Goal: Transaction & Acquisition: Purchase product/service

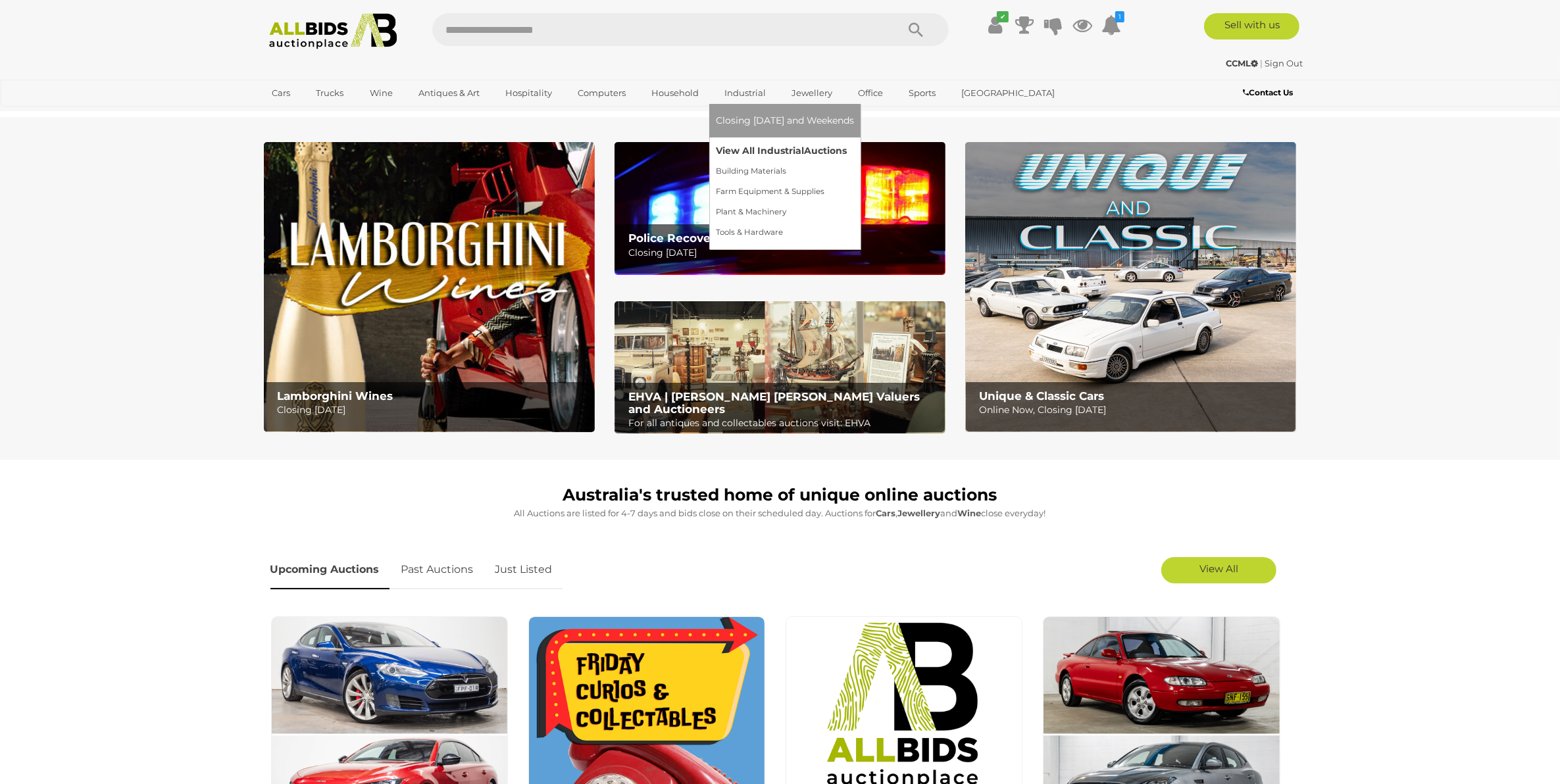
click at [729, 142] on link "View All Industrial Auctions" at bounding box center [785, 151] width 138 height 20
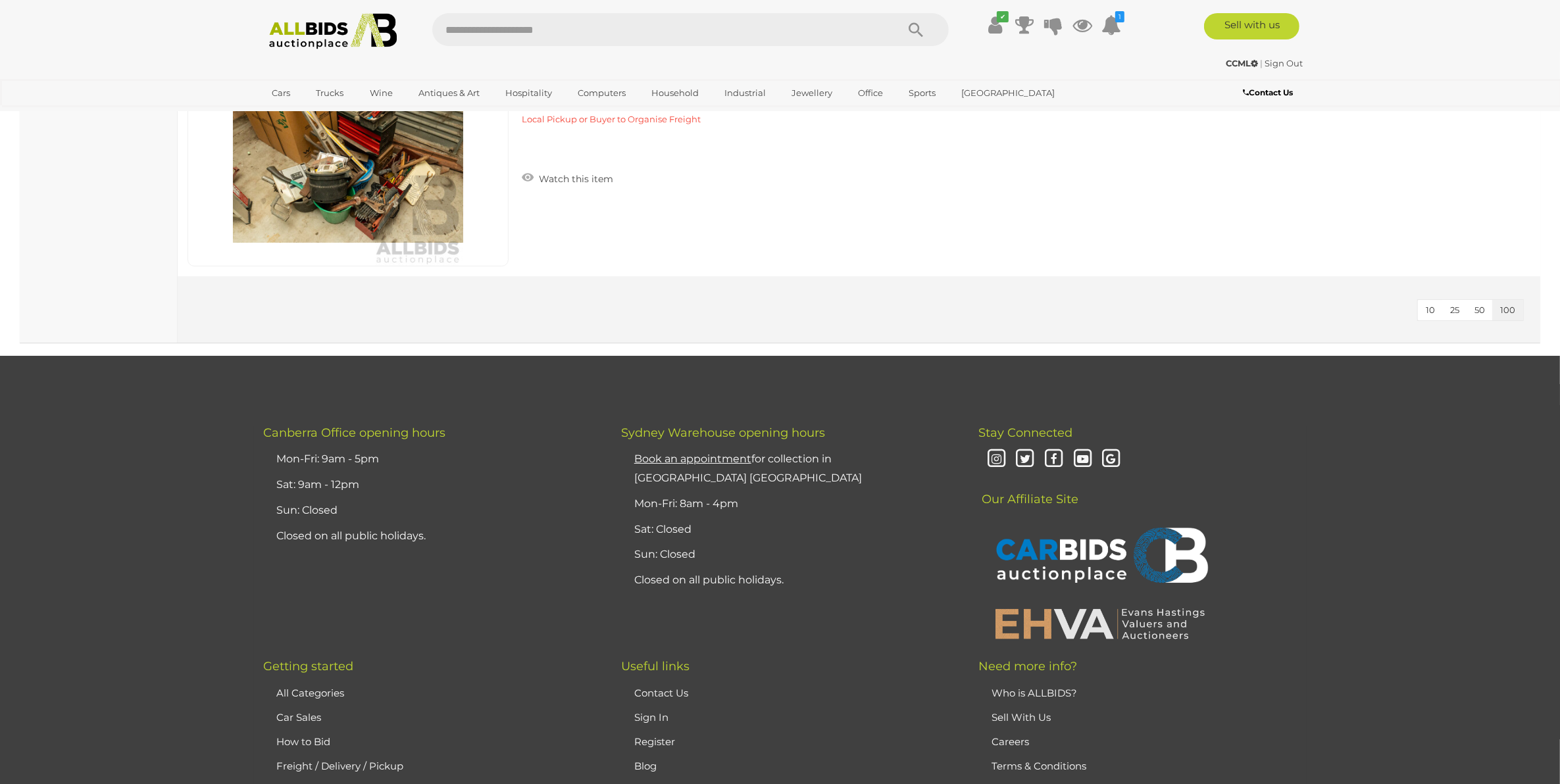
scroll to position [24581, 0]
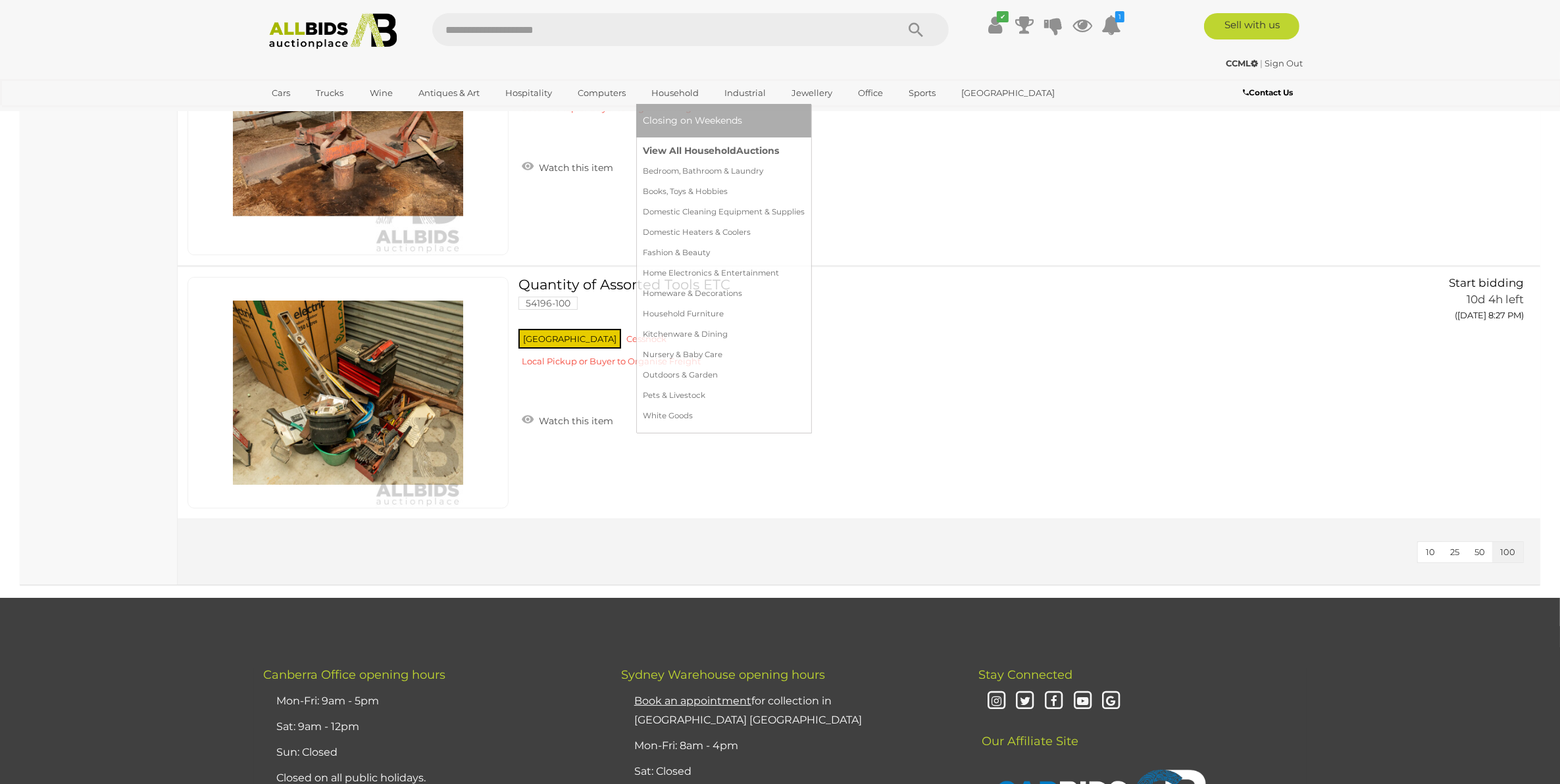
click at [668, 147] on link "View All Household Auctions" at bounding box center [724, 151] width 162 height 20
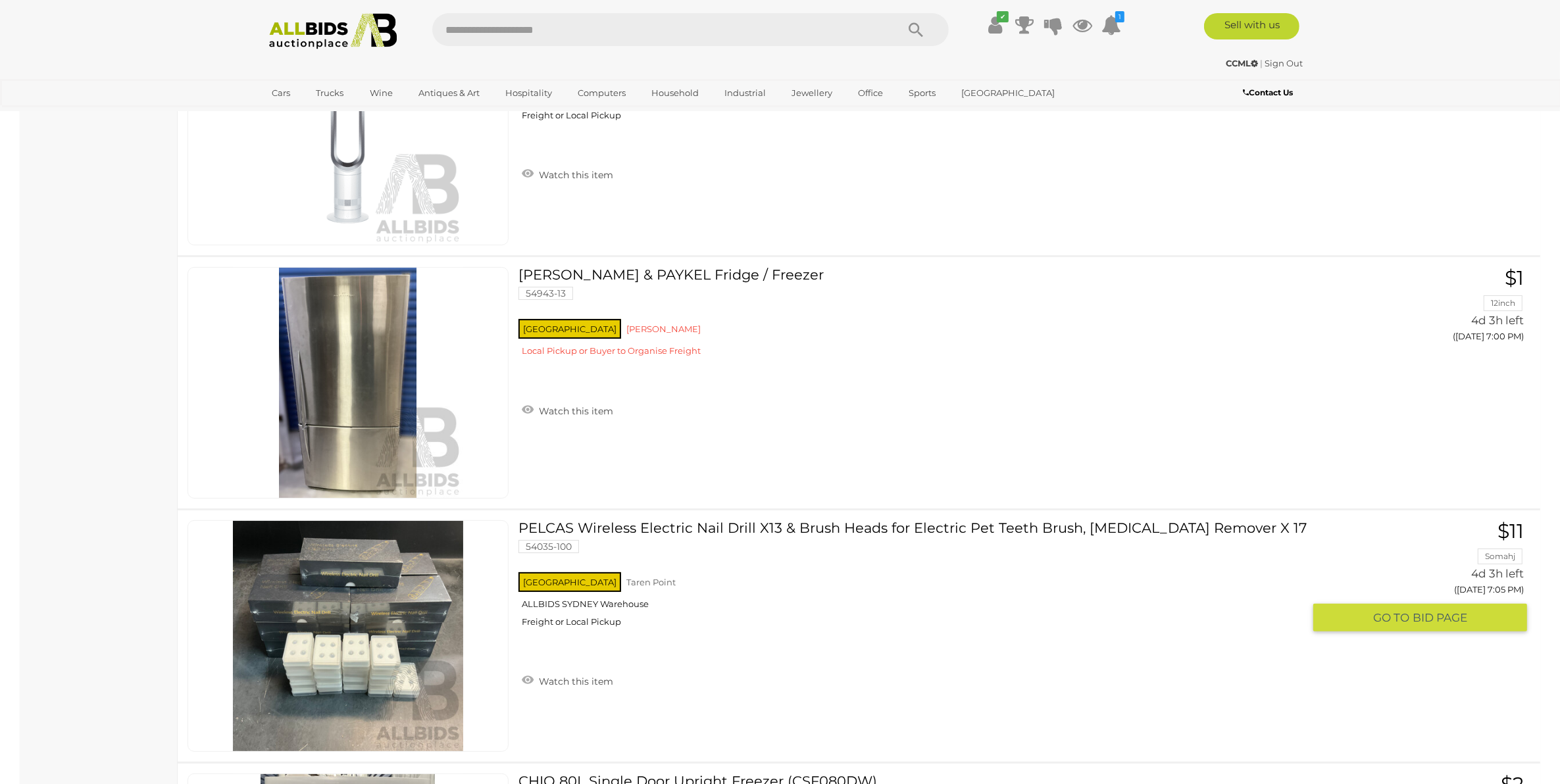
scroll to position [12661, 0]
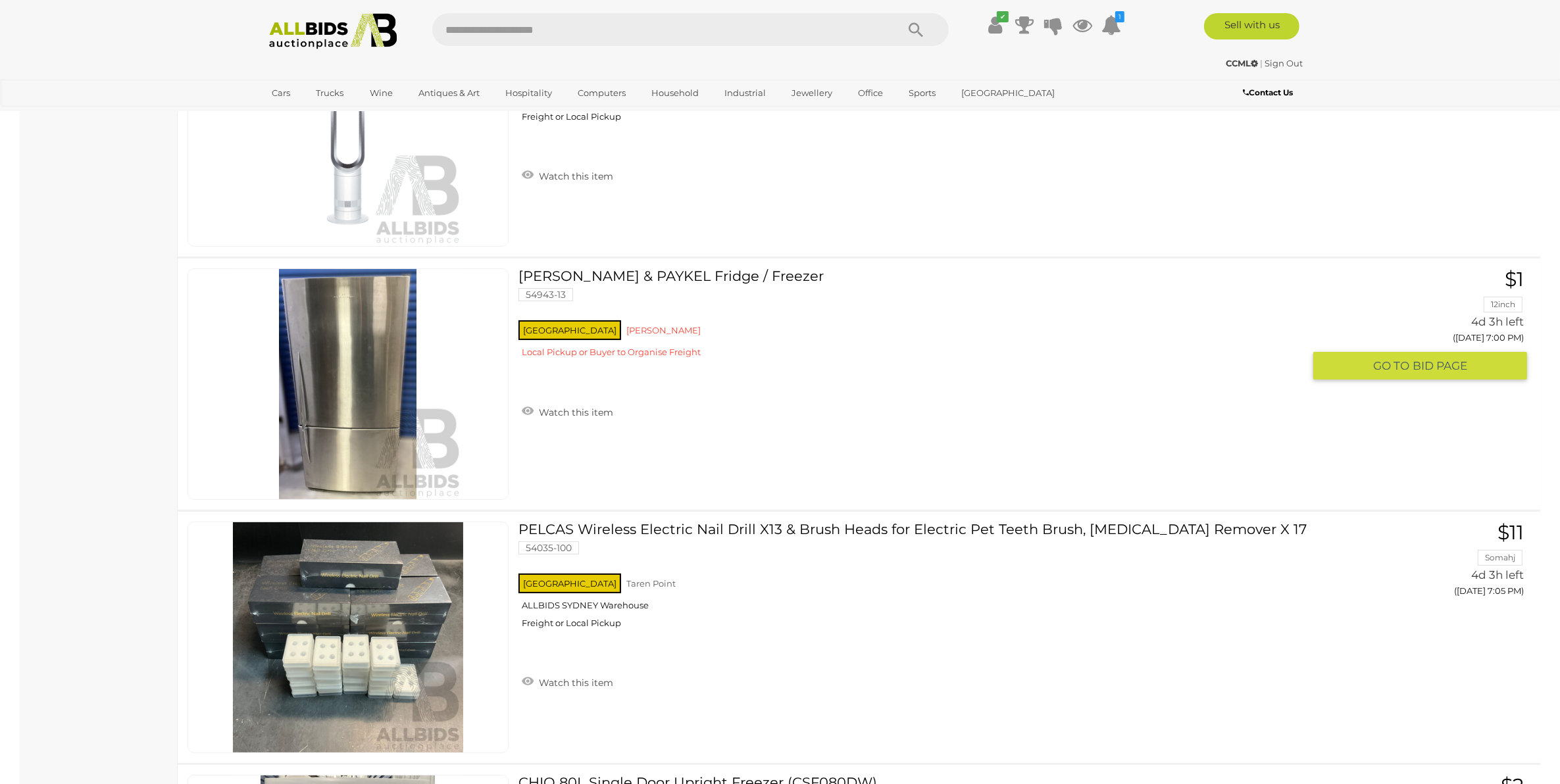
click at [582, 272] on link "FISHER & PAYKEL Fridge / Freezer 54943-13 NSW Kurnell" at bounding box center [915, 319] width 775 height 100
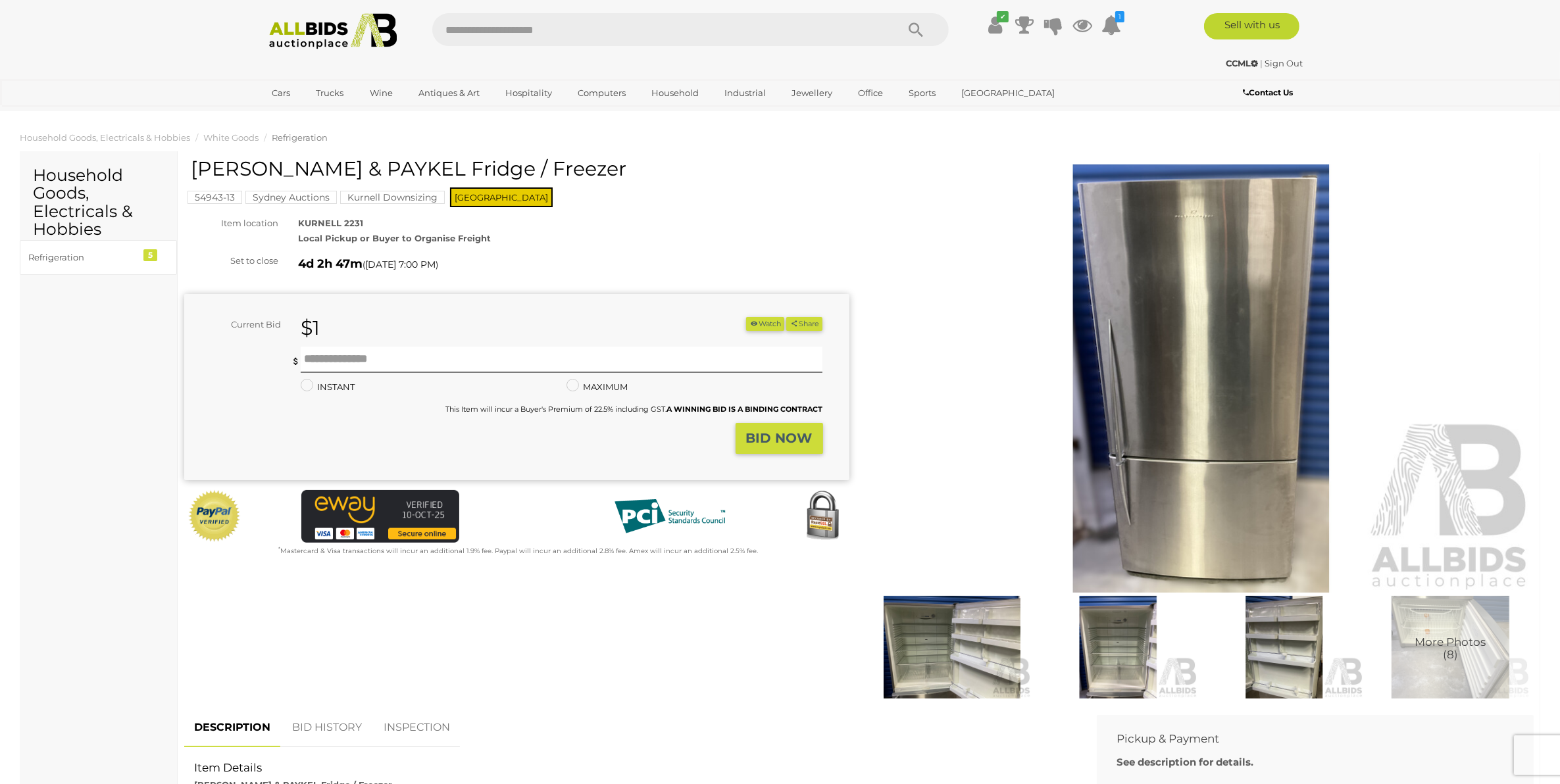
click at [1143, 352] on img at bounding box center [1202, 379] width 665 height 428
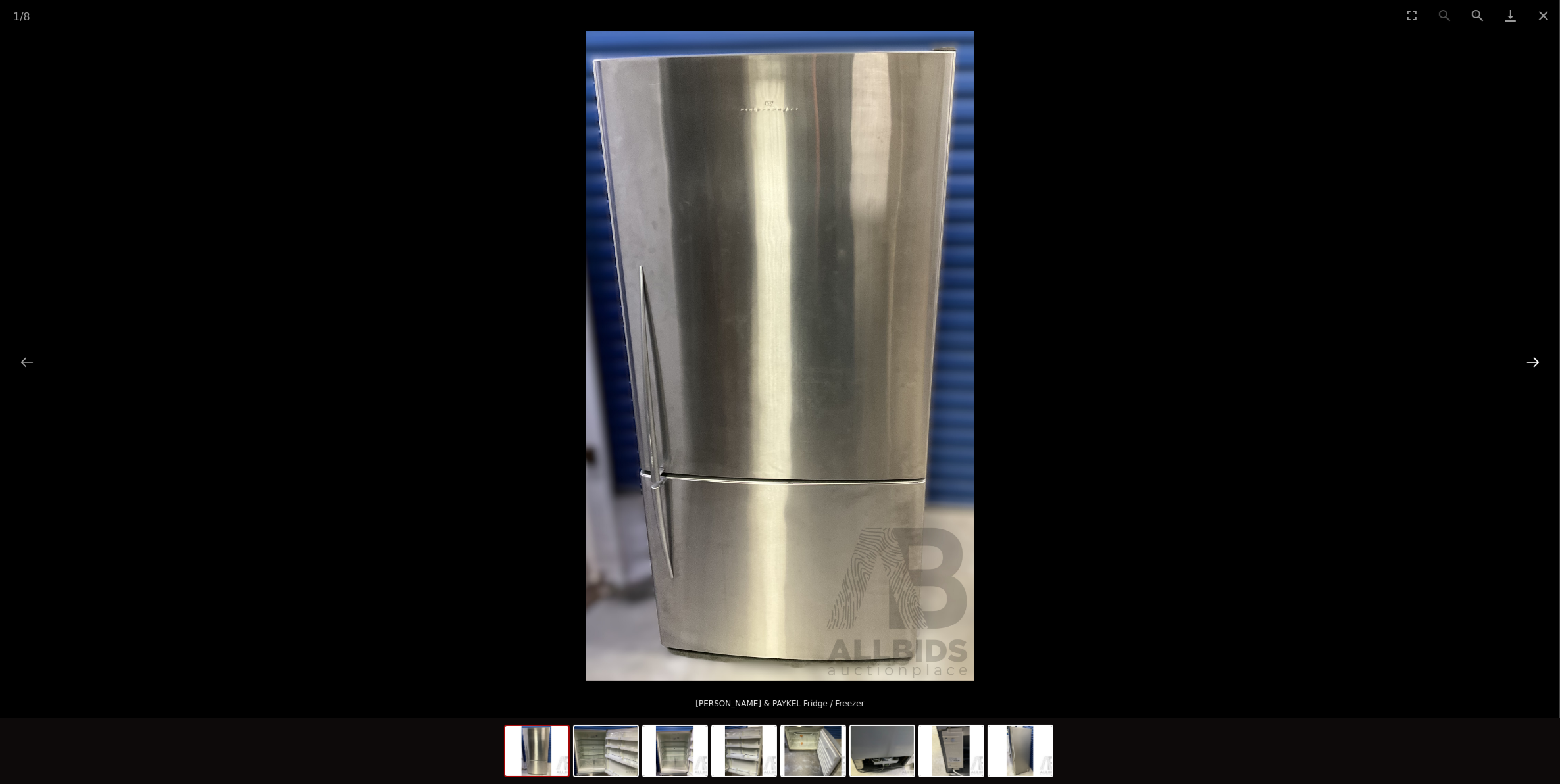
click at [1534, 357] on button "Next slide" at bounding box center [1533, 362] width 28 height 26
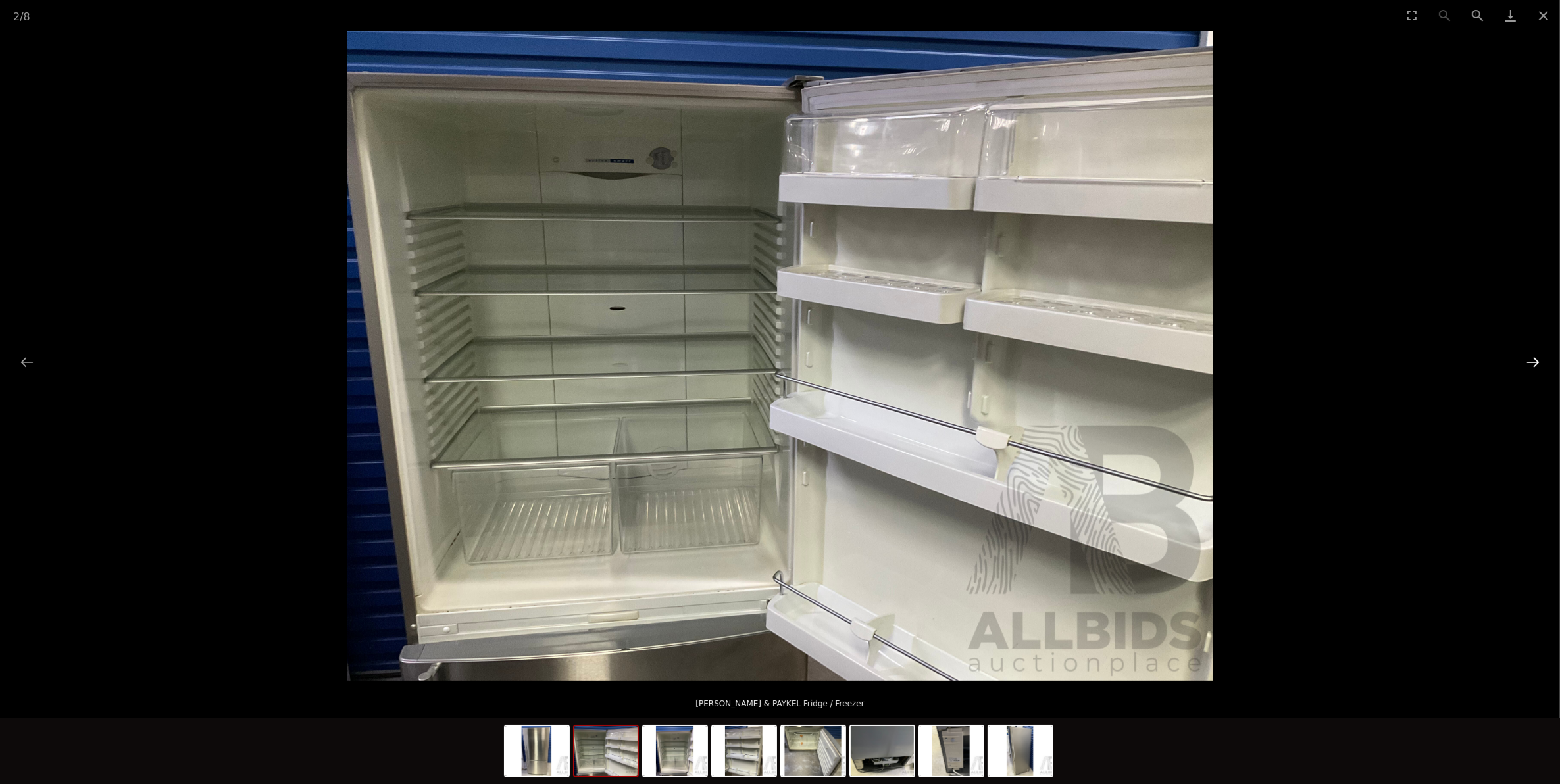
click at [1534, 357] on button "Next slide" at bounding box center [1533, 362] width 28 height 26
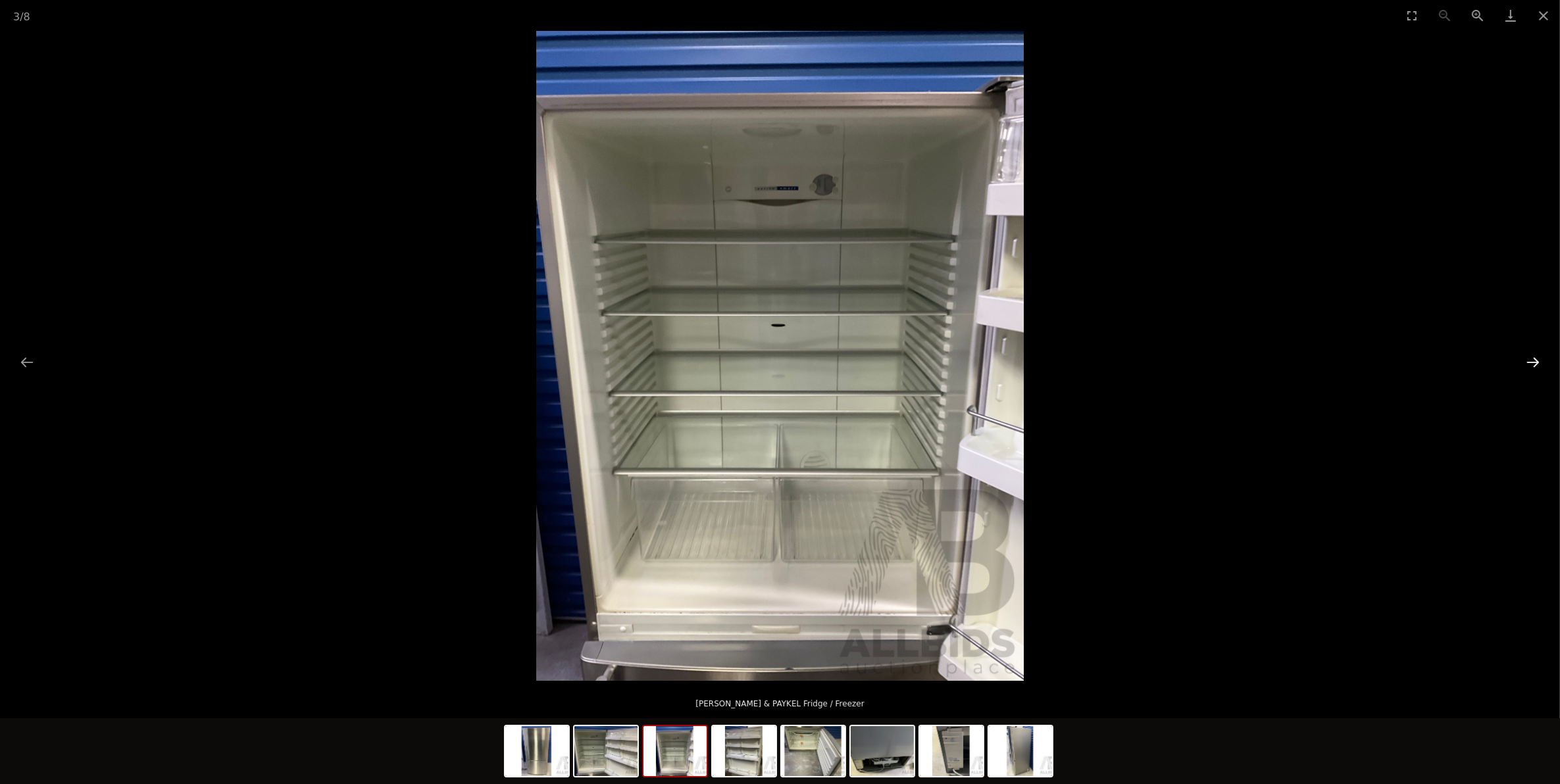
click at [1534, 357] on button "Next slide" at bounding box center [1533, 362] width 28 height 26
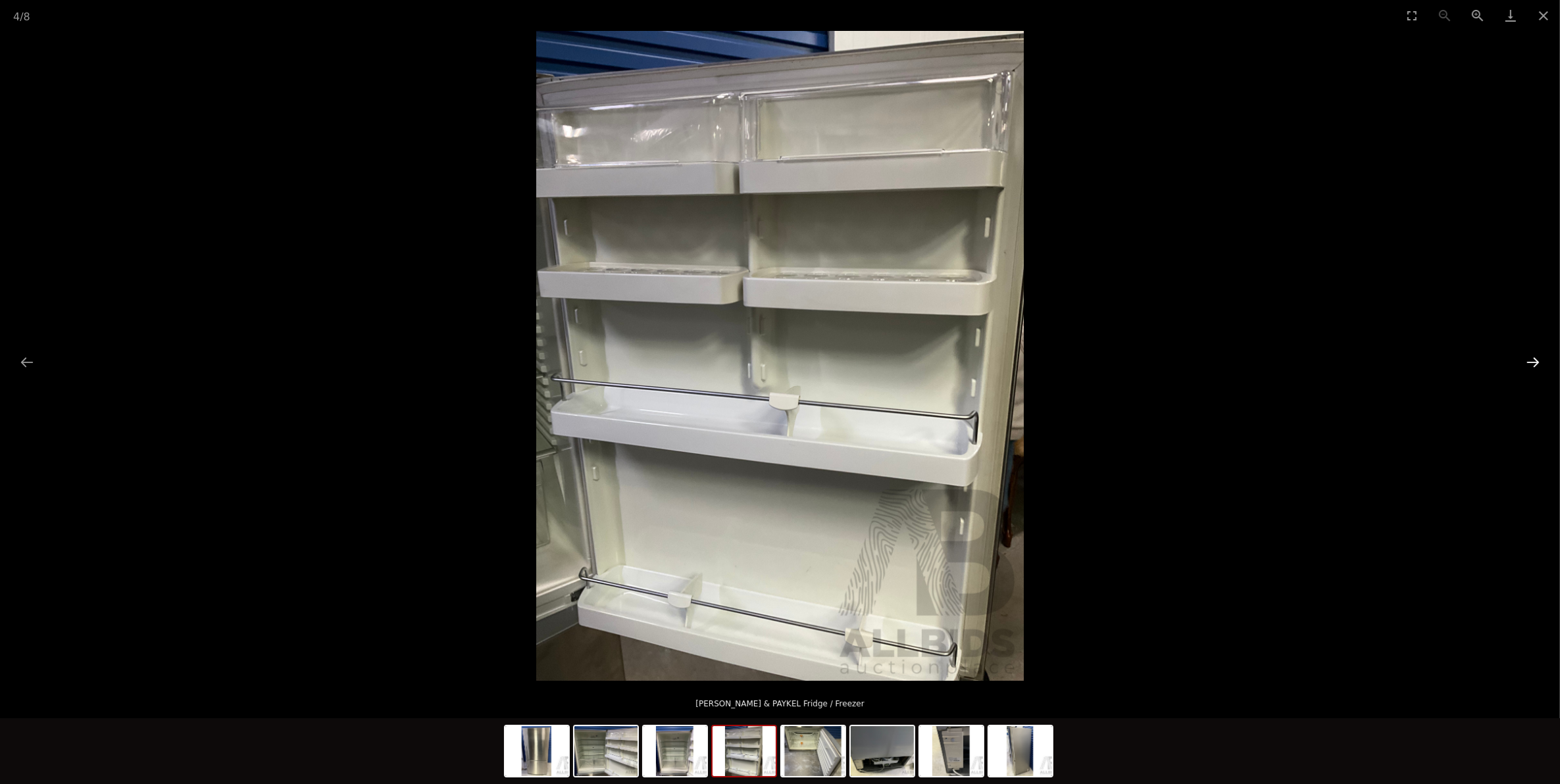
click at [1534, 357] on button "Next slide" at bounding box center [1533, 362] width 28 height 26
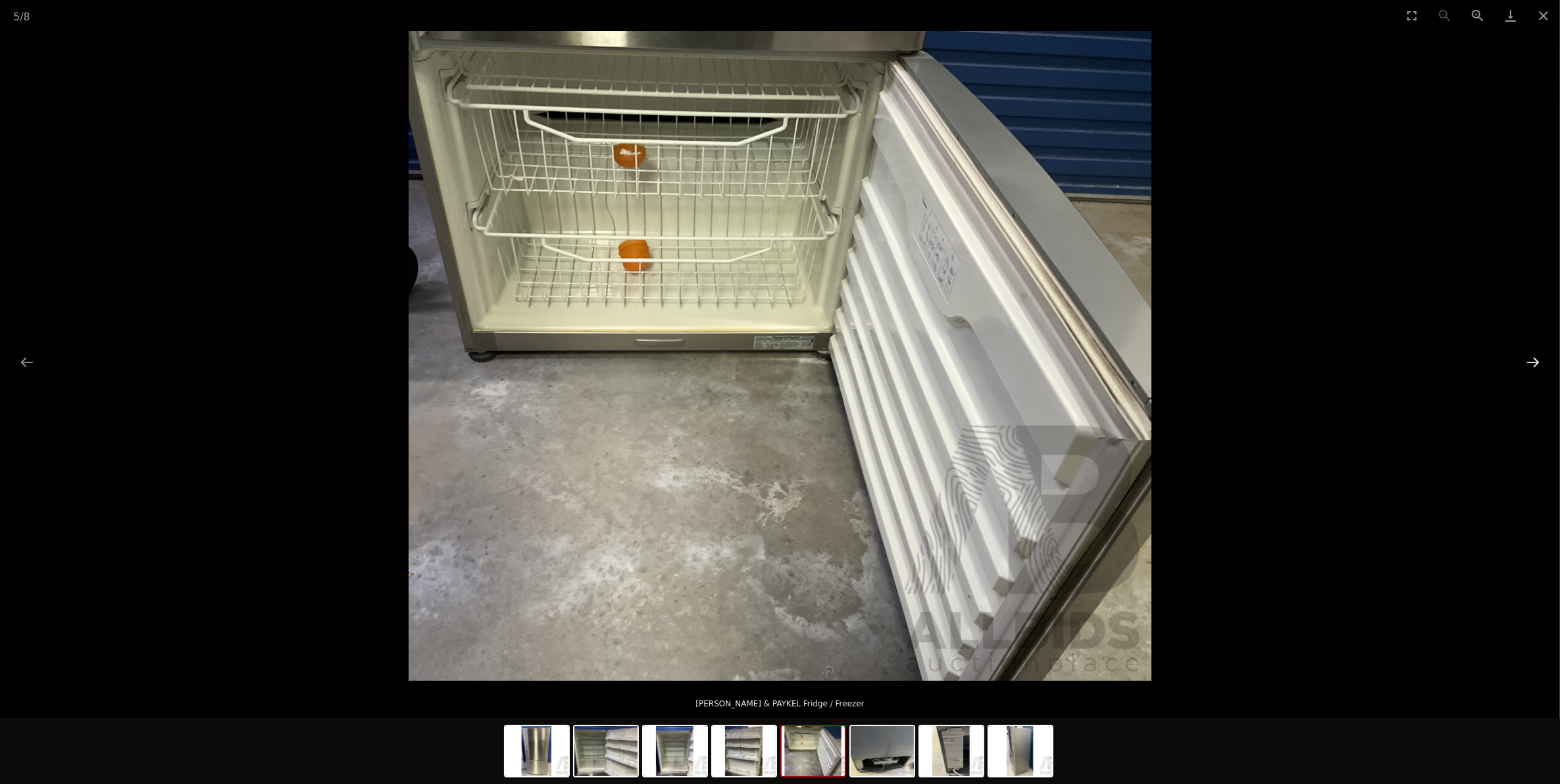
click at [1534, 357] on button "Next slide" at bounding box center [1533, 362] width 28 height 26
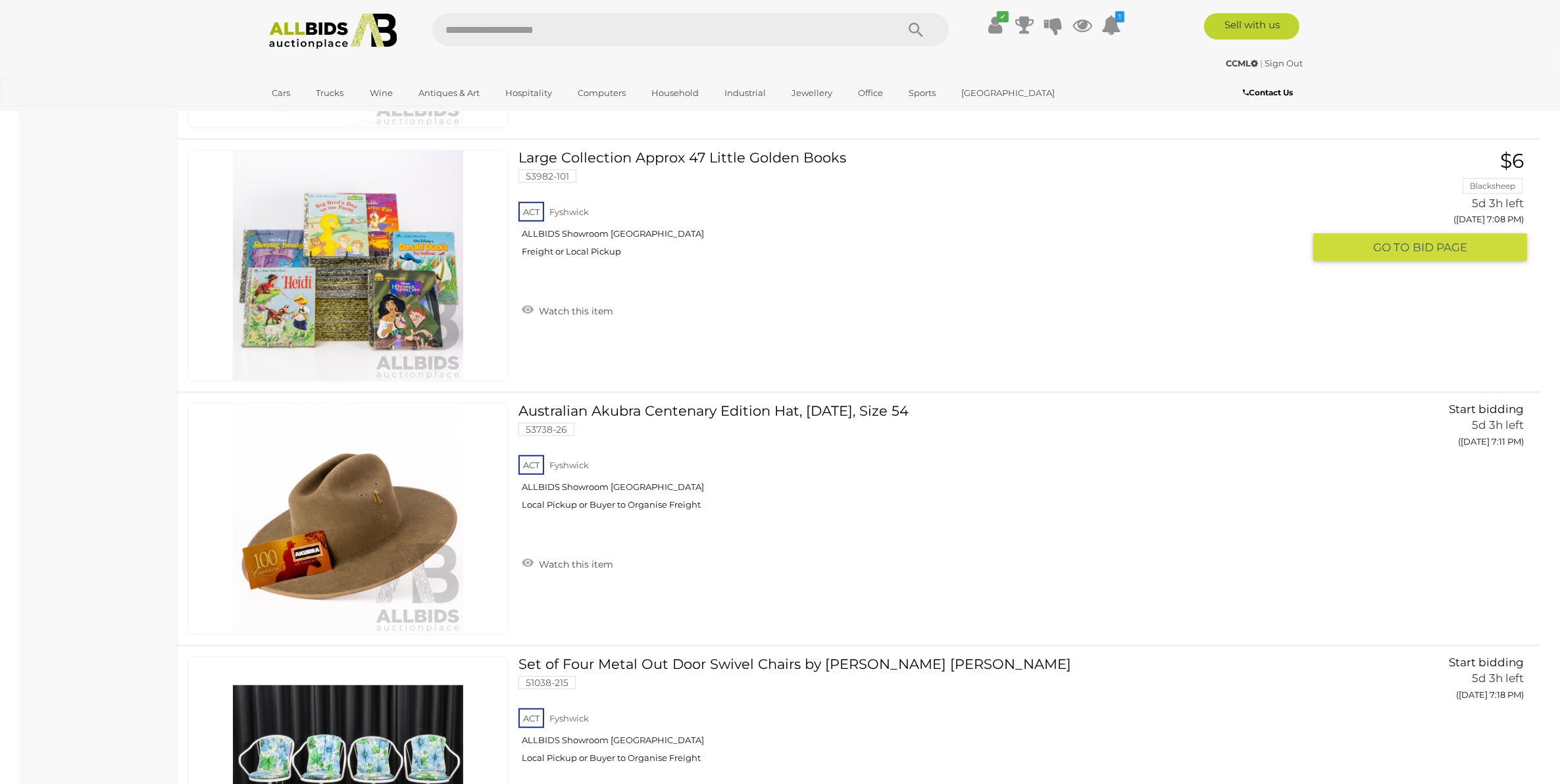
scroll to position [20002, 0]
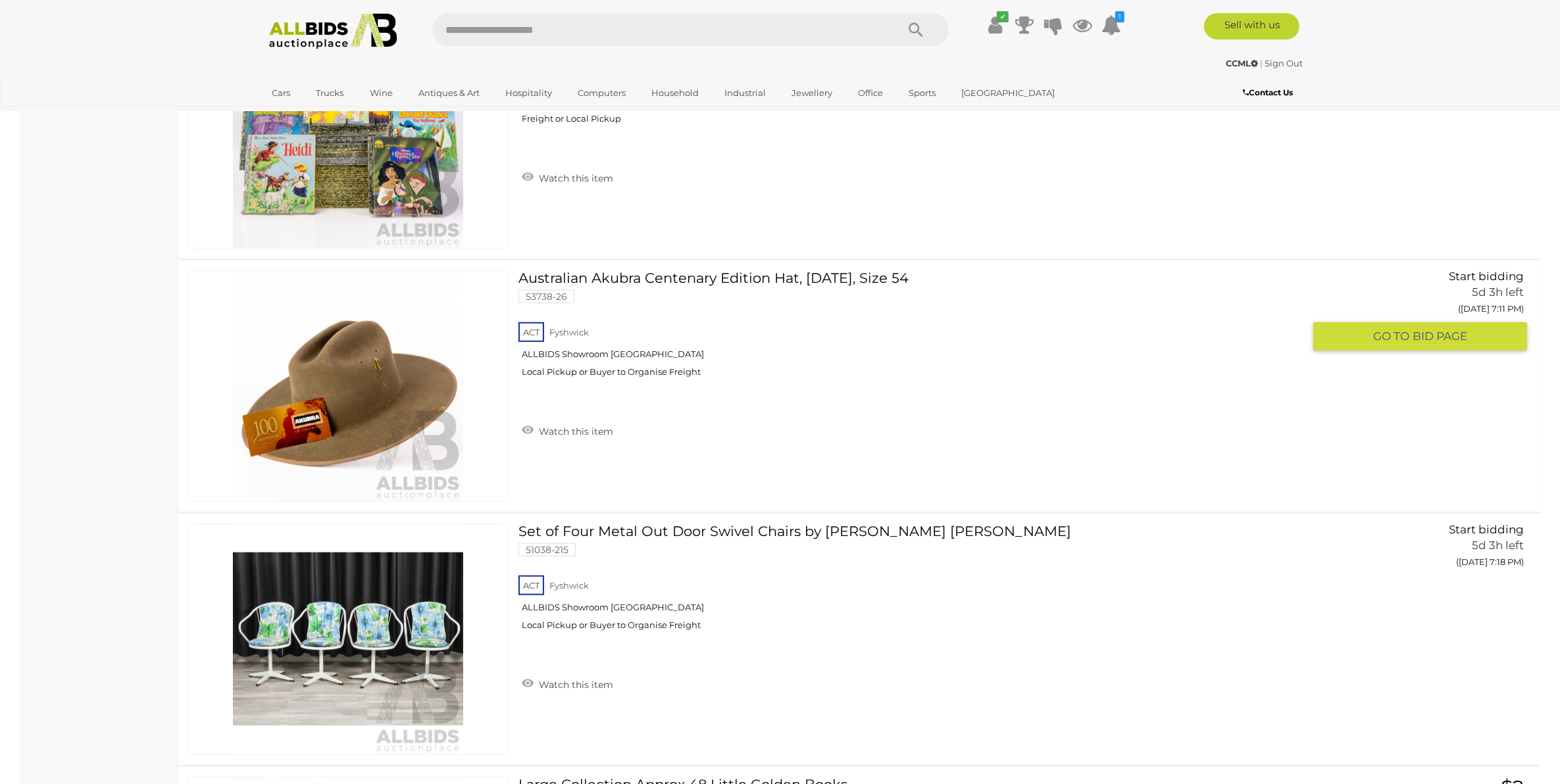
click at [818, 274] on link "Australian Akubra Centenary Edition Hat, August 2023, Size 54 53738-26 ACT Fysh…" at bounding box center [915, 329] width 775 height 117
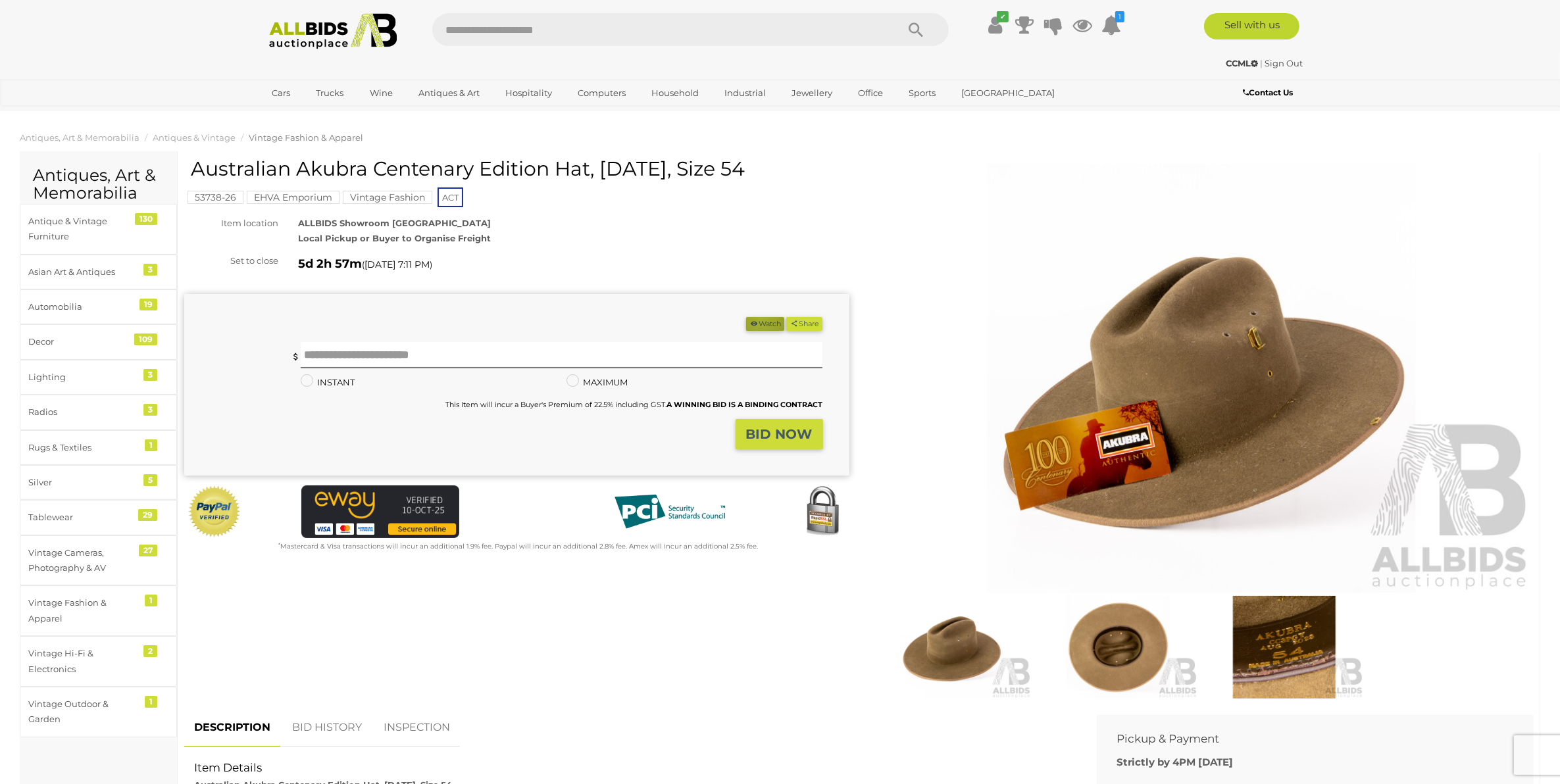
drag, startPoint x: 755, startPoint y: 321, endPoint x: 745, endPoint y: 321, distance: 10.0
click at [755, 321] on button "Watch" at bounding box center [765, 324] width 38 height 14
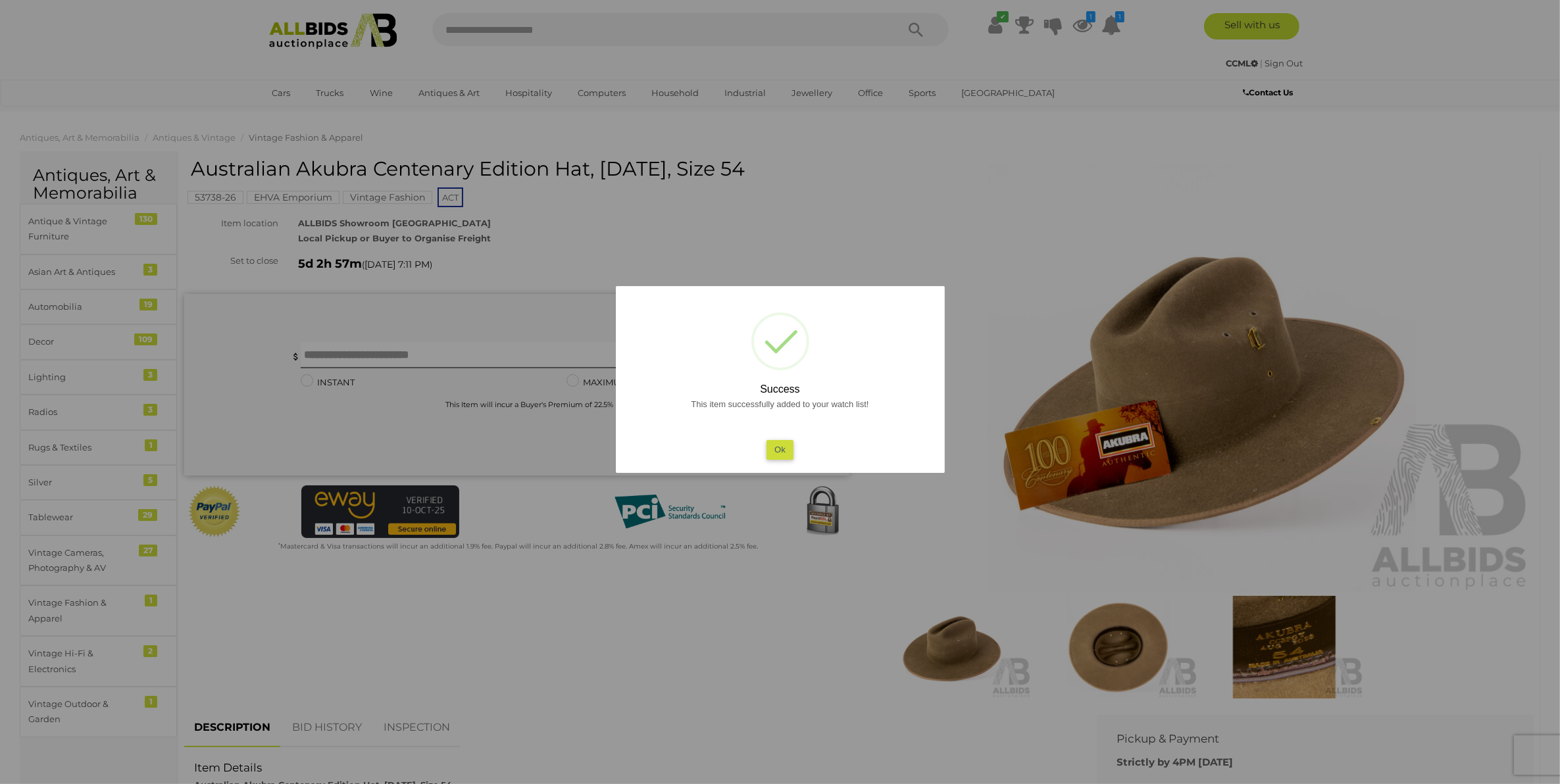
click at [774, 449] on button "Ok" at bounding box center [780, 449] width 27 height 19
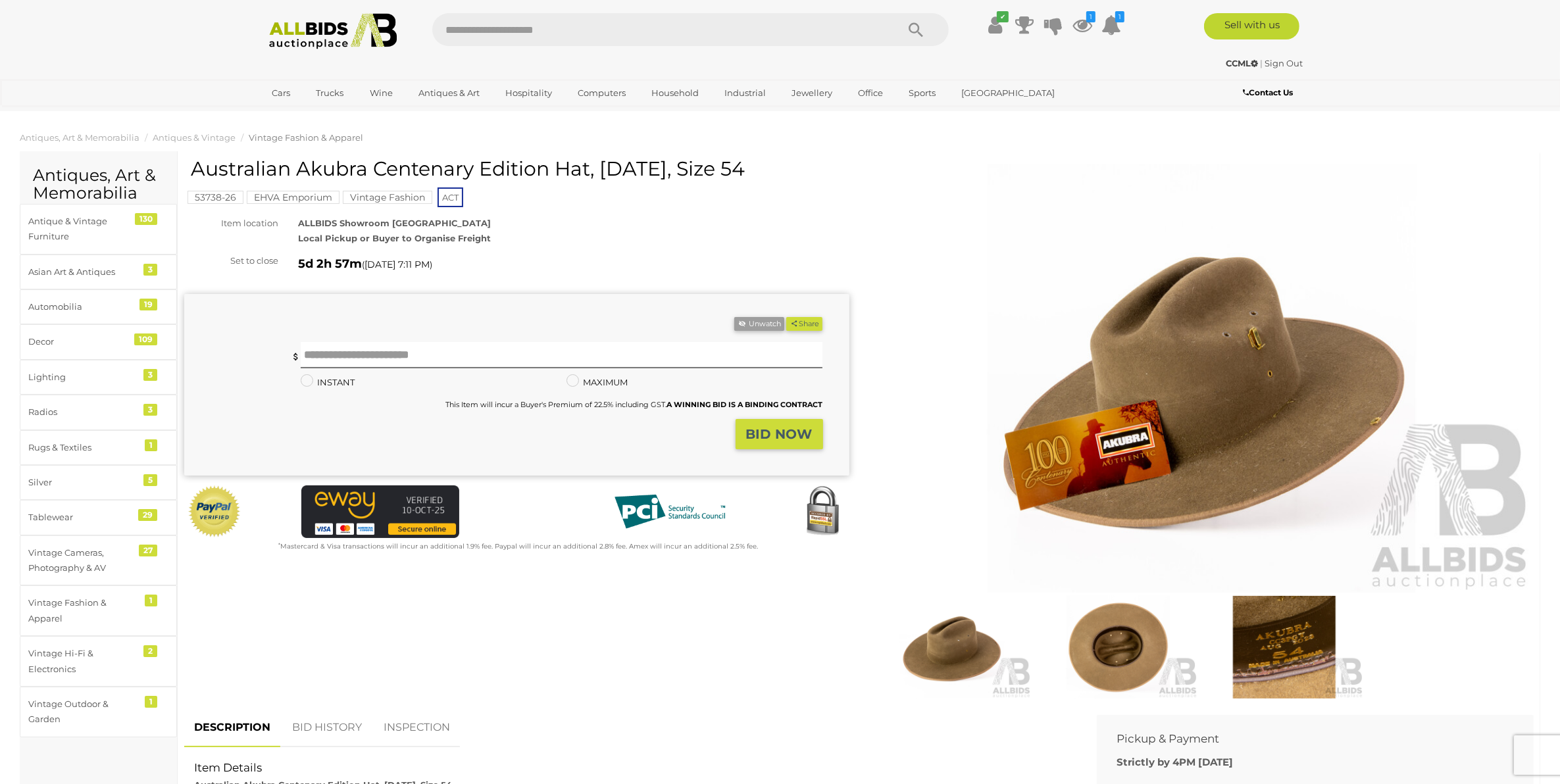
click at [1296, 436] on img at bounding box center [1202, 379] width 665 height 428
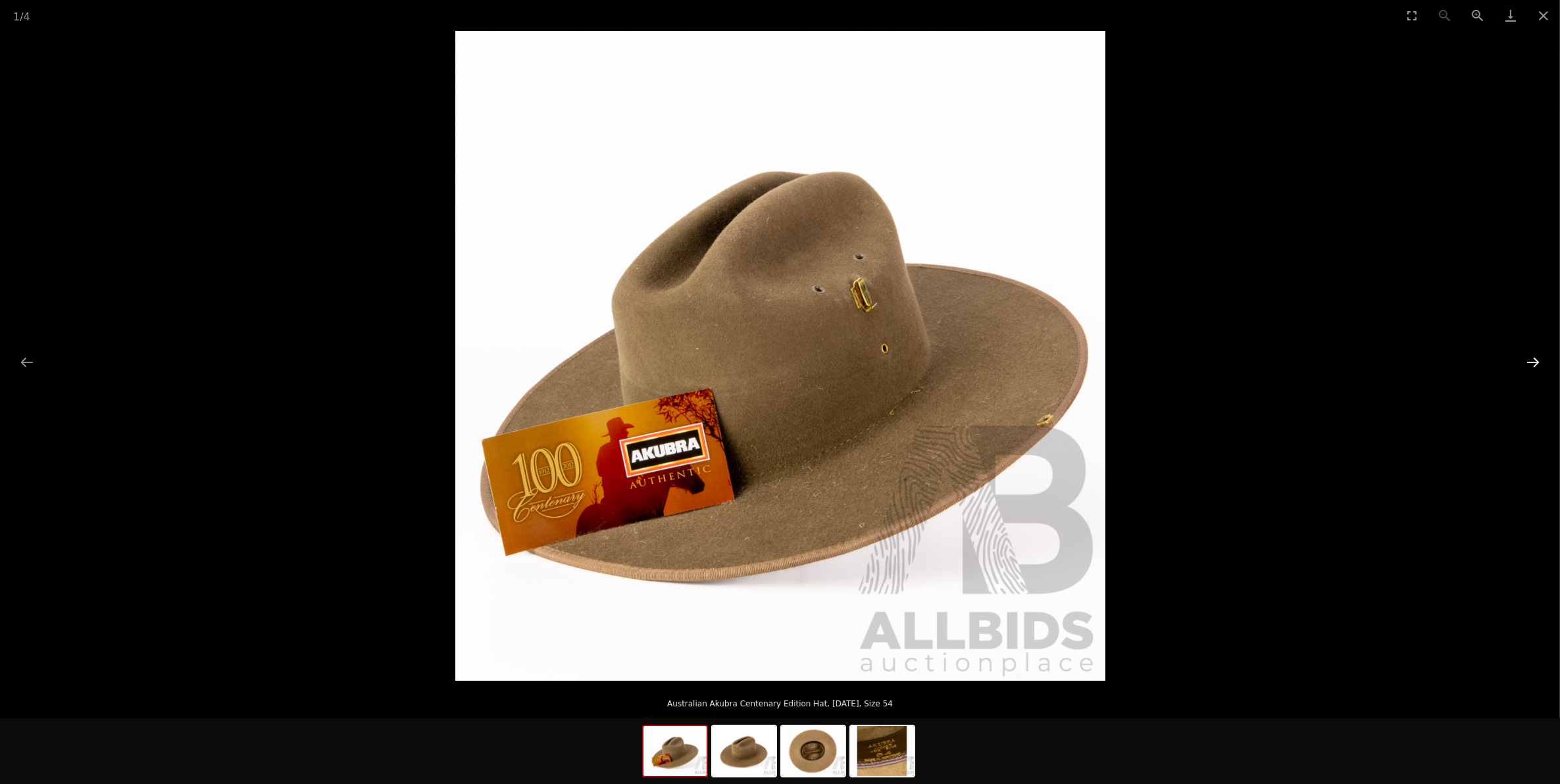
click at [1523, 352] on button "Next slide" at bounding box center [1533, 362] width 28 height 26
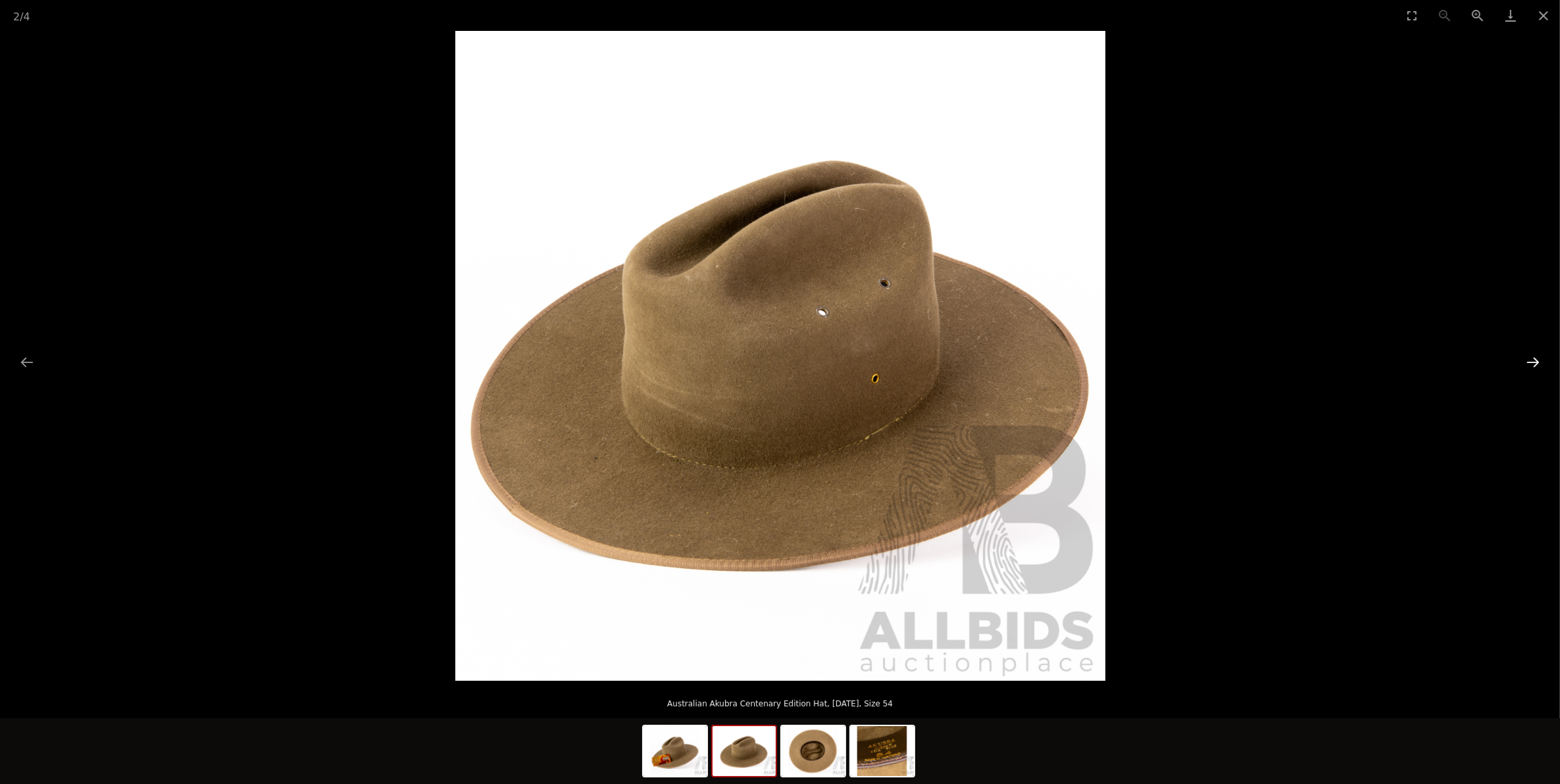
click at [1523, 352] on button "Next slide" at bounding box center [1533, 362] width 28 height 26
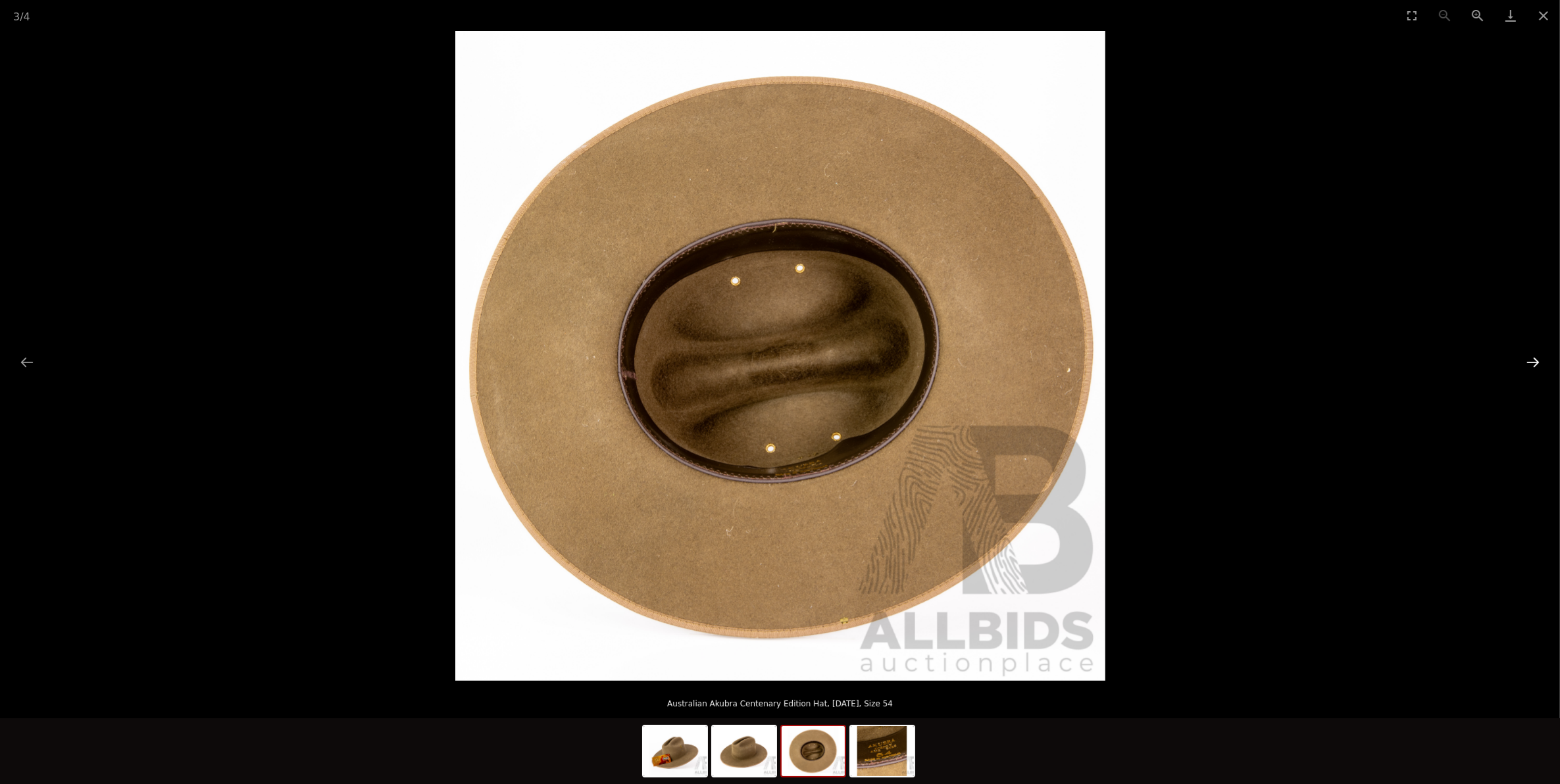
click at [1523, 352] on button "Next slide" at bounding box center [1533, 362] width 28 height 26
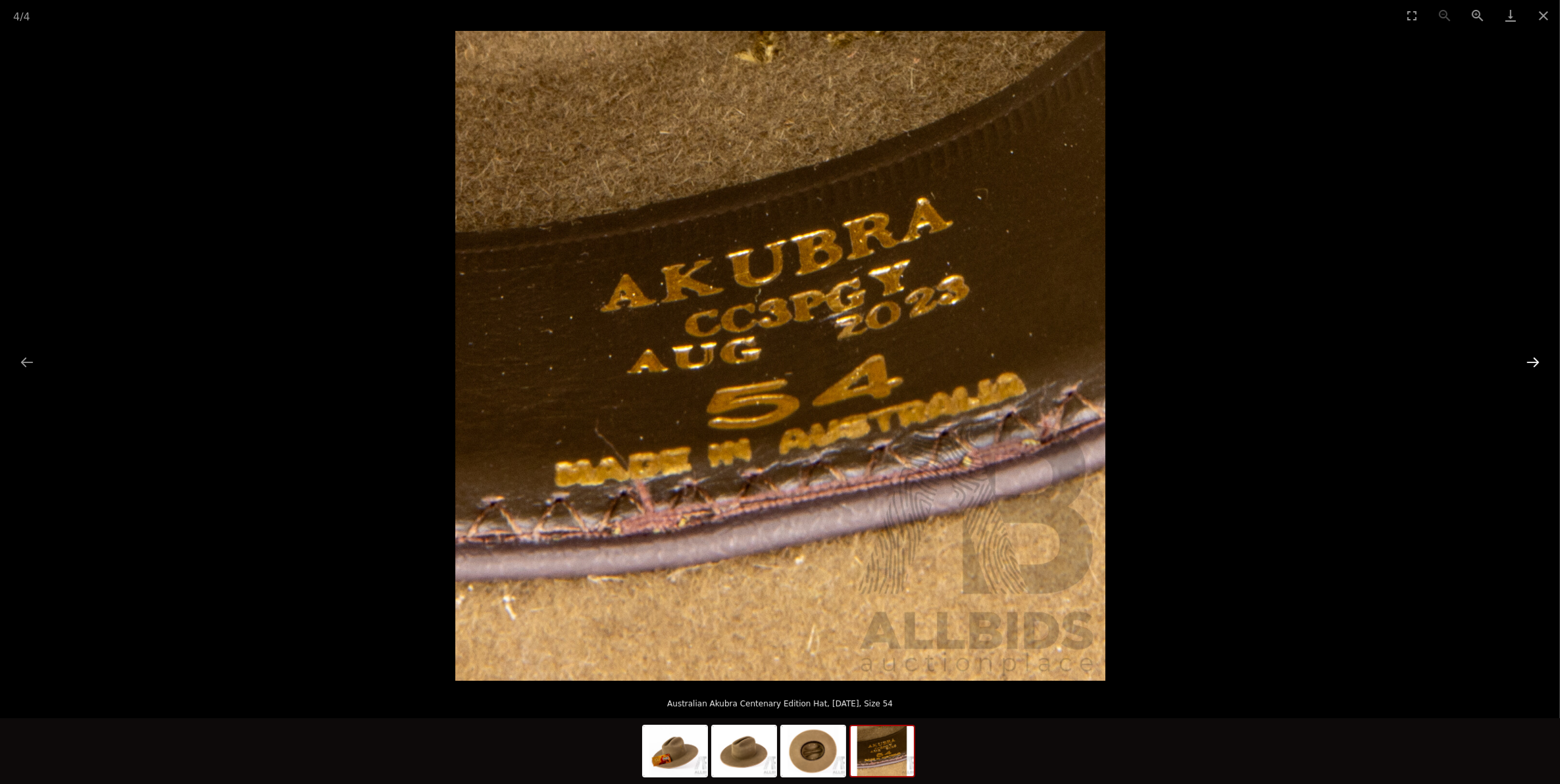
click at [1523, 352] on button "Next slide" at bounding box center [1533, 362] width 28 height 26
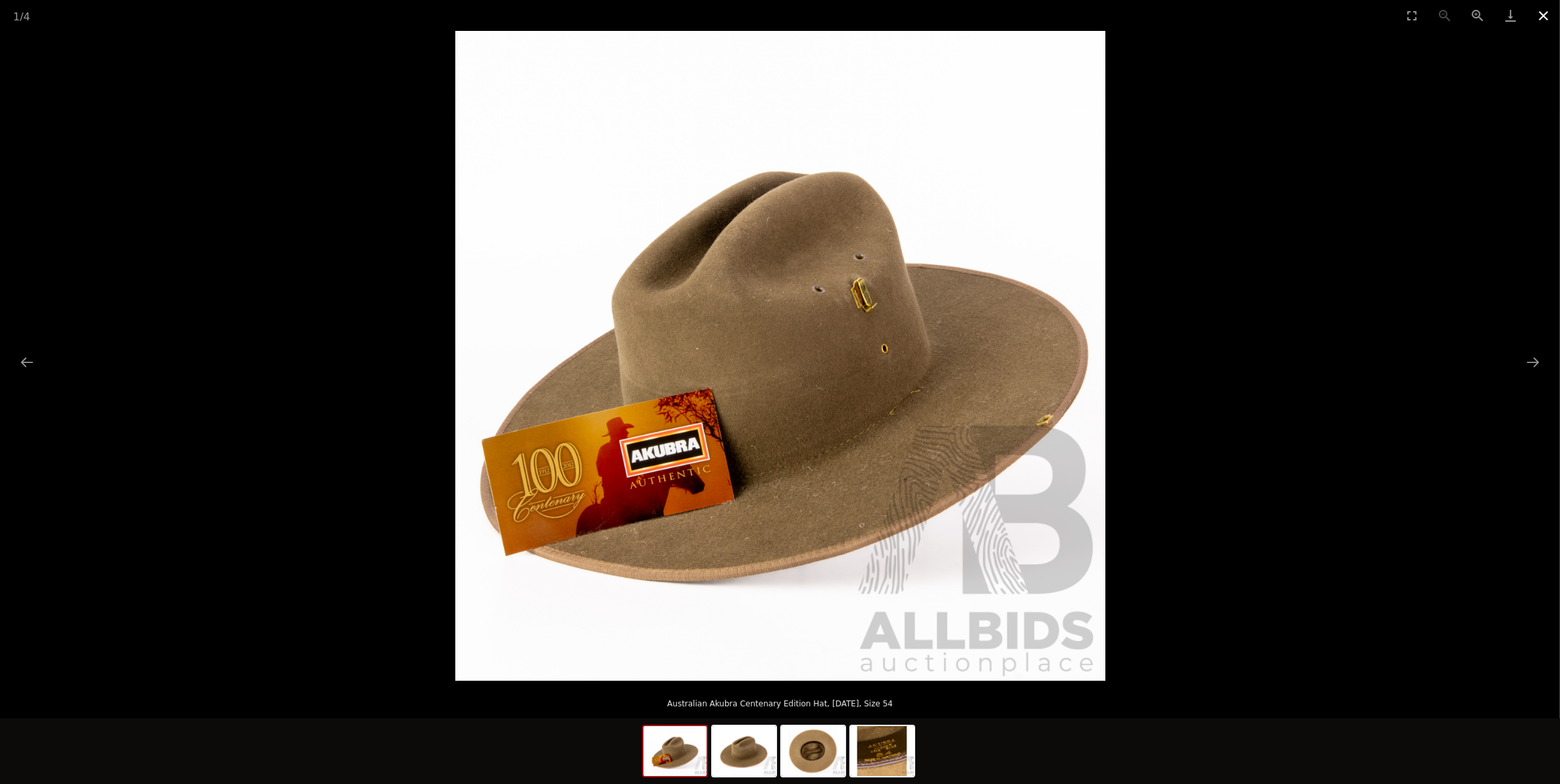
click at [1547, 7] on button "Close gallery" at bounding box center [1544, 15] width 33 height 31
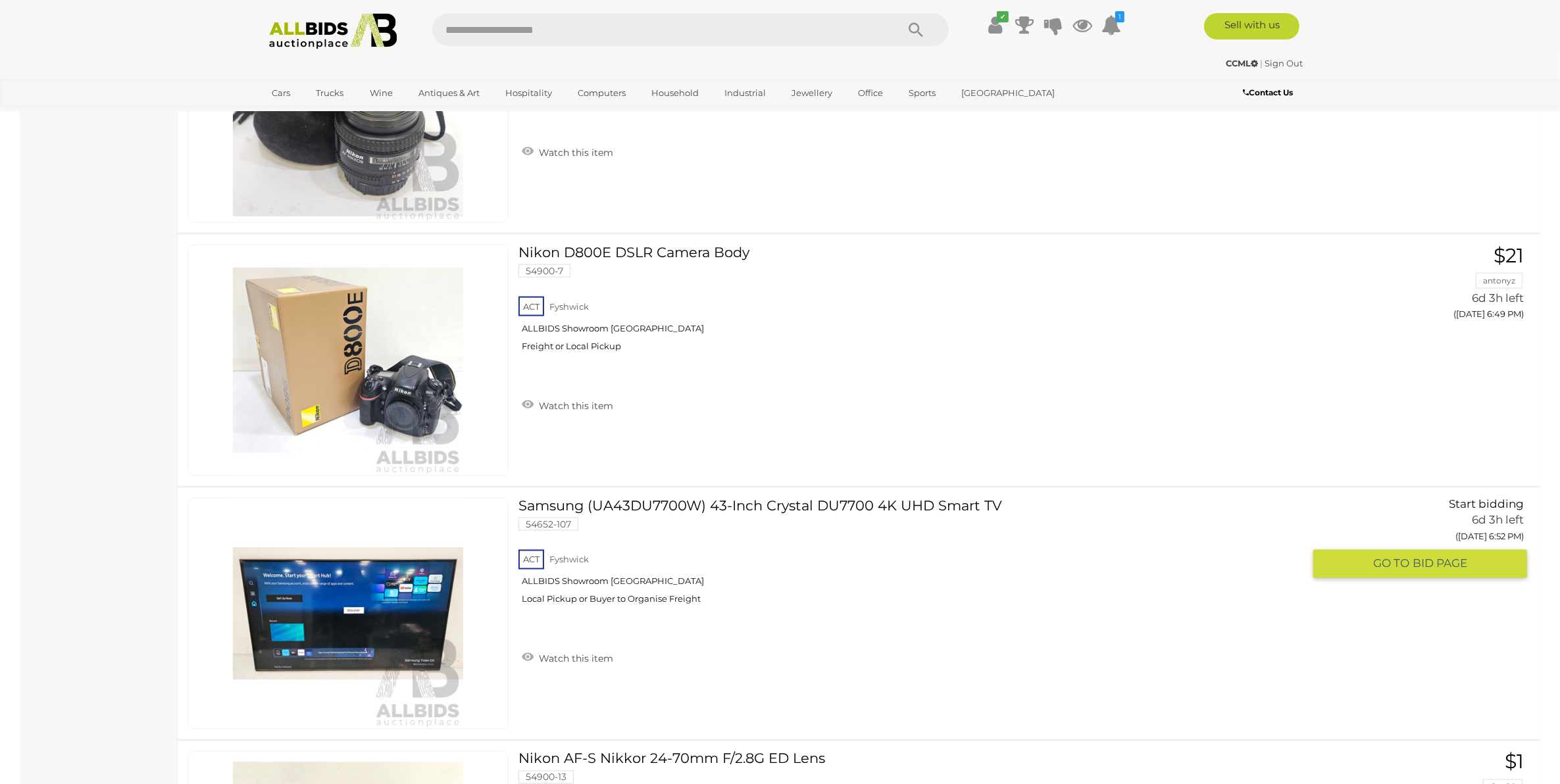
scroll to position [21261, 0]
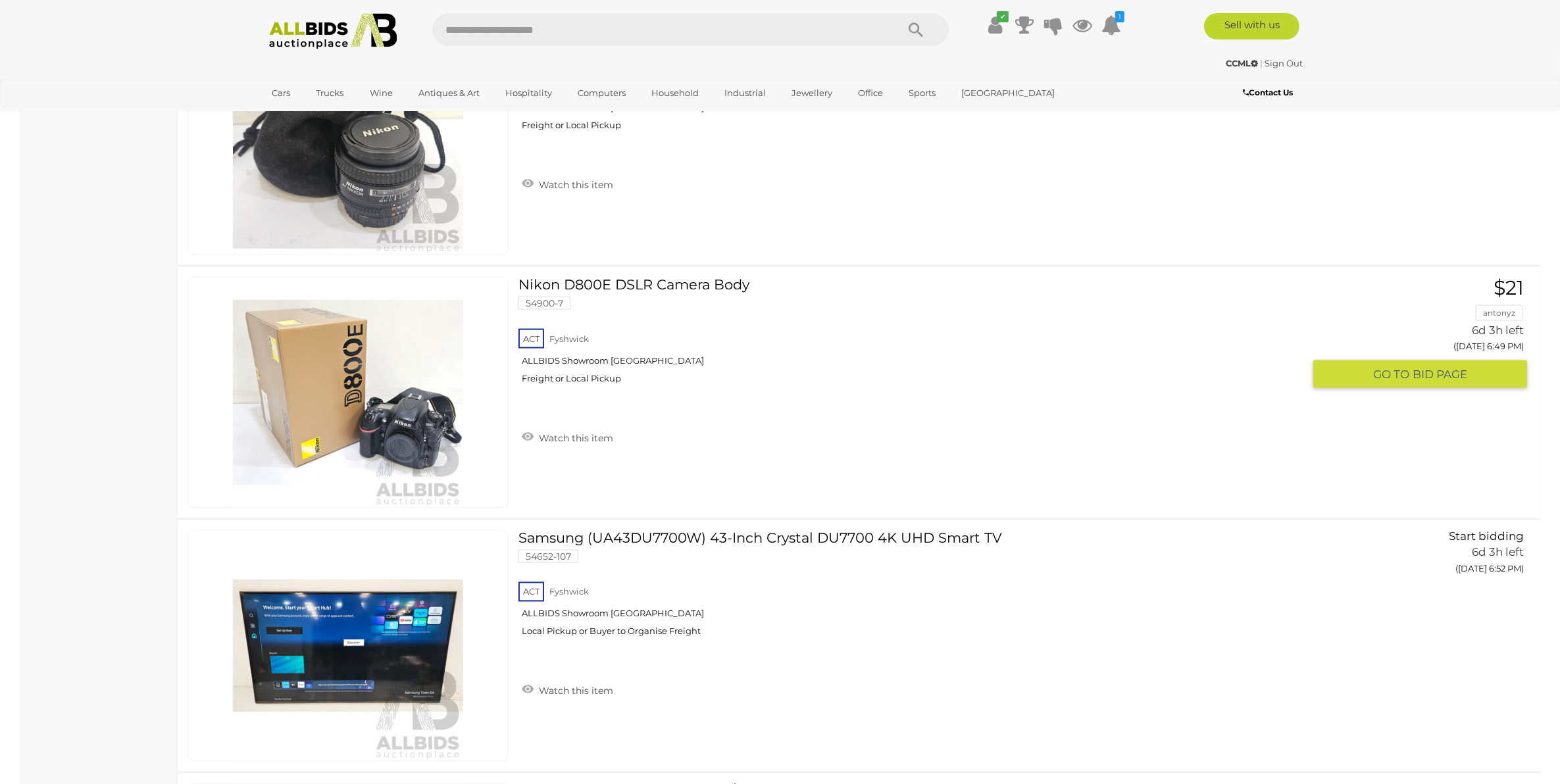
click at [636, 278] on link "Nikon D800E DSLR Camera Body 54900-7 ACT Fyshwick ALLBIDS Showroom Fyshwick" at bounding box center [915, 336] width 775 height 117
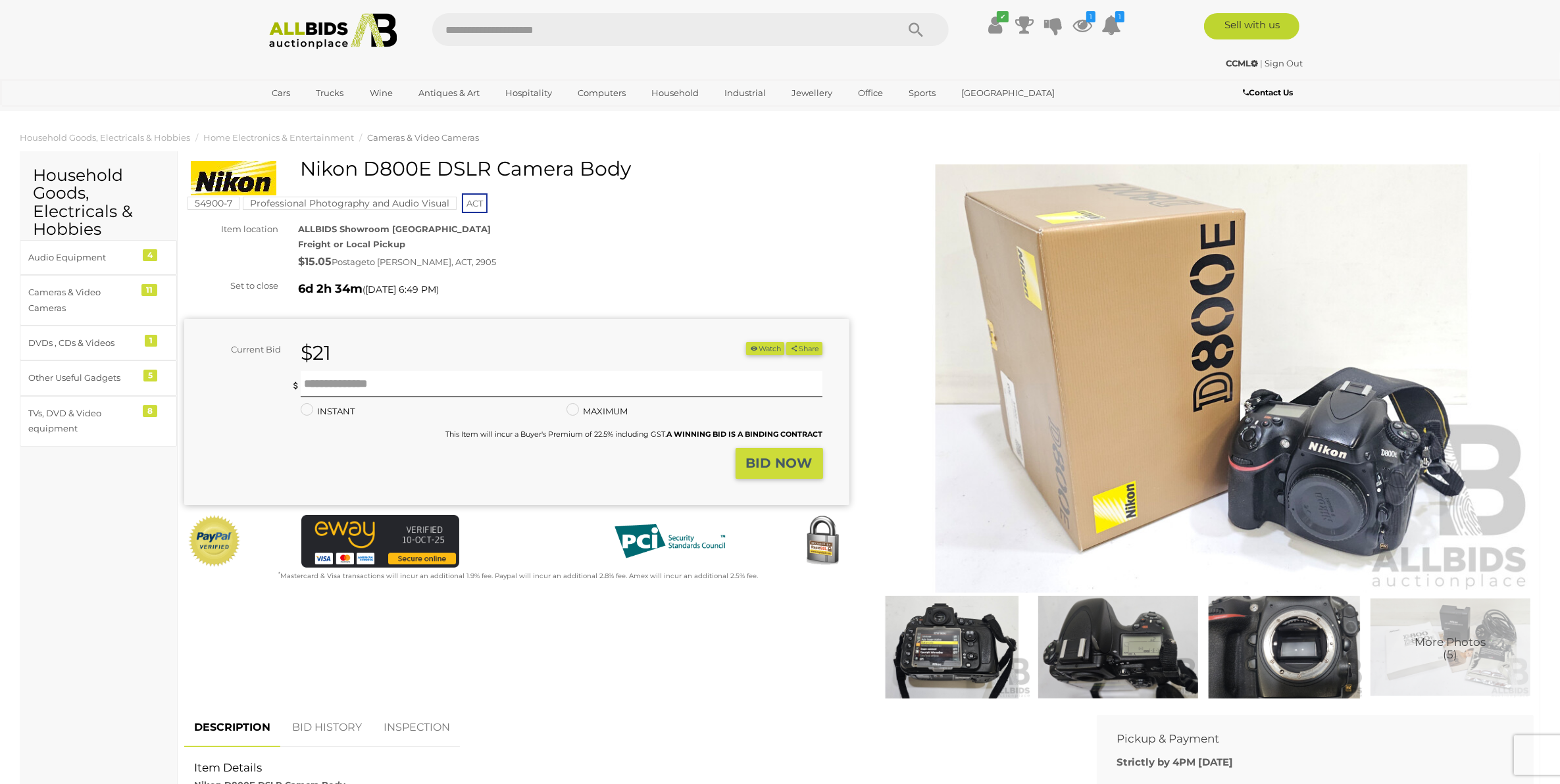
click at [1040, 404] on img at bounding box center [1202, 379] width 665 height 428
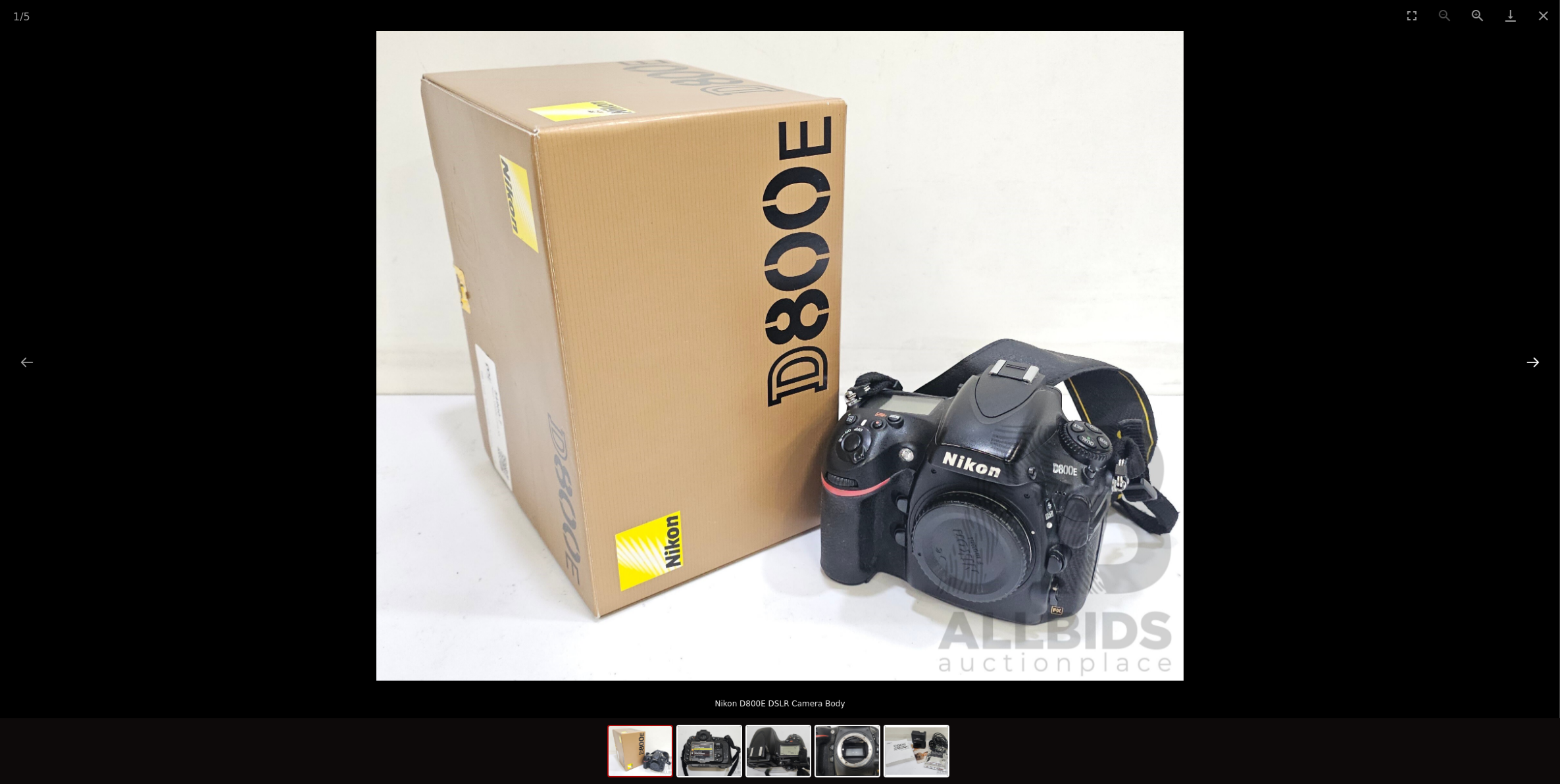
click at [1536, 363] on button "Next slide" at bounding box center [1533, 362] width 28 height 26
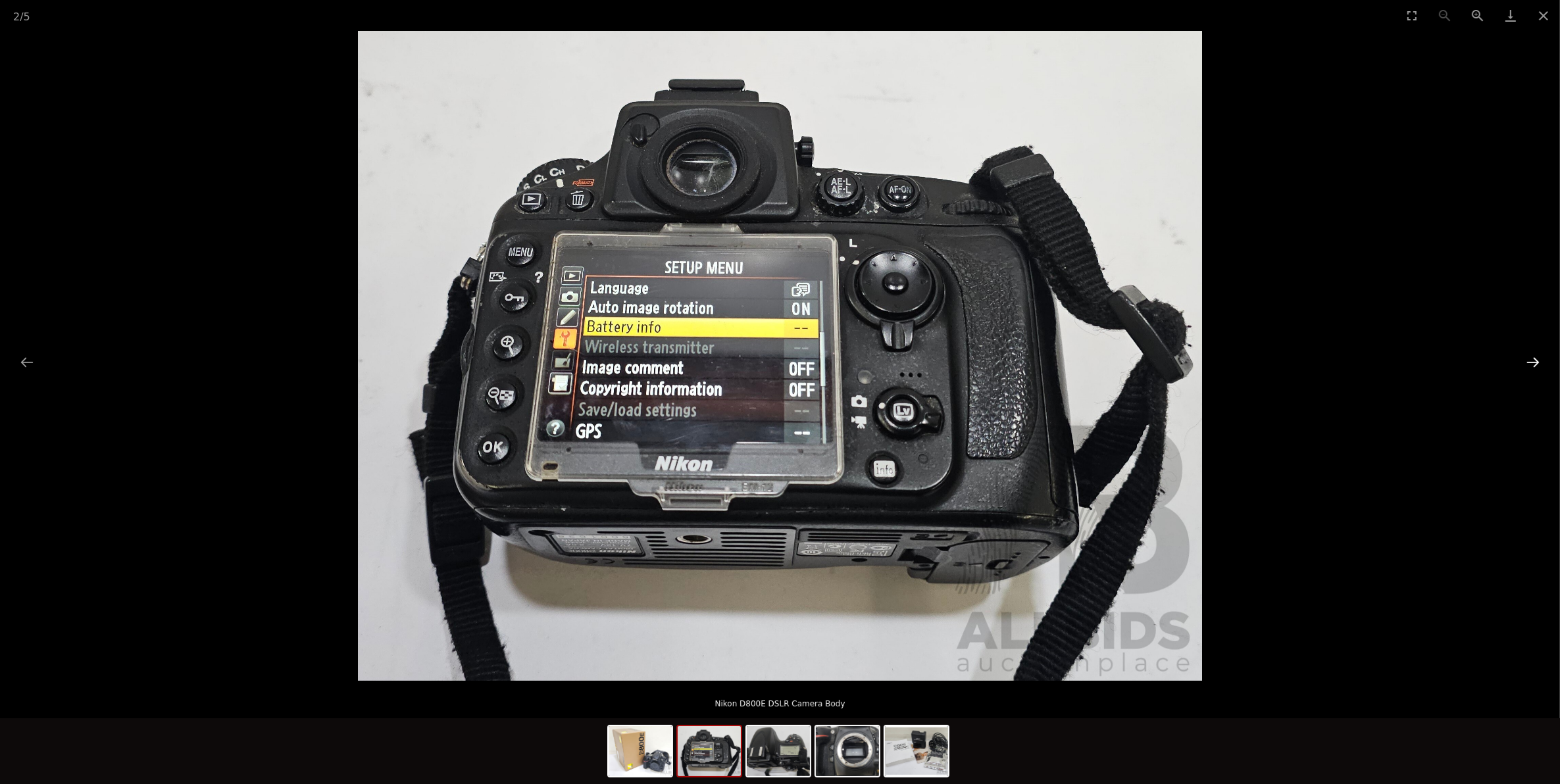
click at [1536, 363] on button "Next slide" at bounding box center [1533, 362] width 28 height 26
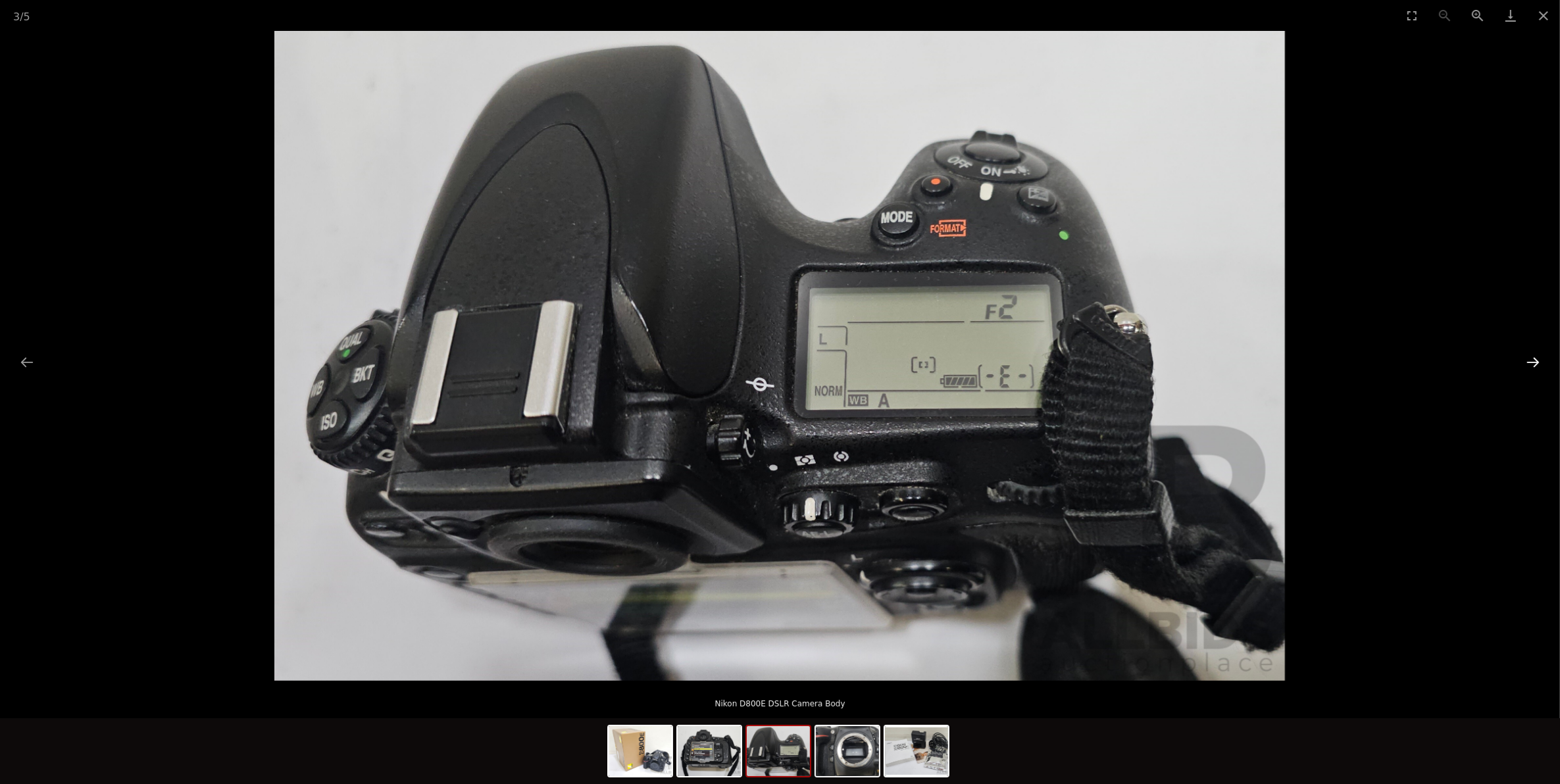
click at [1536, 363] on button "Next slide" at bounding box center [1533, 362] width 28 height 26
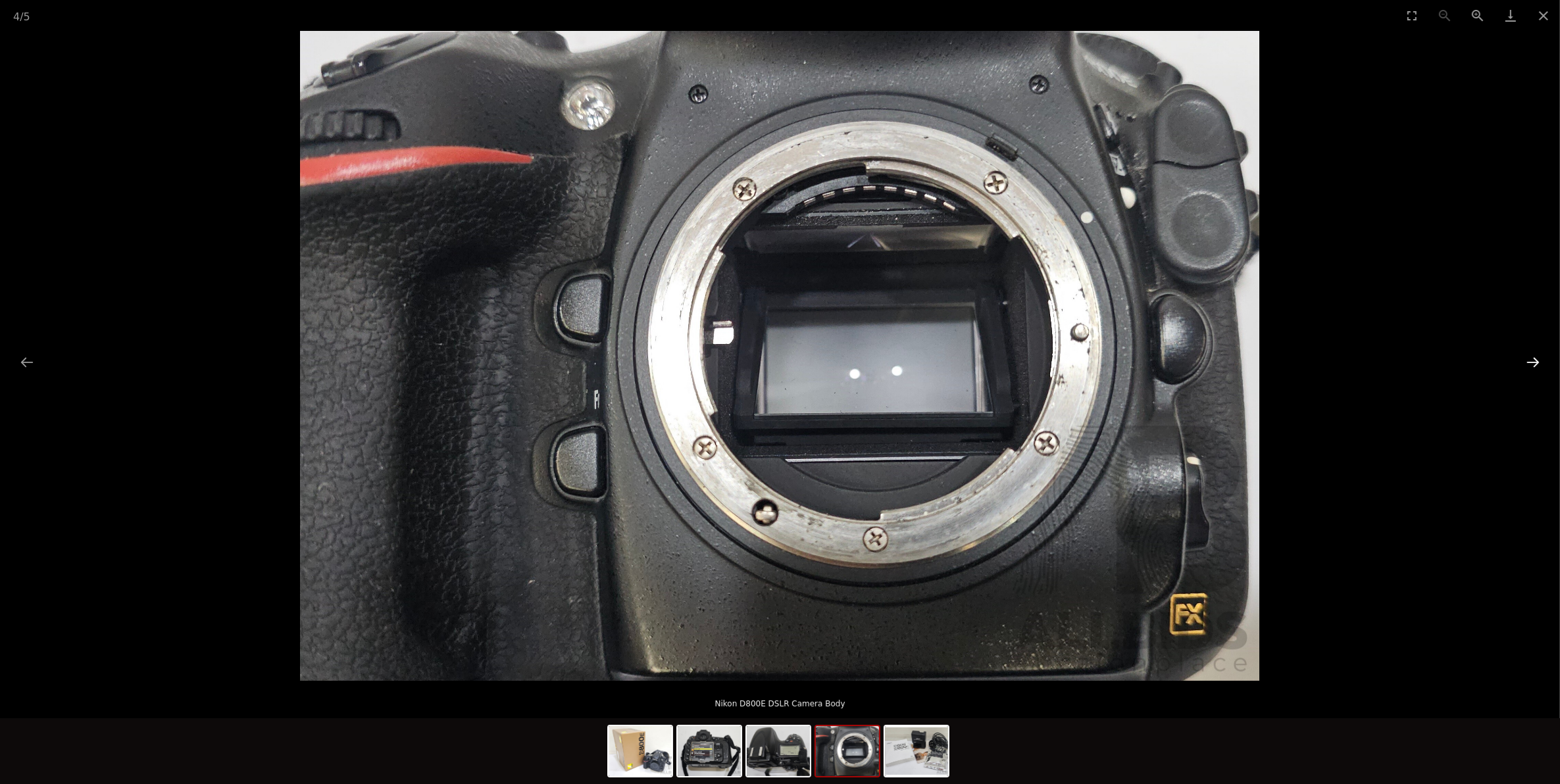
click at [1536, 363] on button "Next slide" at bounding box center [1533, 362] width 28 height 26
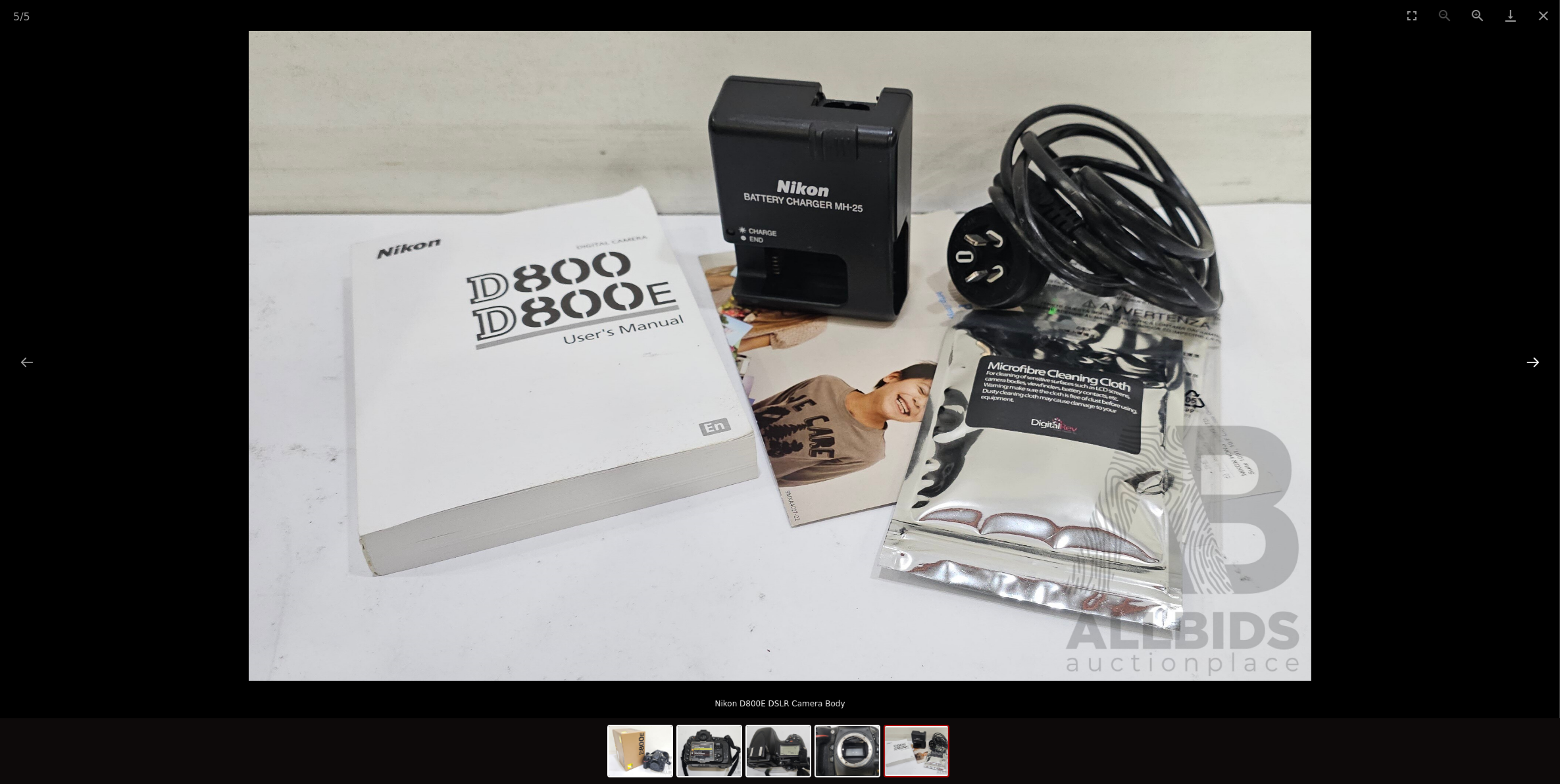
click at [1536, 363] on button "Next slide" at bounding box center [1533, 362] width 28 height 26
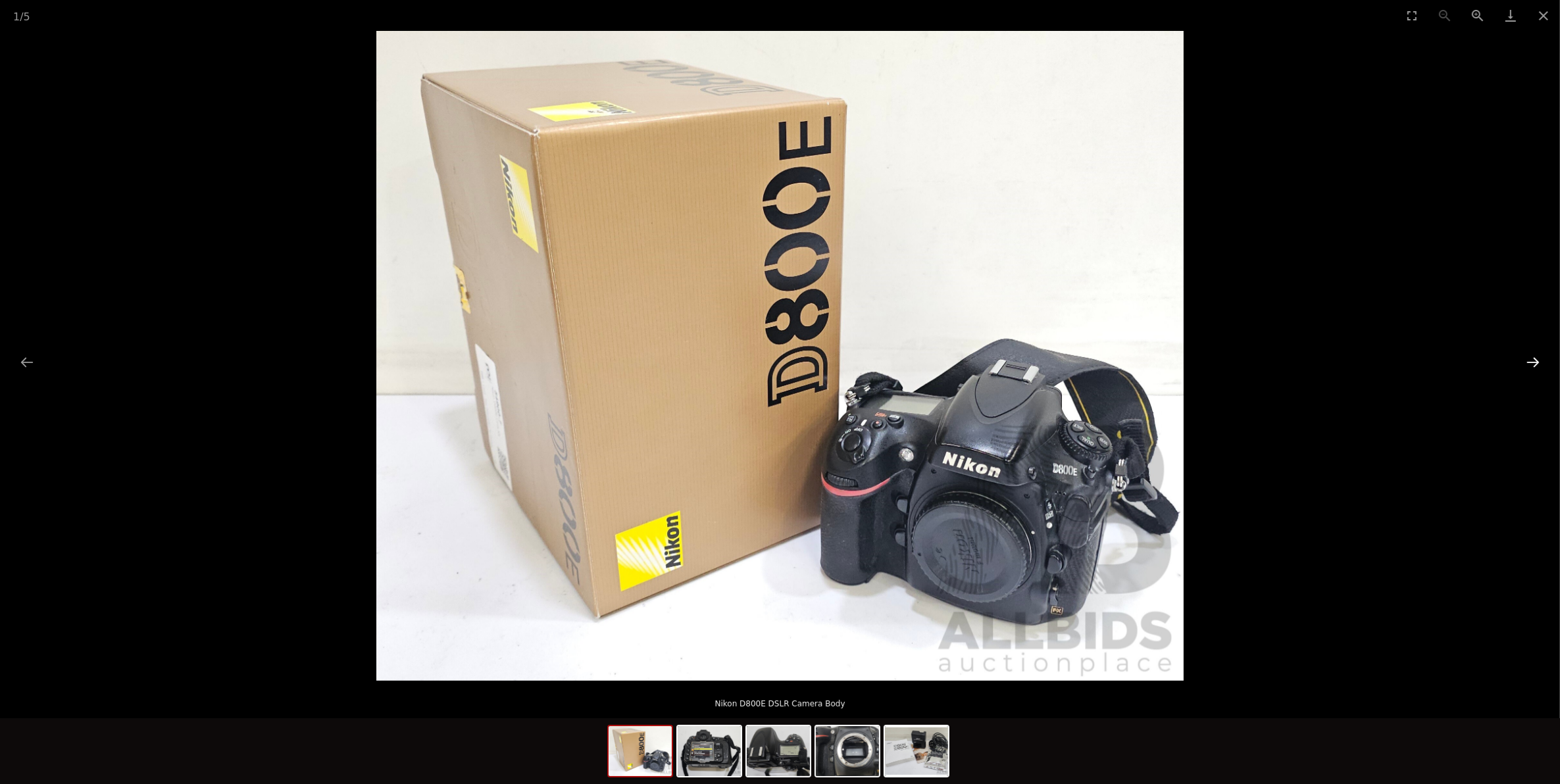
click at [1536, 363] on button "Next slide" at bounding box center [1533, 362] width 28 height 26
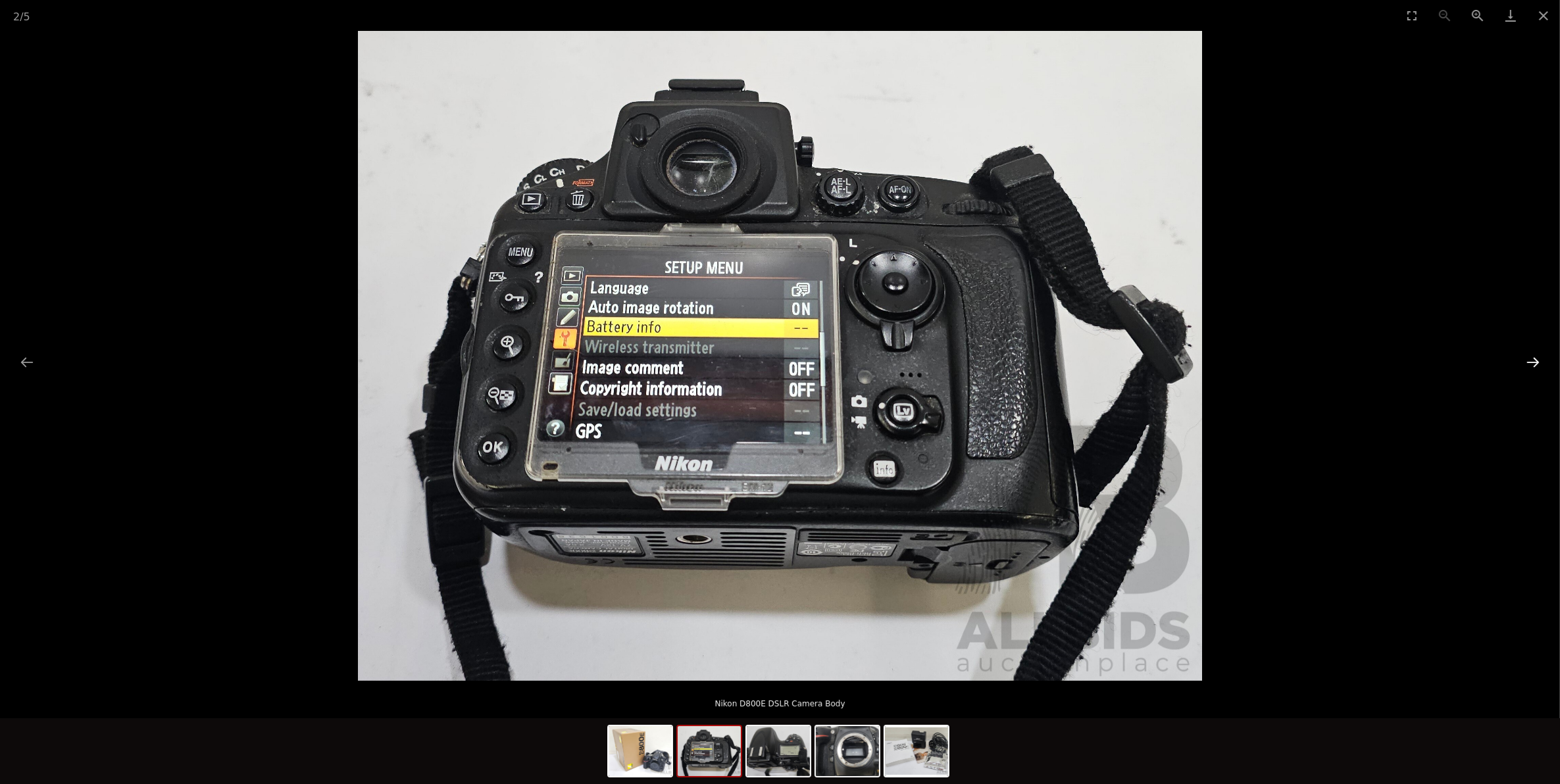
click at [1536, 363] on button "Next slide" at bounding box center [1533, 362] width 28 height 26
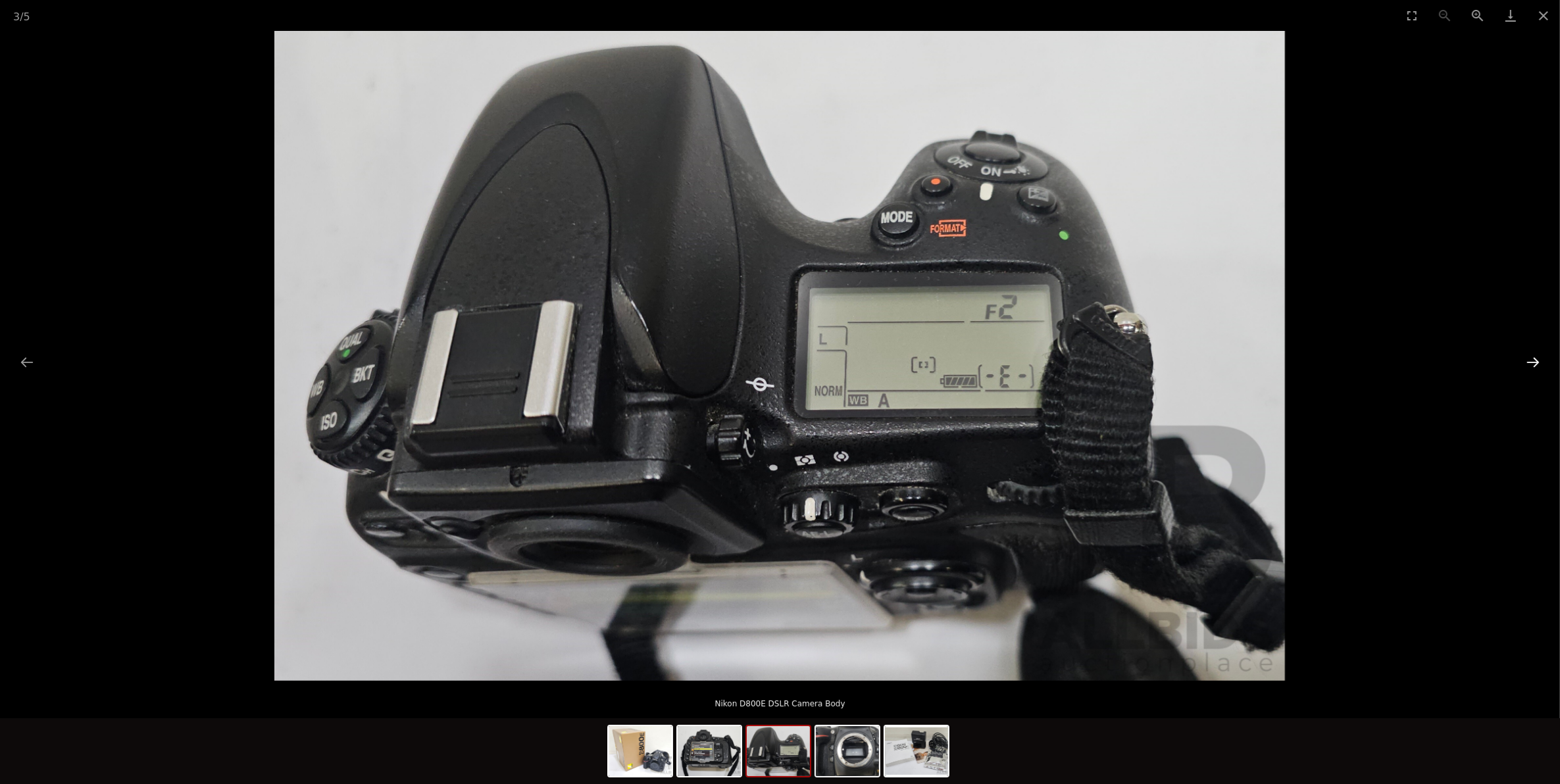
click at [1536, 363] on button "Next slide" at bounding box center [1533, 362] width 28 height 26
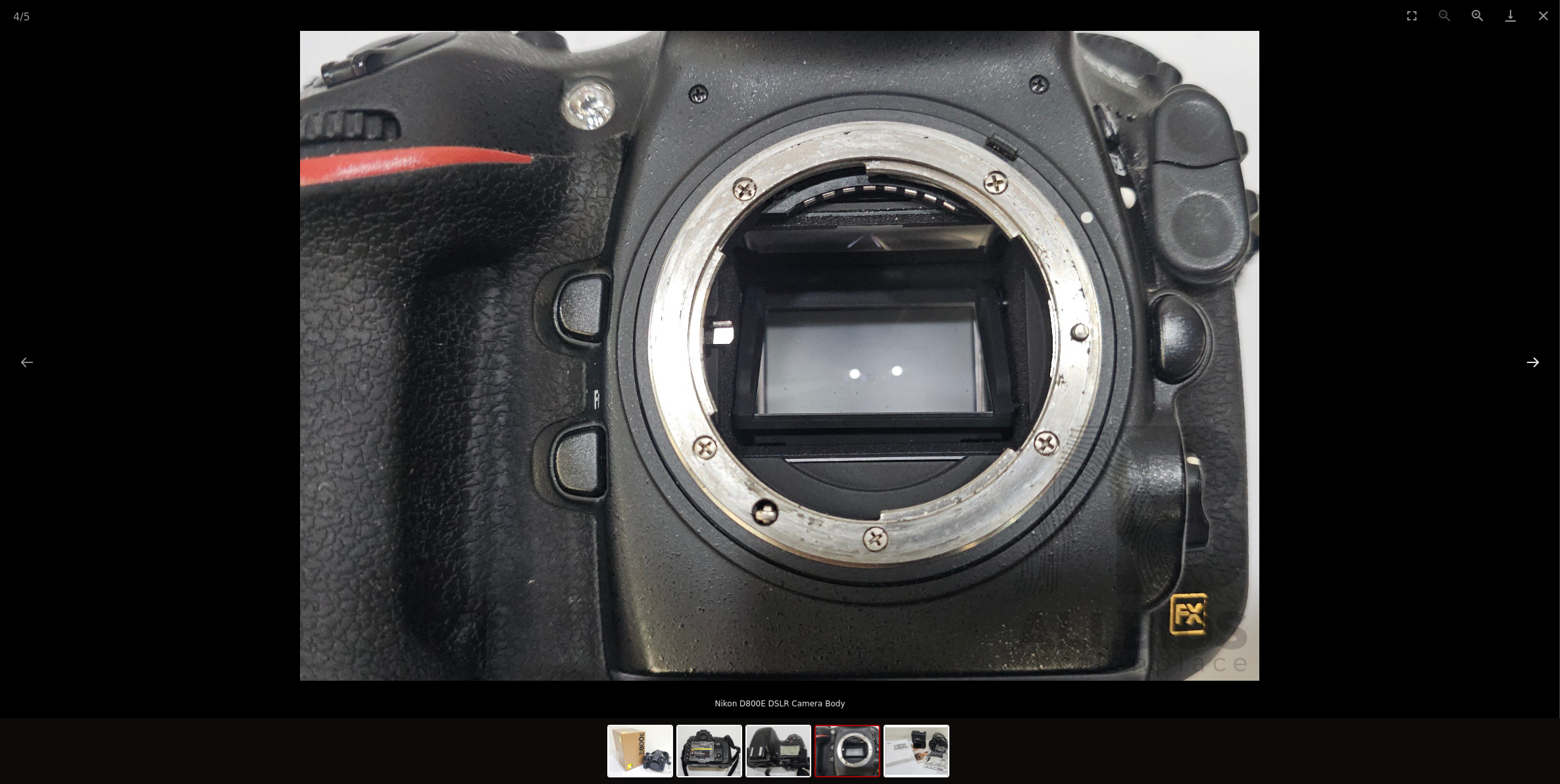
click at [1536, 363] on button "Next slide" at bounding box center [1533, 362] width 28 height 26
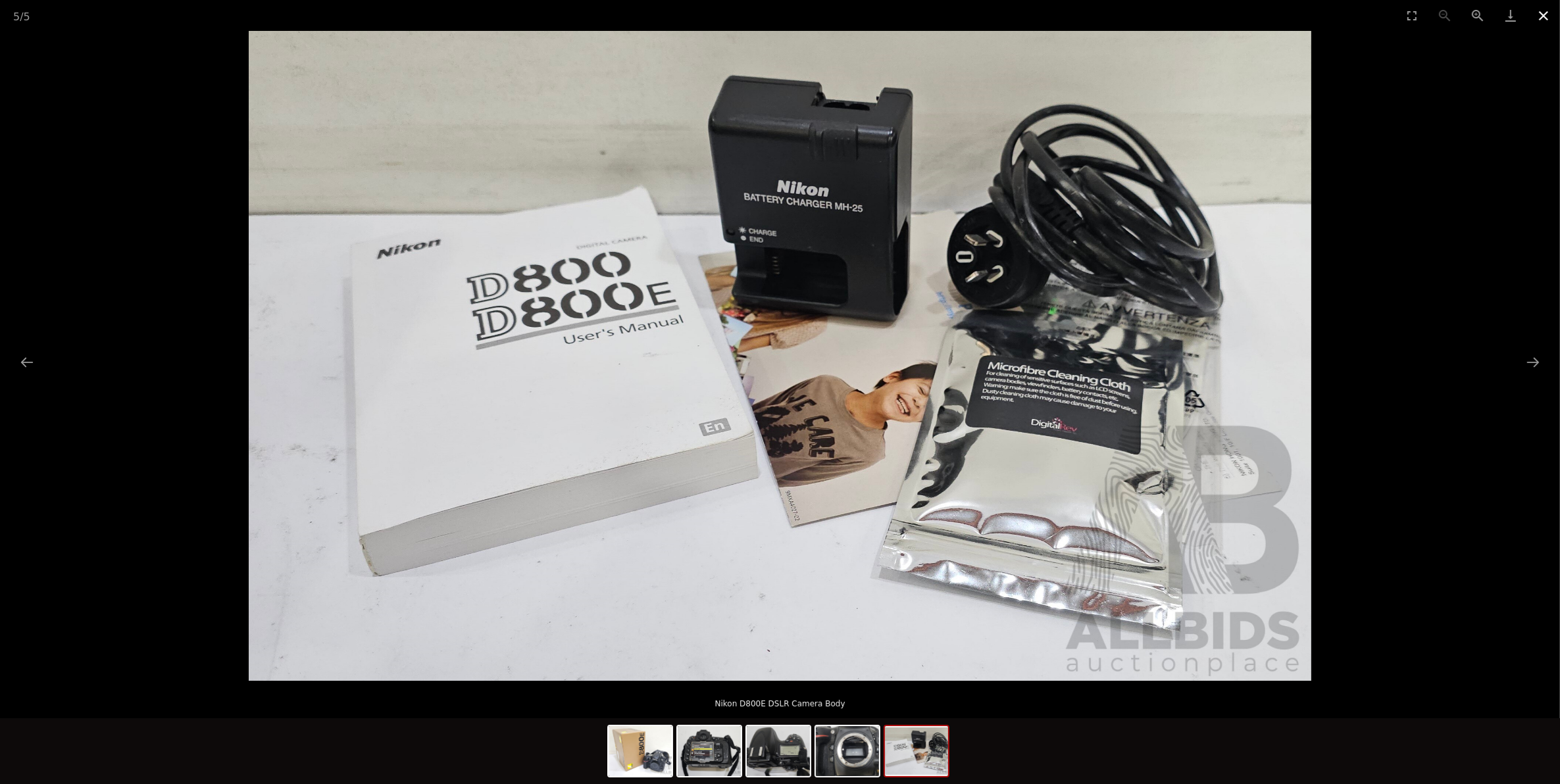
click at [1544, 15] on button "Close gallery" at bounding box center [1544, 15] width 33 height 31
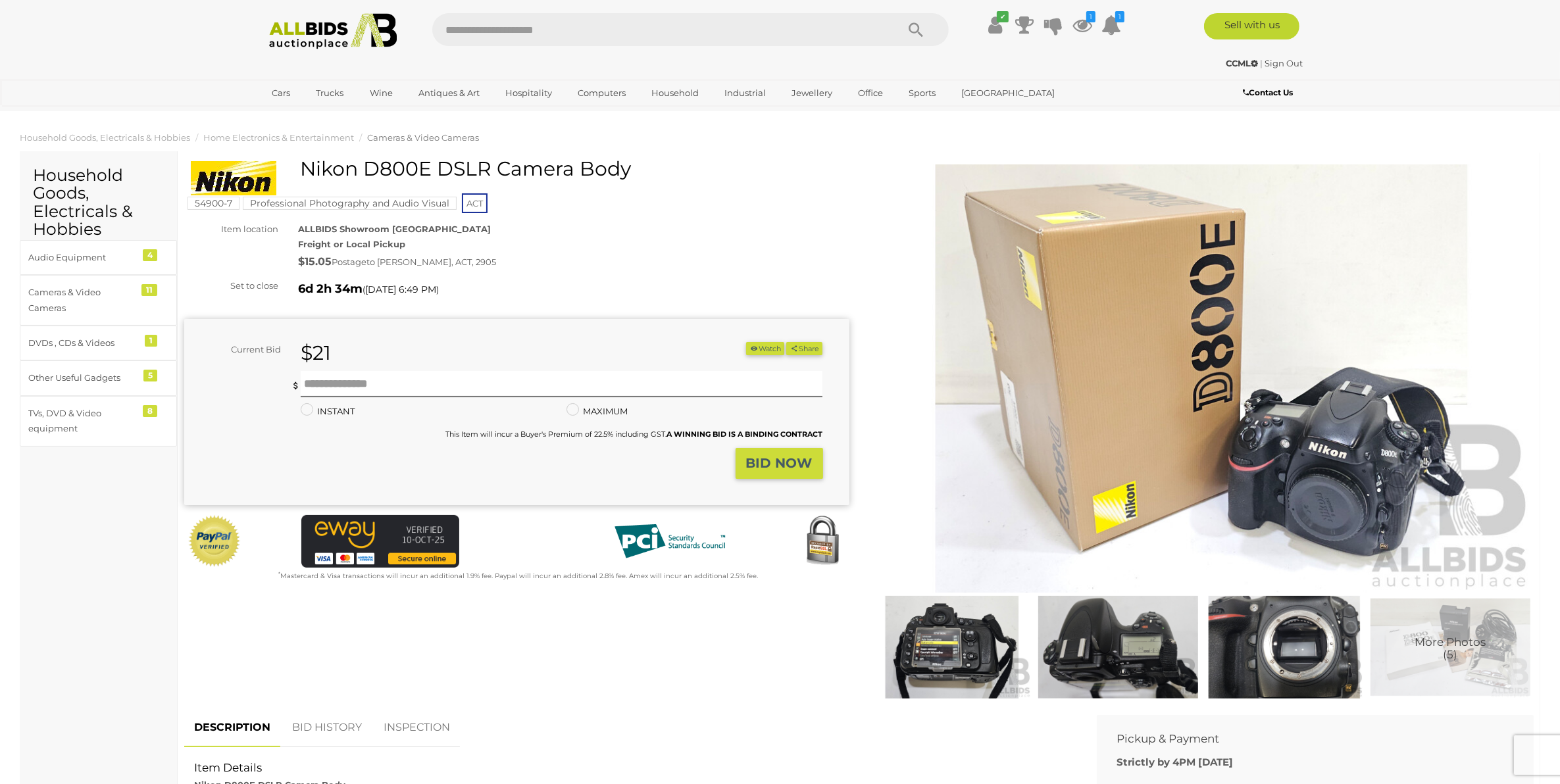
click at [747, 355] on button "Watch" at bounding box center [765, 349] width 38 height 14
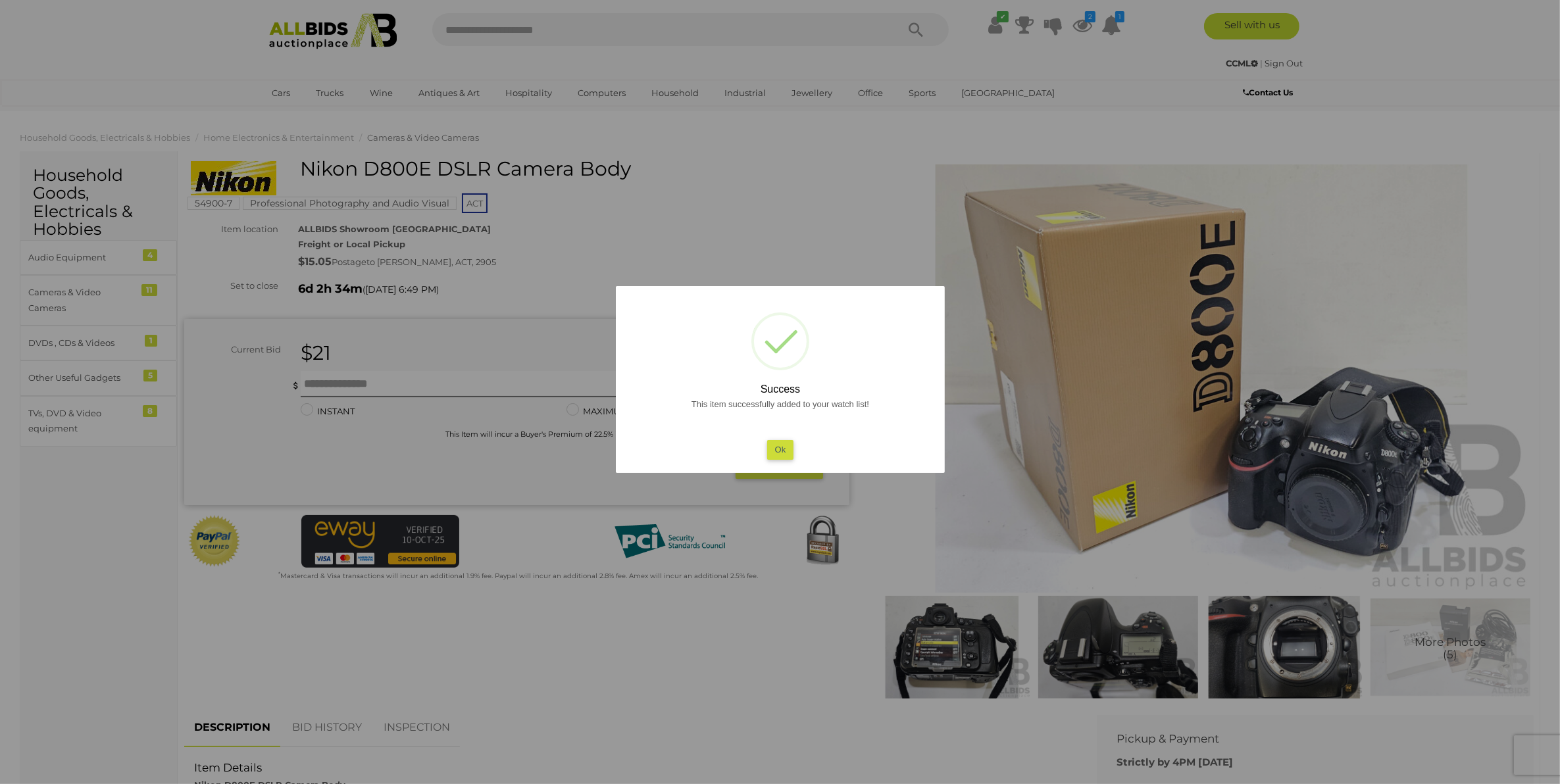
click at [781, 446] on button "Ok" at bounding box center [780, 449] width 27 height 19
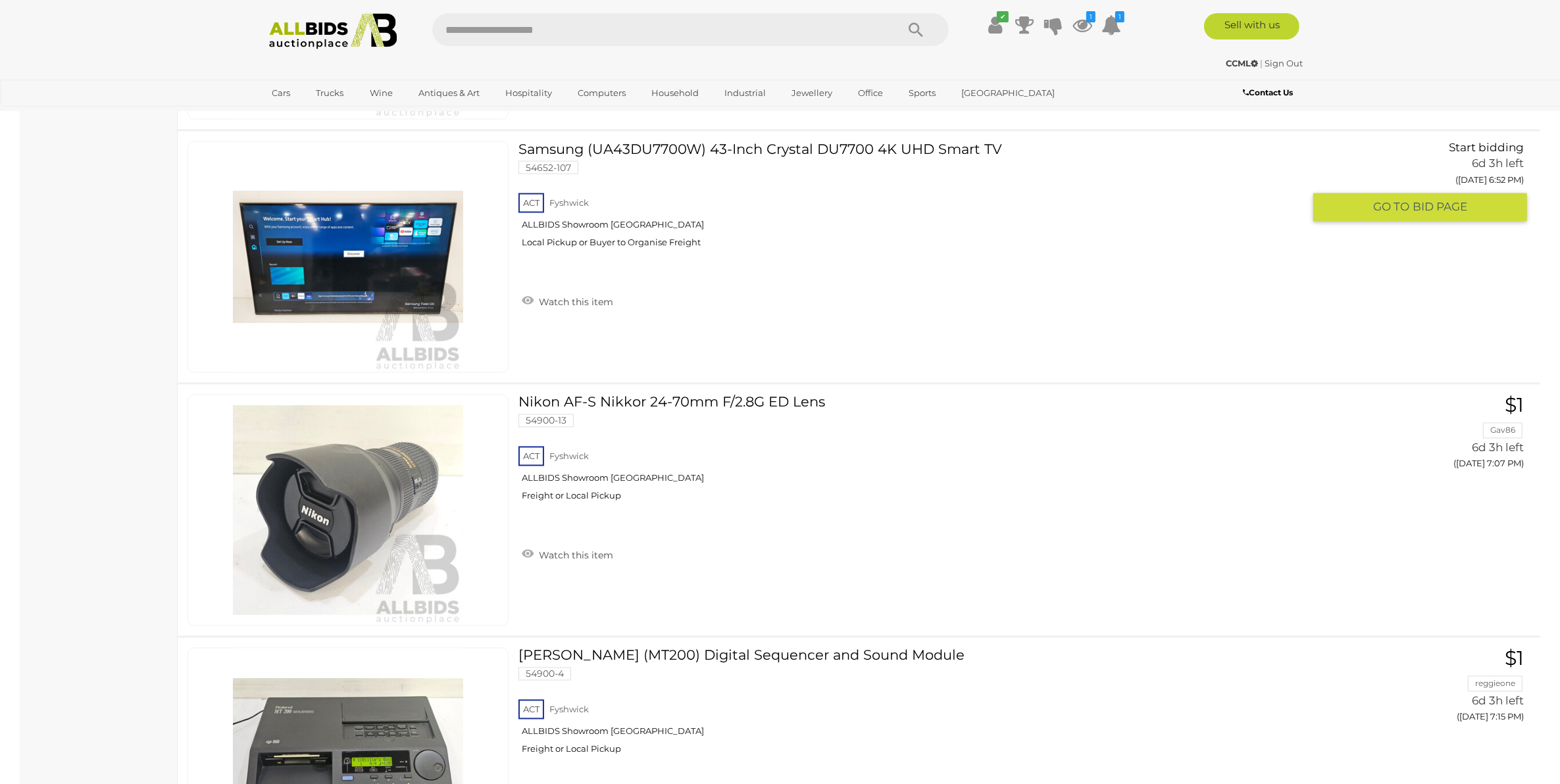
scroll to position [21705, 0]
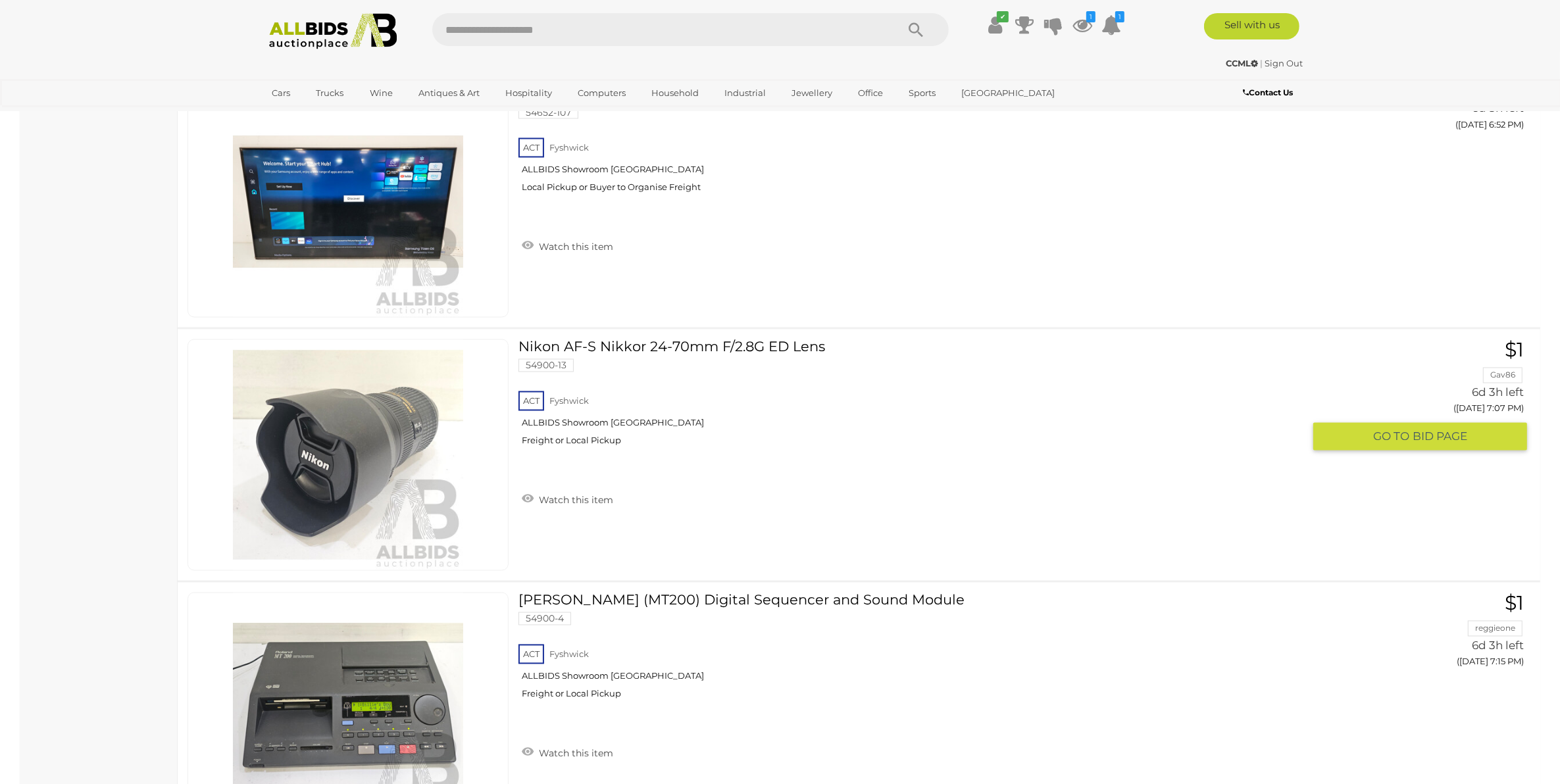
click at [732, 348] on link "Nikon AF-S Nikkor 24-70mm F/2.8G ED Lens 54900-13 ACT Fyshwick ALLBIDS Showroom…" at bounding box center [915, 398] width 775 height 117
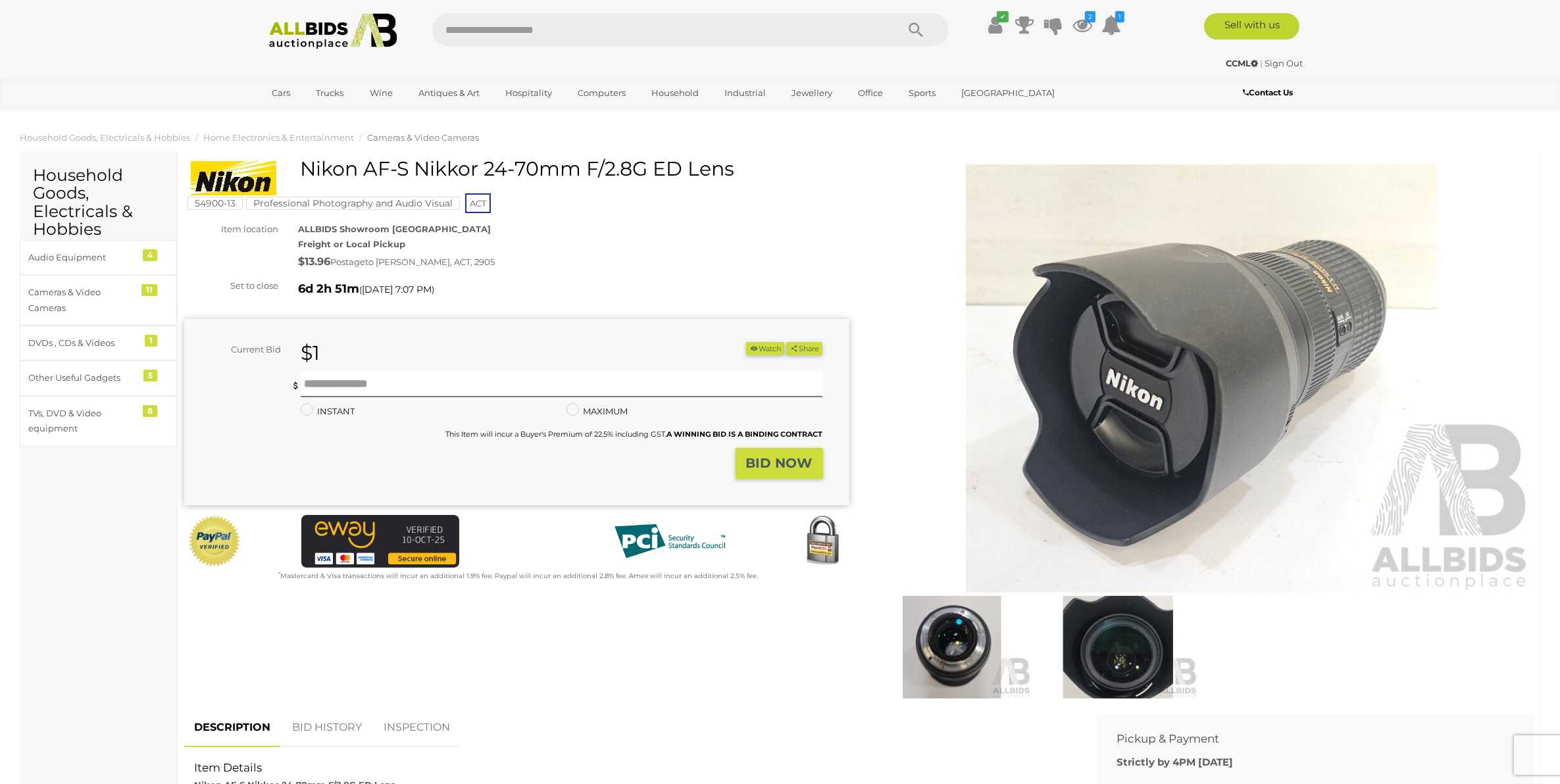
click at [749, 352] on icon "button" at bounding box center [754, 348] width 9 height 7
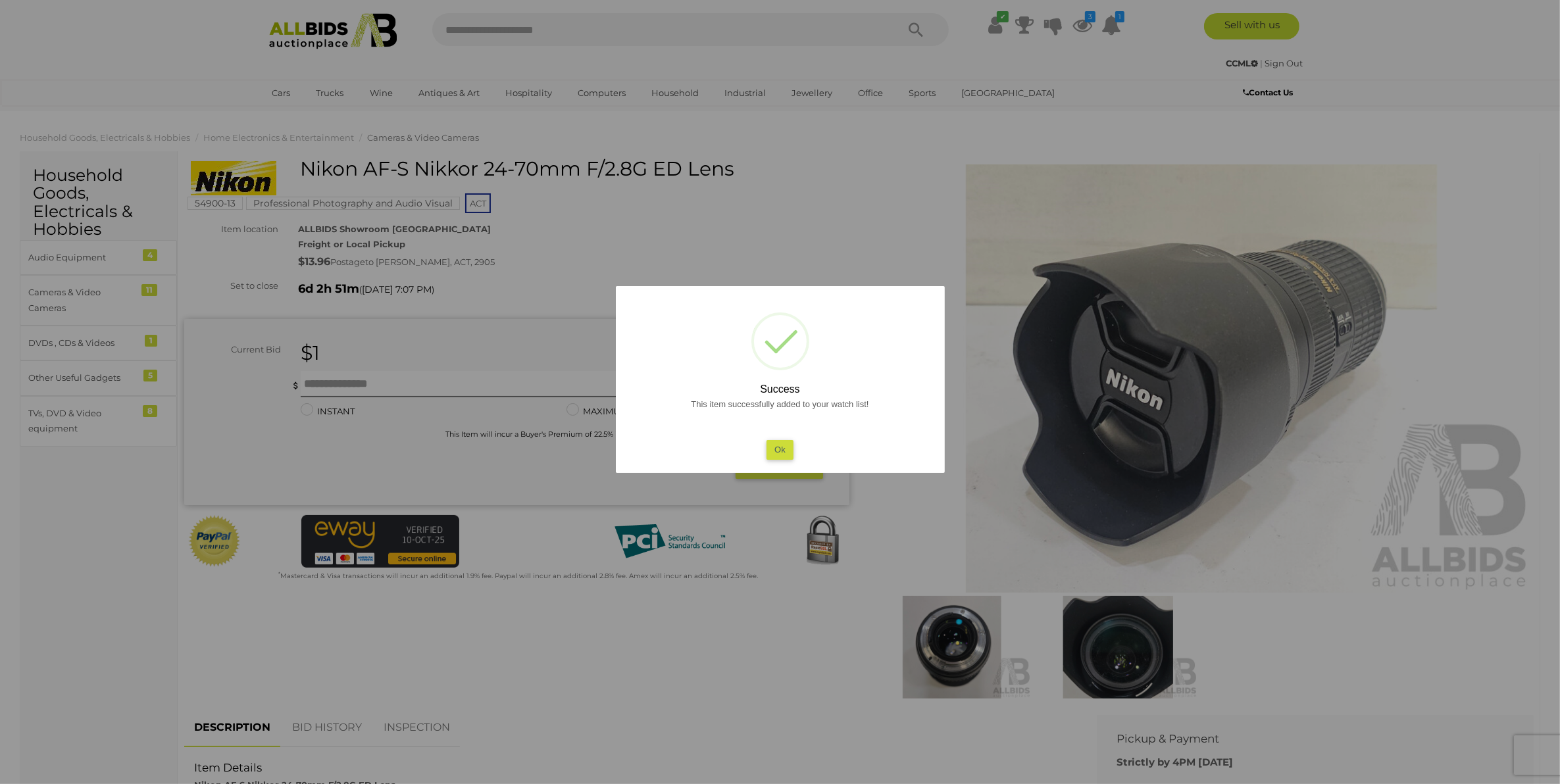
click at [775, 445] on button "Ok" at bounding box center [780, 449] width 27 height 19
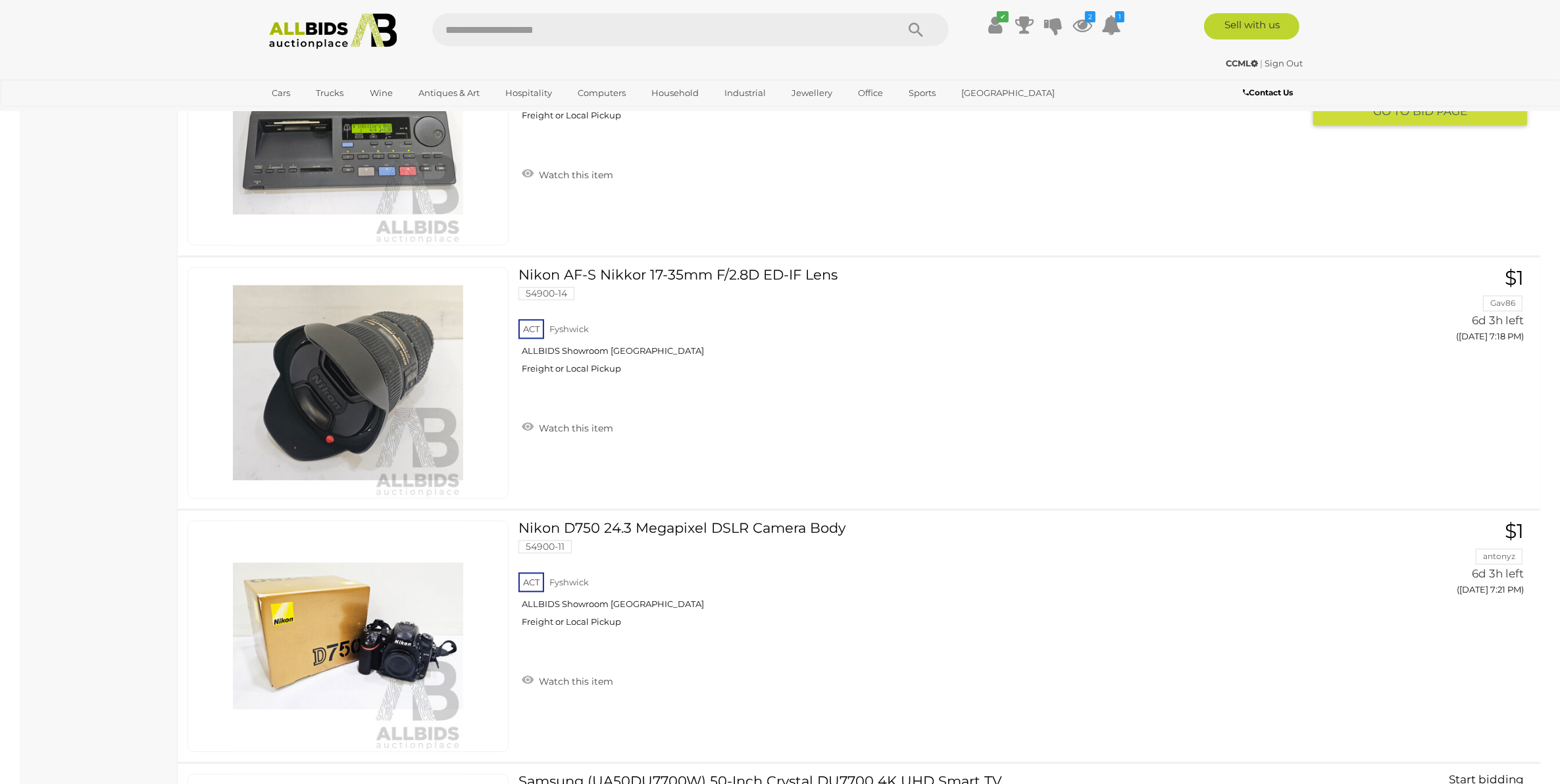
scroll to position [22294, 0]
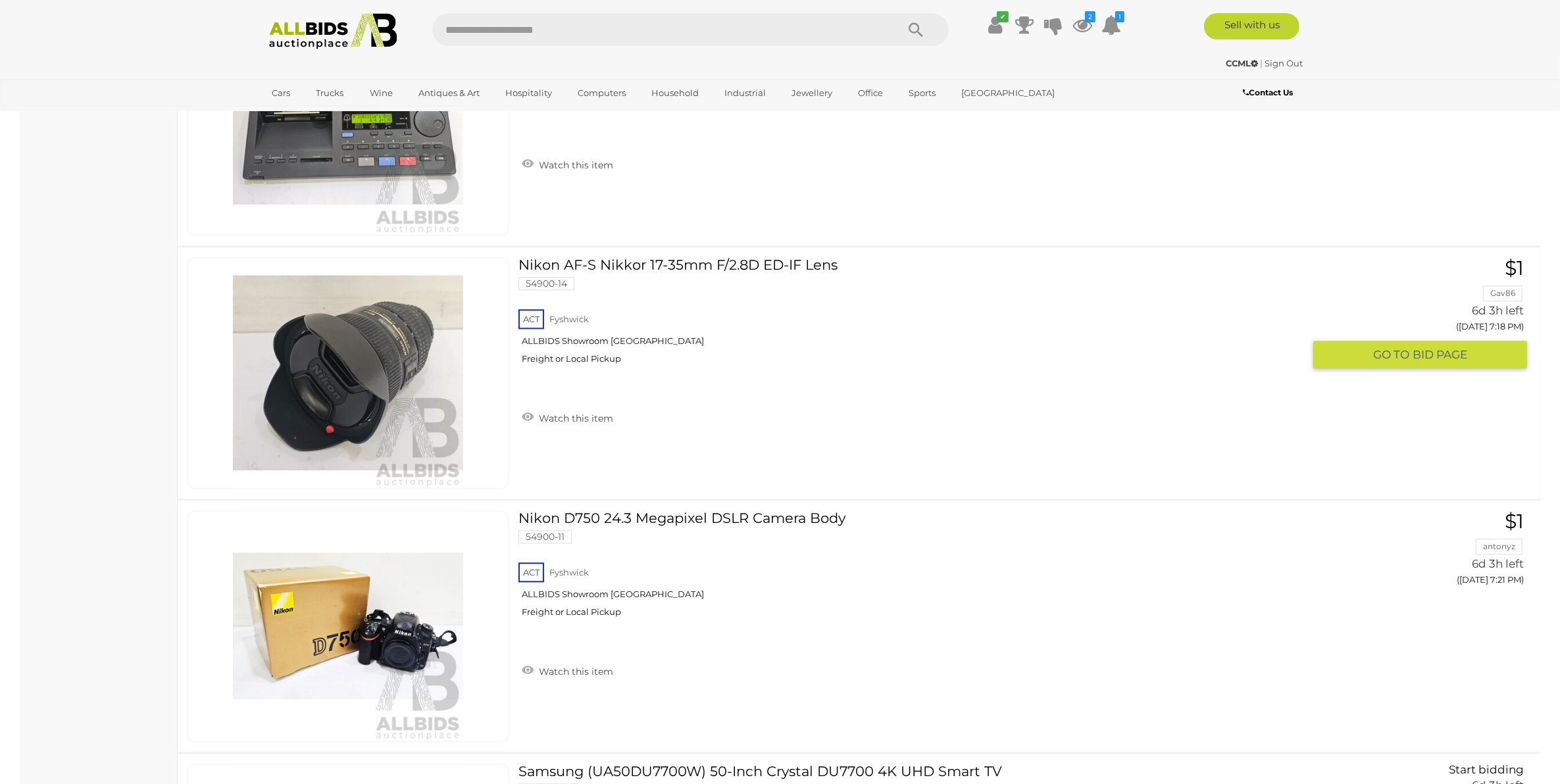
click at [748, 265] on link "Nikon AF-S Nikkor 17-35mm F/2.8D ED-IF Lens 54900-14 ACT Fyshwick ALLBIDS Showr…" at bounding box center [915, 316] width 775 height 117
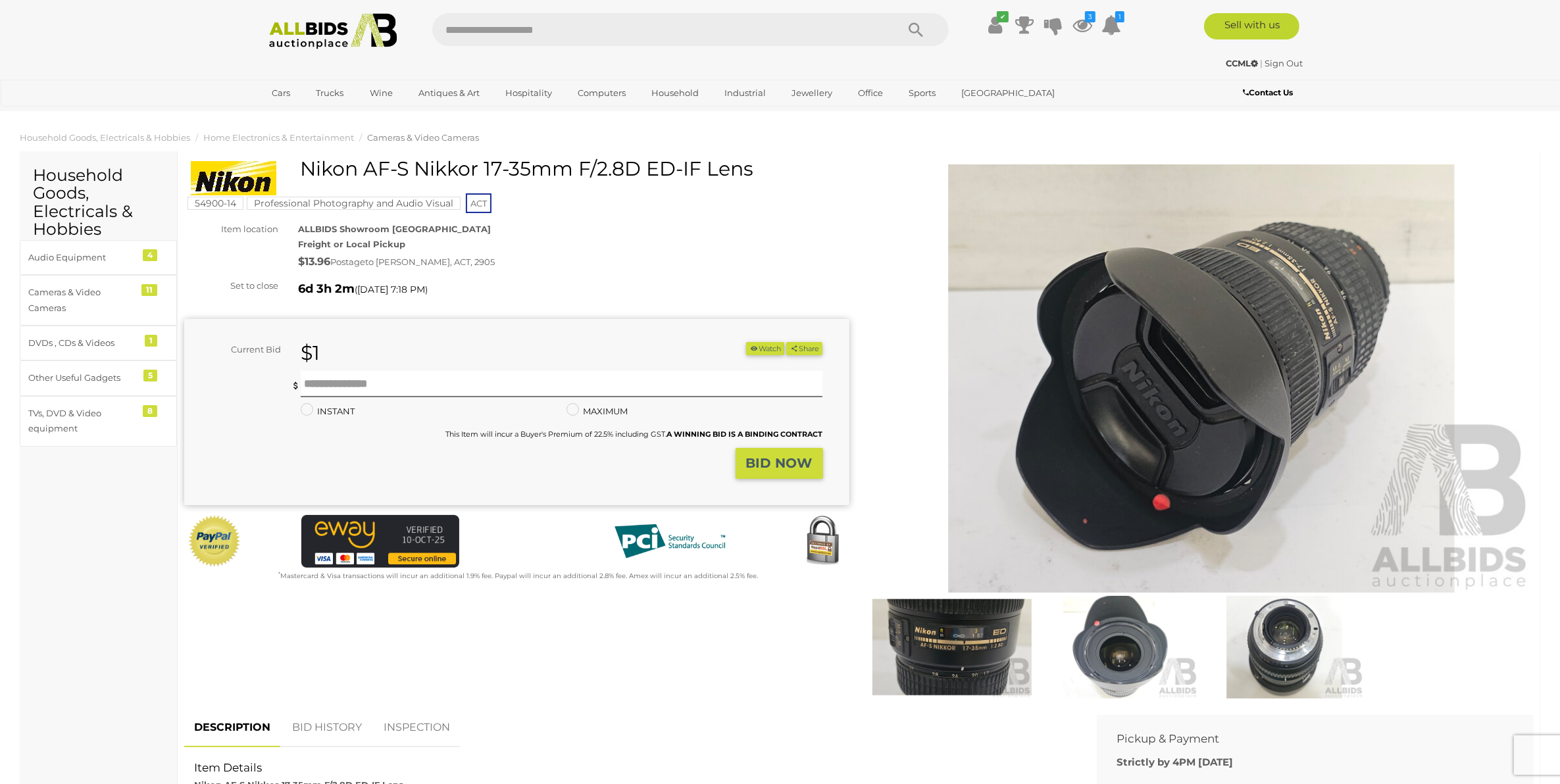
click at [757, 342] on button "Watch" at bounding box center [765, 349] width 38 height 14
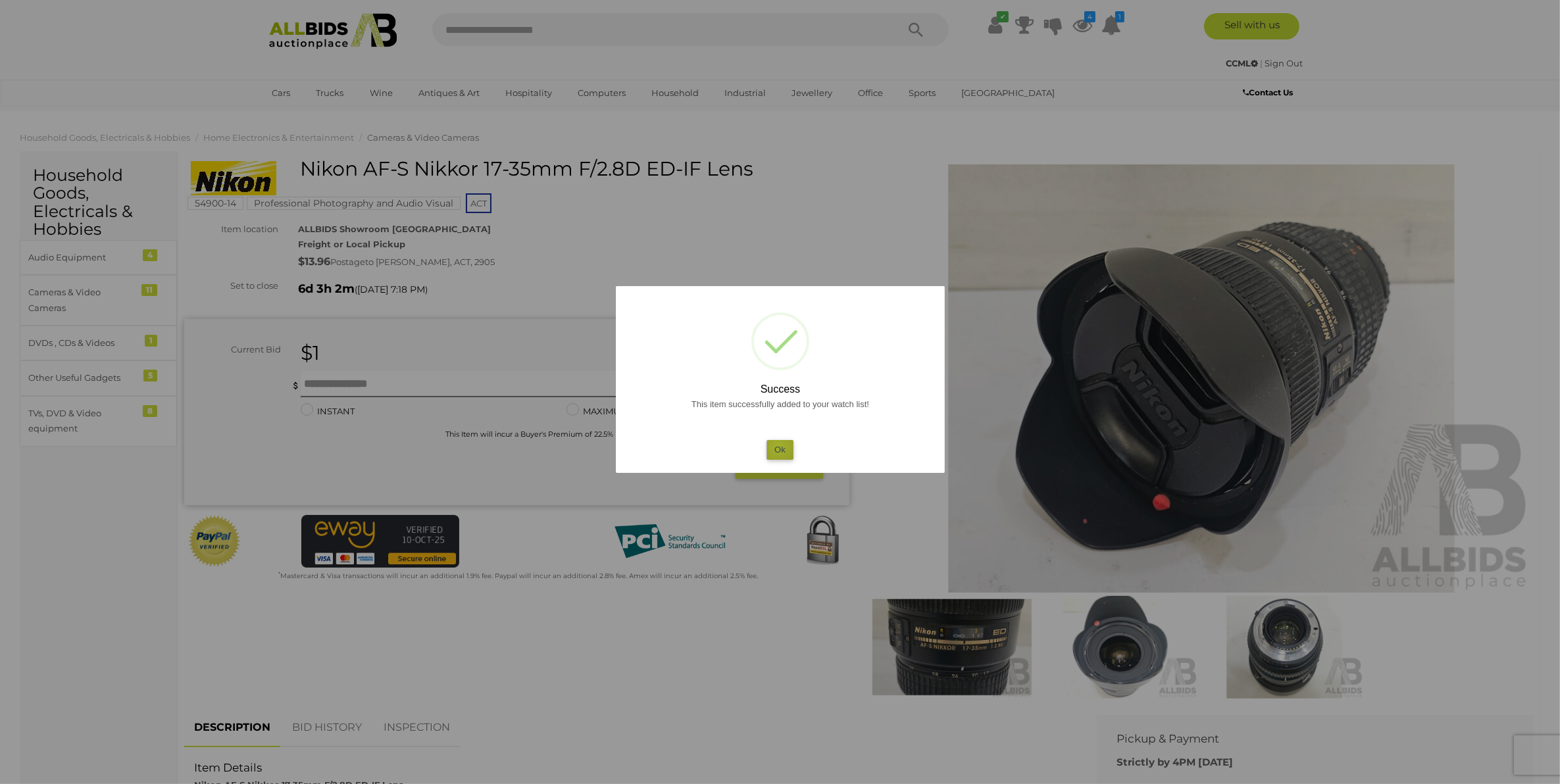
drag, startPoint x: 778, startPoint y: 447, endPoint x: 473, endPoint y: 301, distance: 338.1
click at [778, 448] on button "Ok" at bounding box center [780, 449] width 27 height 19
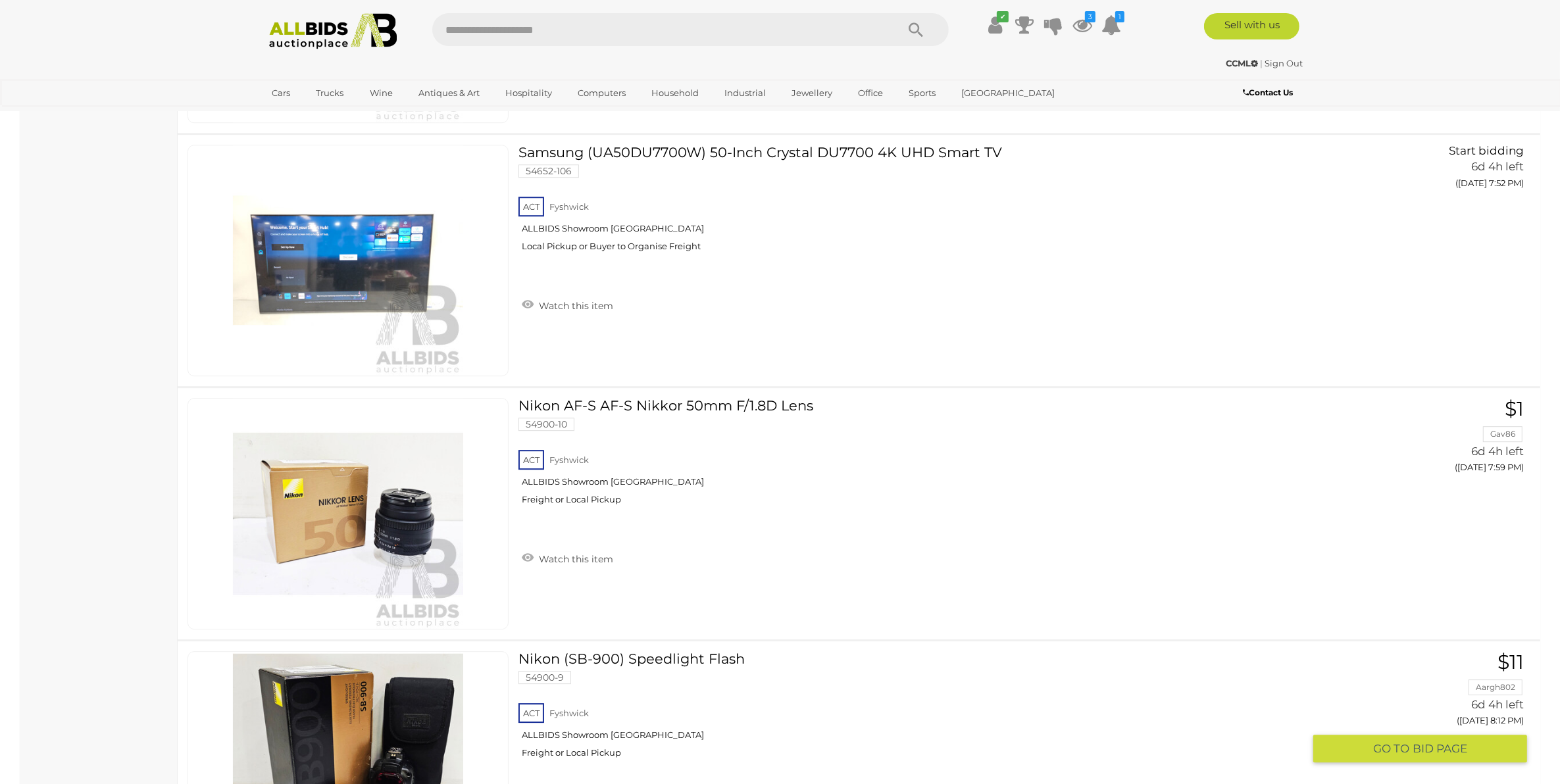
scroll to position [23787, 0]
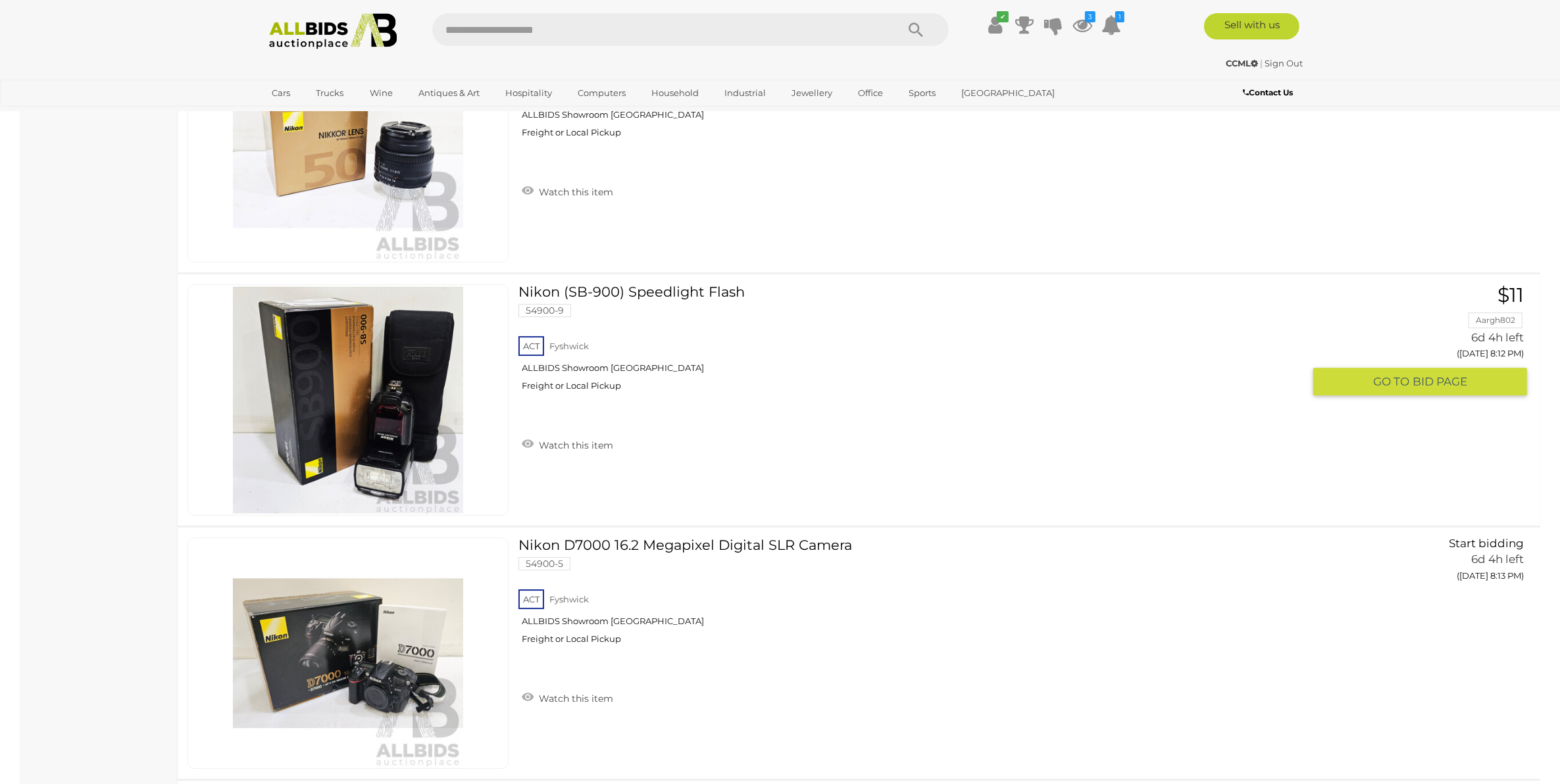
click at [683, 288] on link "Nikon (SB-900) Speedlight Flash 54900-9 ACT Fyshwick ALLBIDS Showroom Fyshwick" at bounding box center [915, 343] width 775 height 117
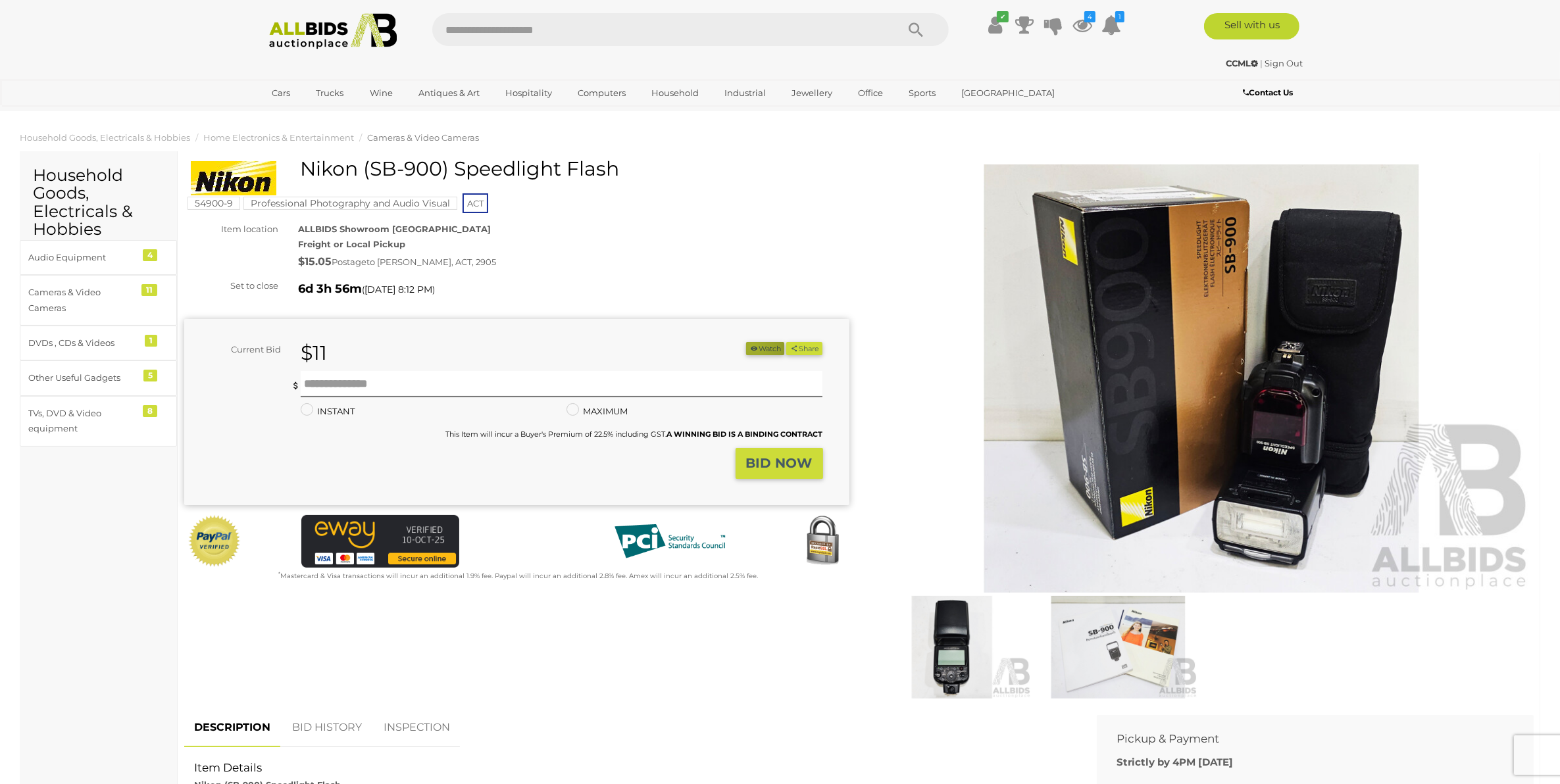
click at [749, 346] on icon "button" at bounding box center [754, 348] width 9 height 7
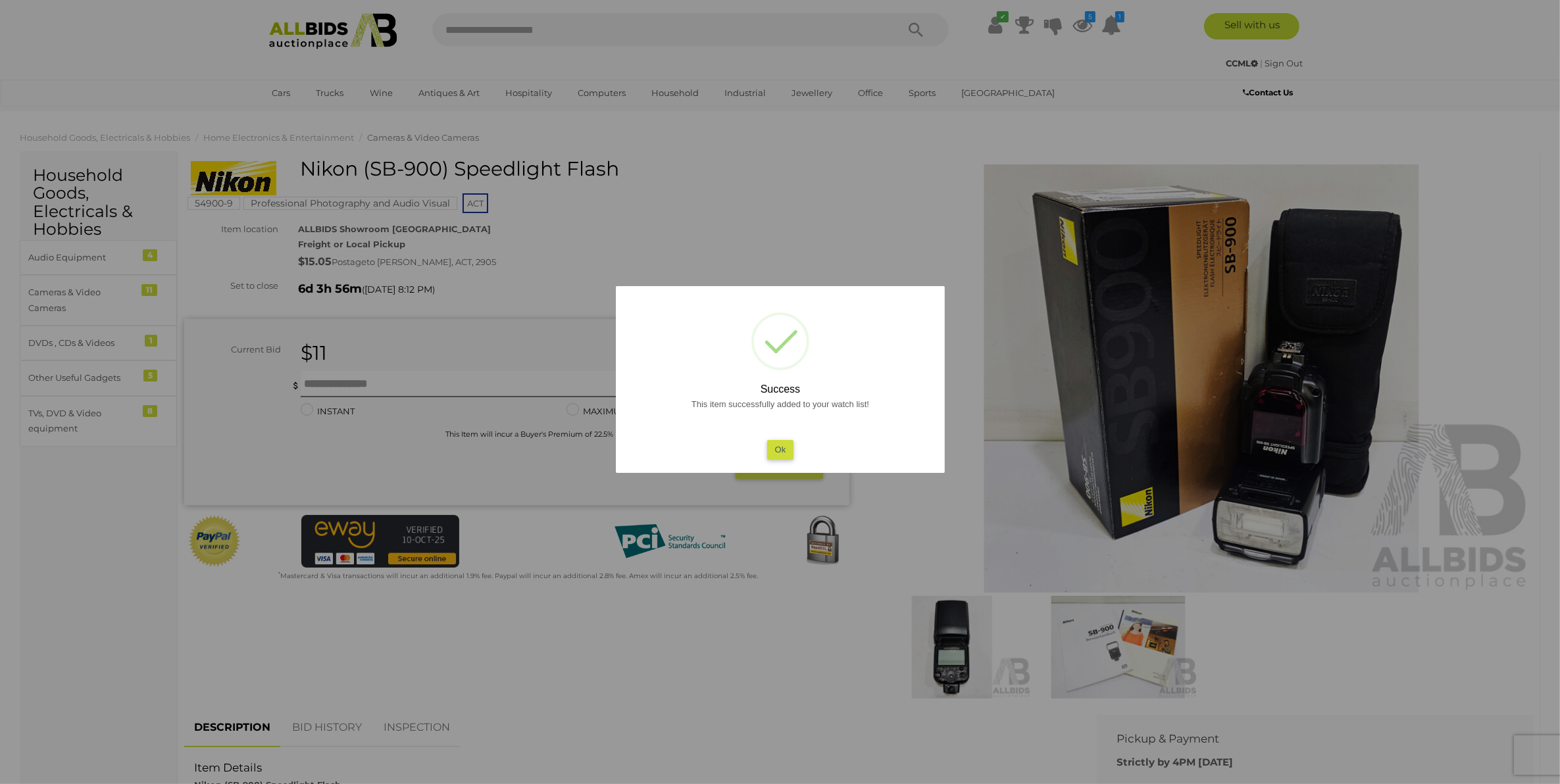
drag, startPoint x: 780, startPoint y: 445, endPoint x: 761, endPoint y: 437, distance: 20.6
click at [780, 446] on button "Ok" at bounding box center [780, 449] width 27 height 19
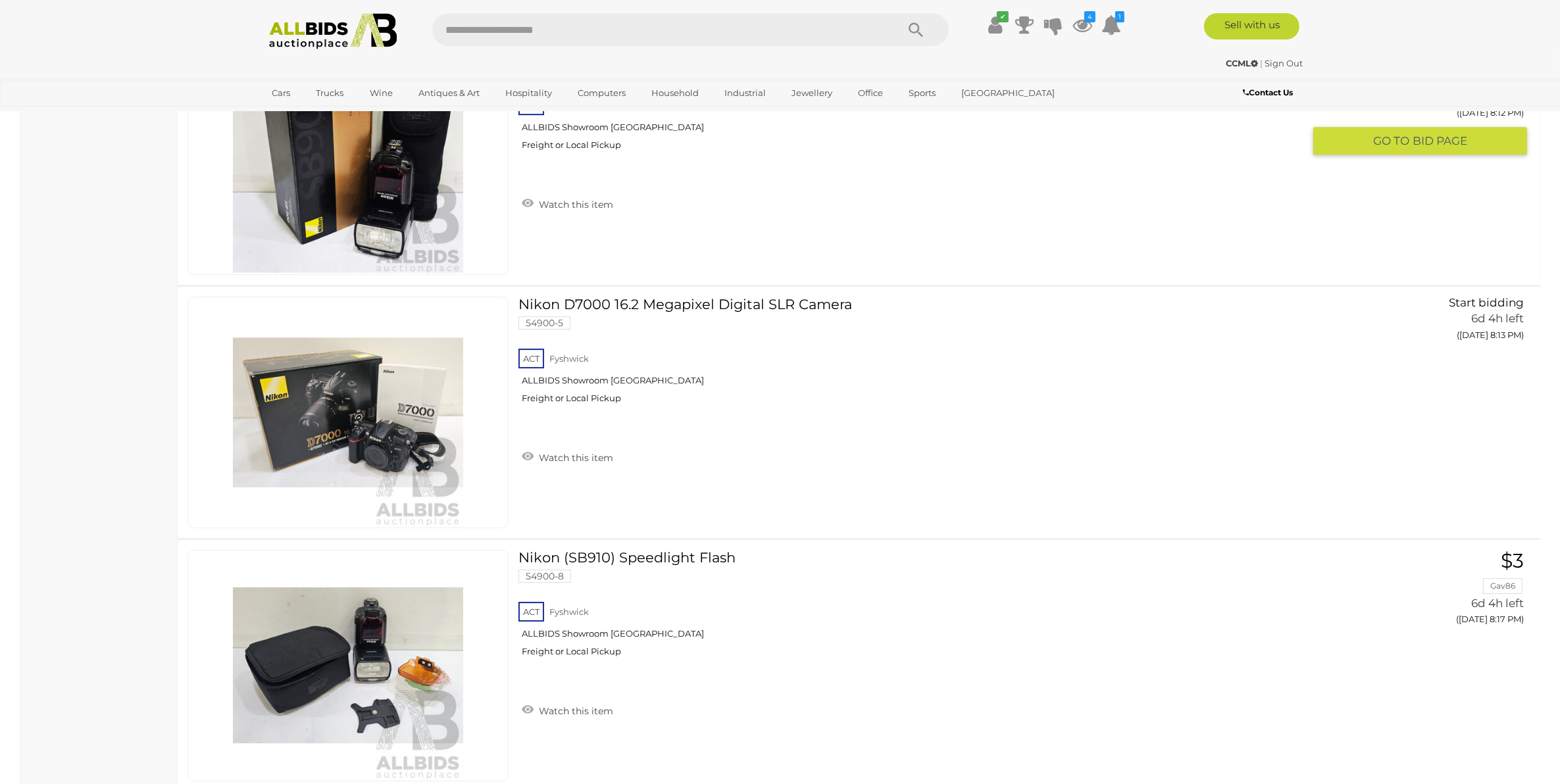
scroll to position [24033, 0]
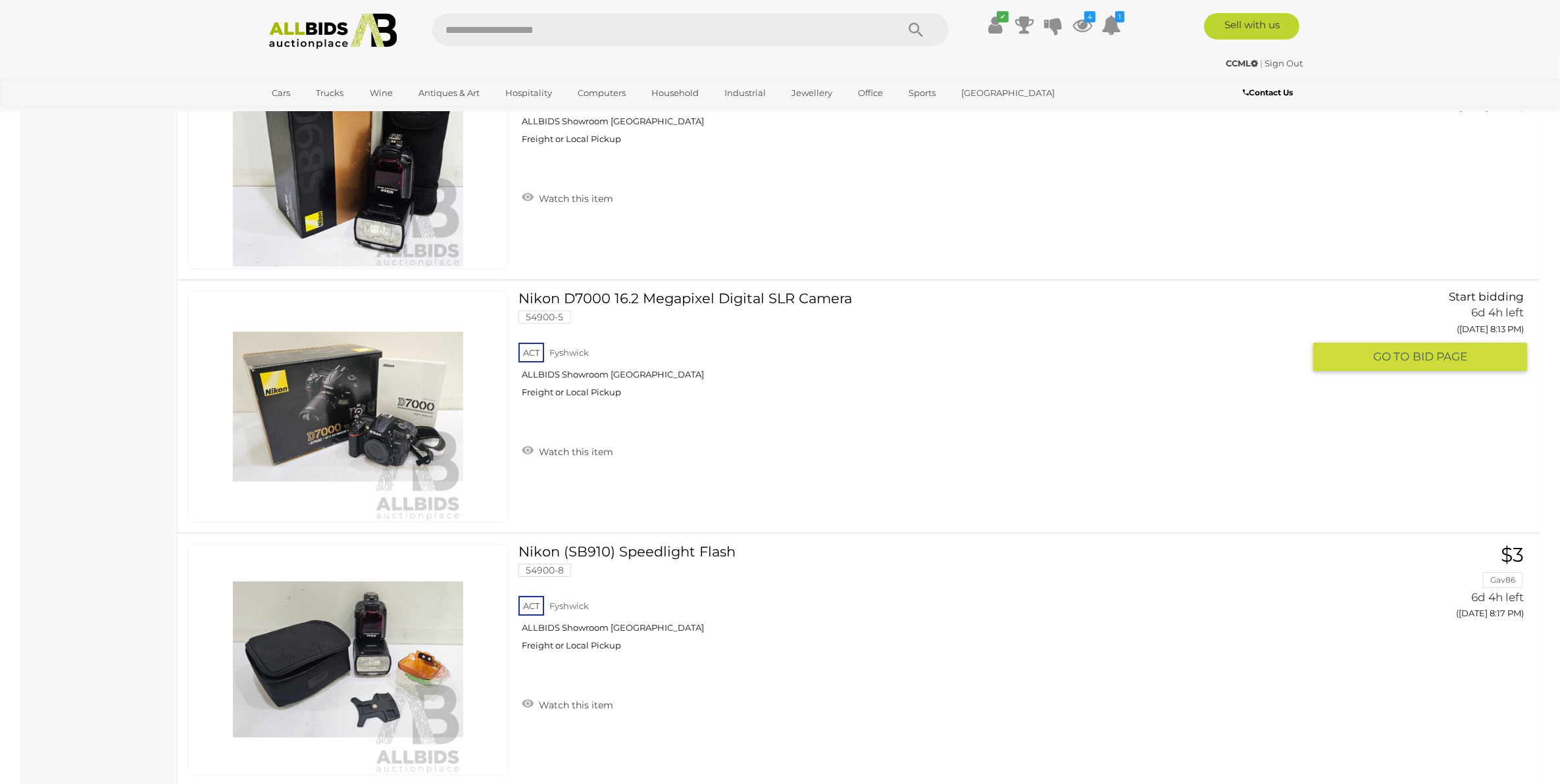
click at [742, 298] on link "Nikon D7000 16.2 Megapixel Digital SLR Camera 54900-5 ACT Fyshwick ALLBIDS Show…" at bounding box center [915, 350] width 775 height 117
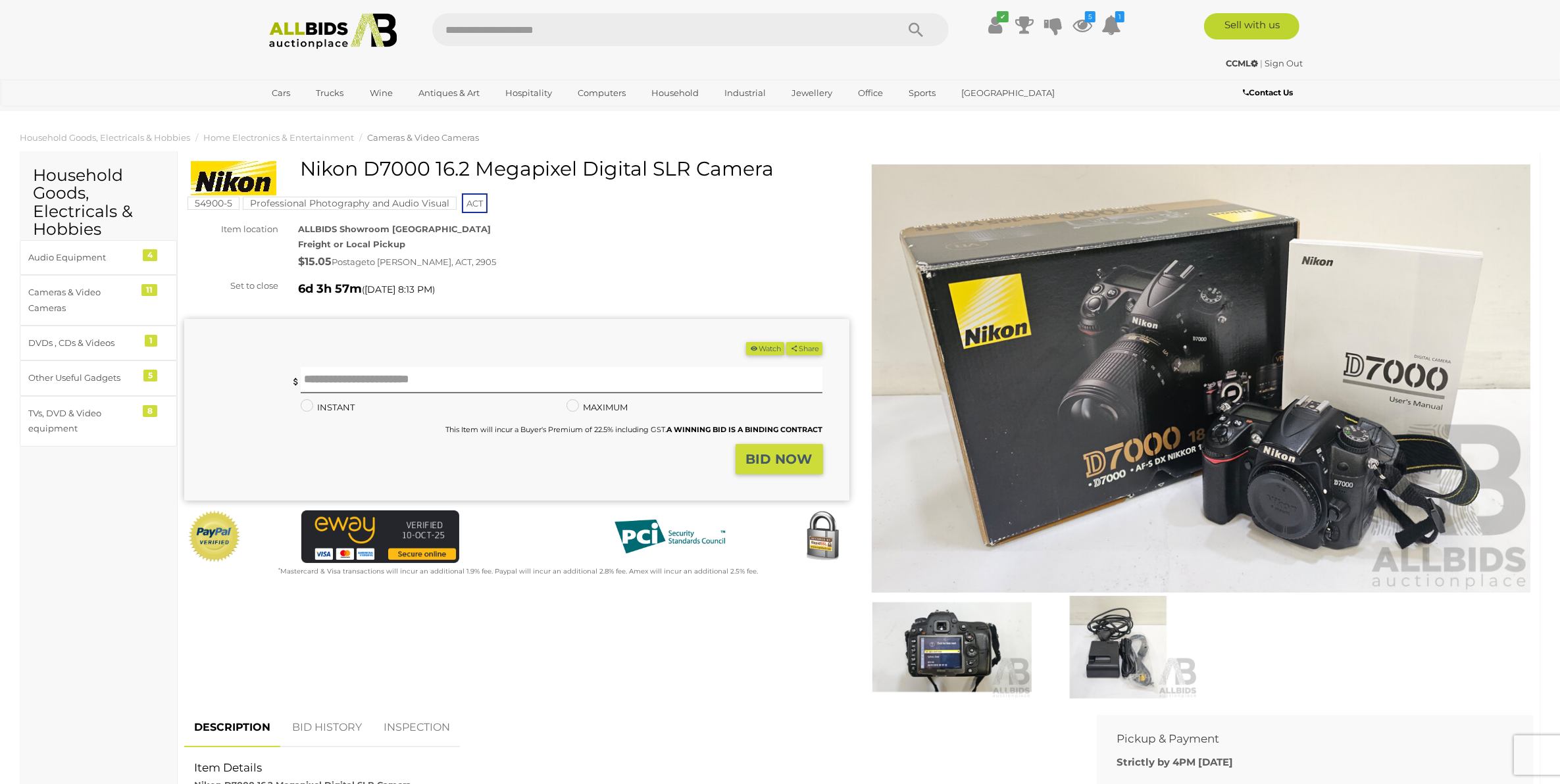
click at [1304, 488] on img at bounding box center [1202, 379] width 665 height 428
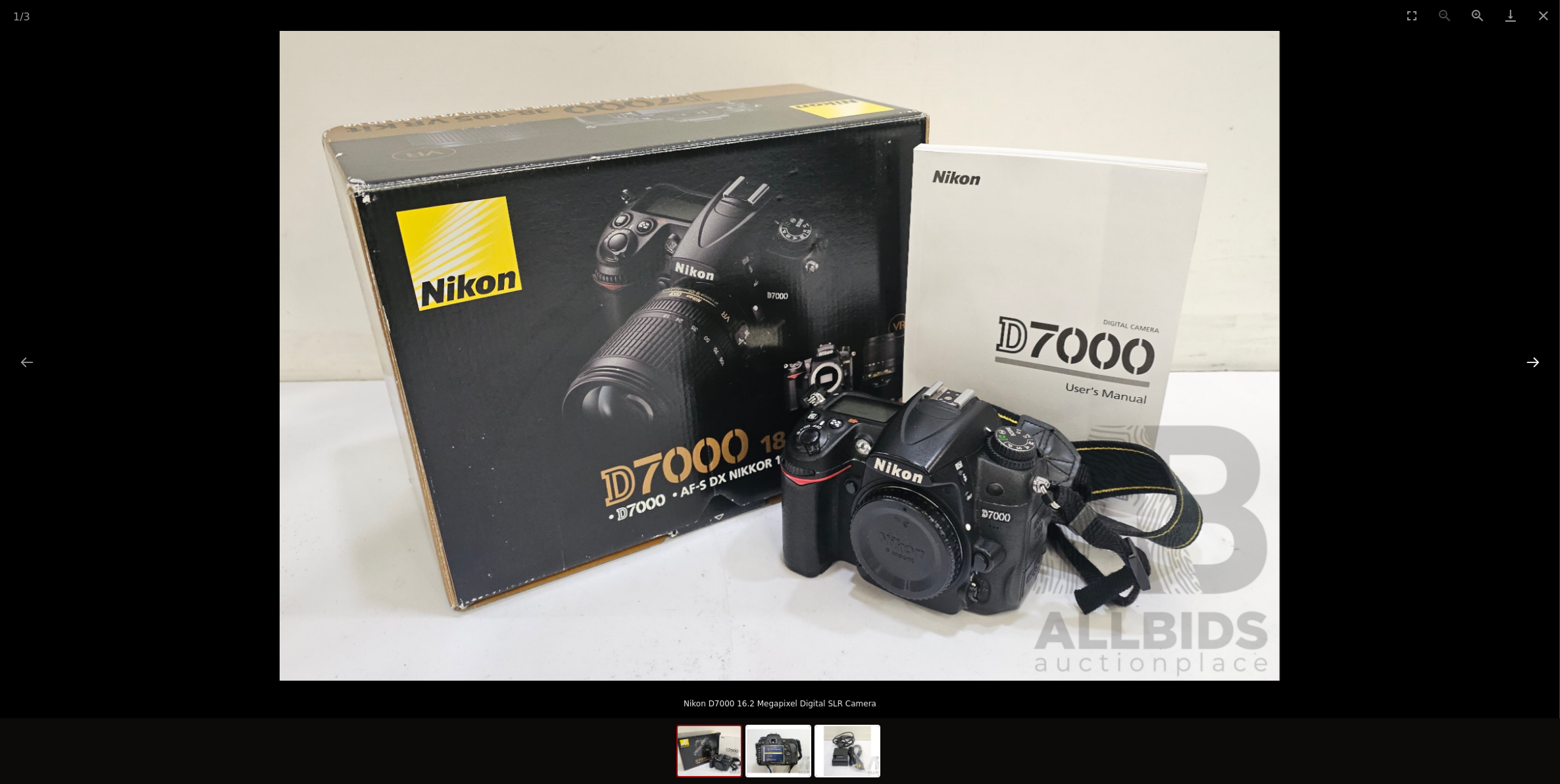
click at [1530, 367] on button "Next slide" at bounding box center [1533, 362] width 28 height 26
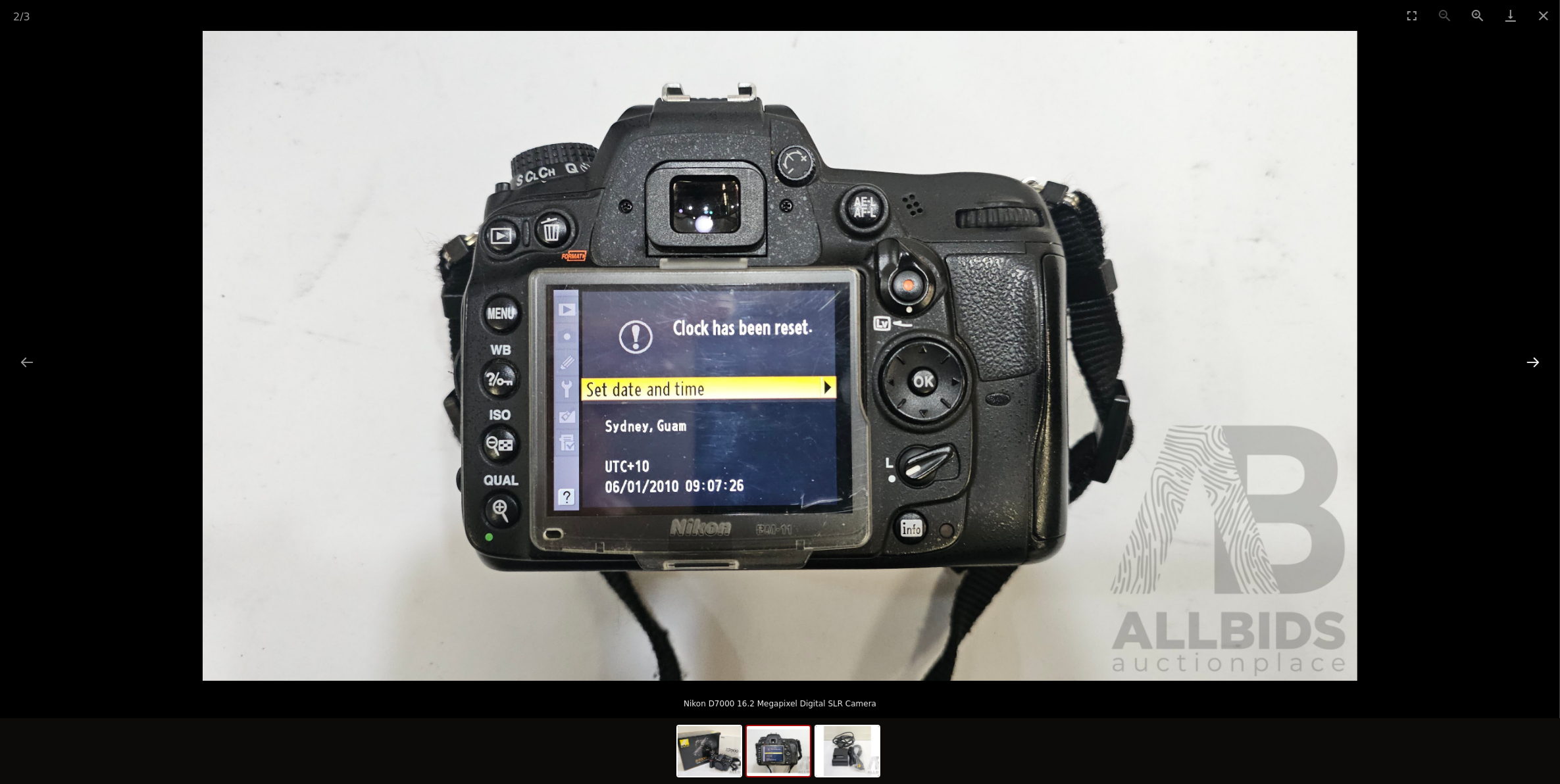
click at [1535, 360] on button "Next slide" at bounding box center [1533, 362] width 28 height 26
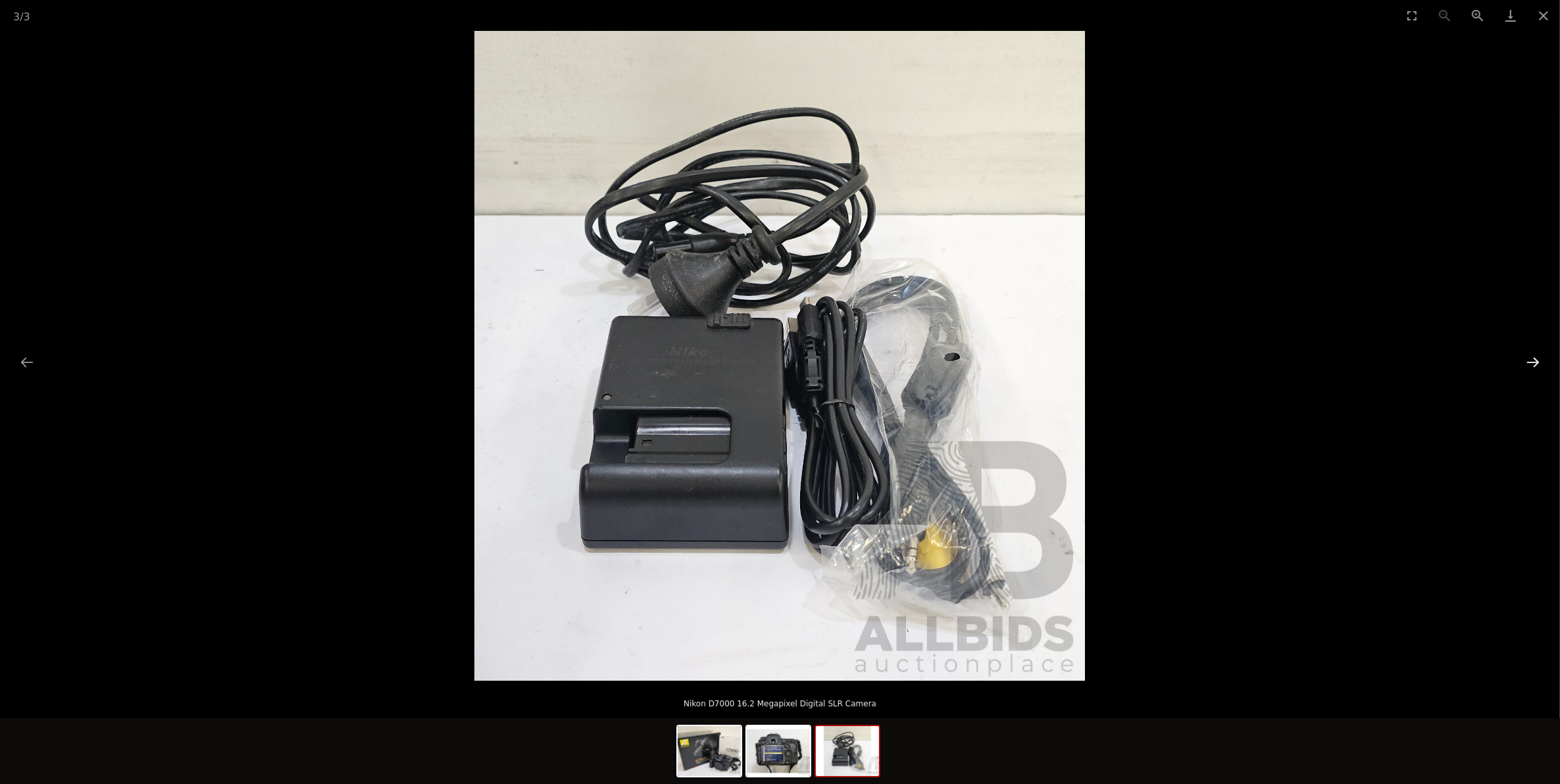
click at [1535, 360] on button "Next slide" at bounding box center [1533, 362] width 28 height 26
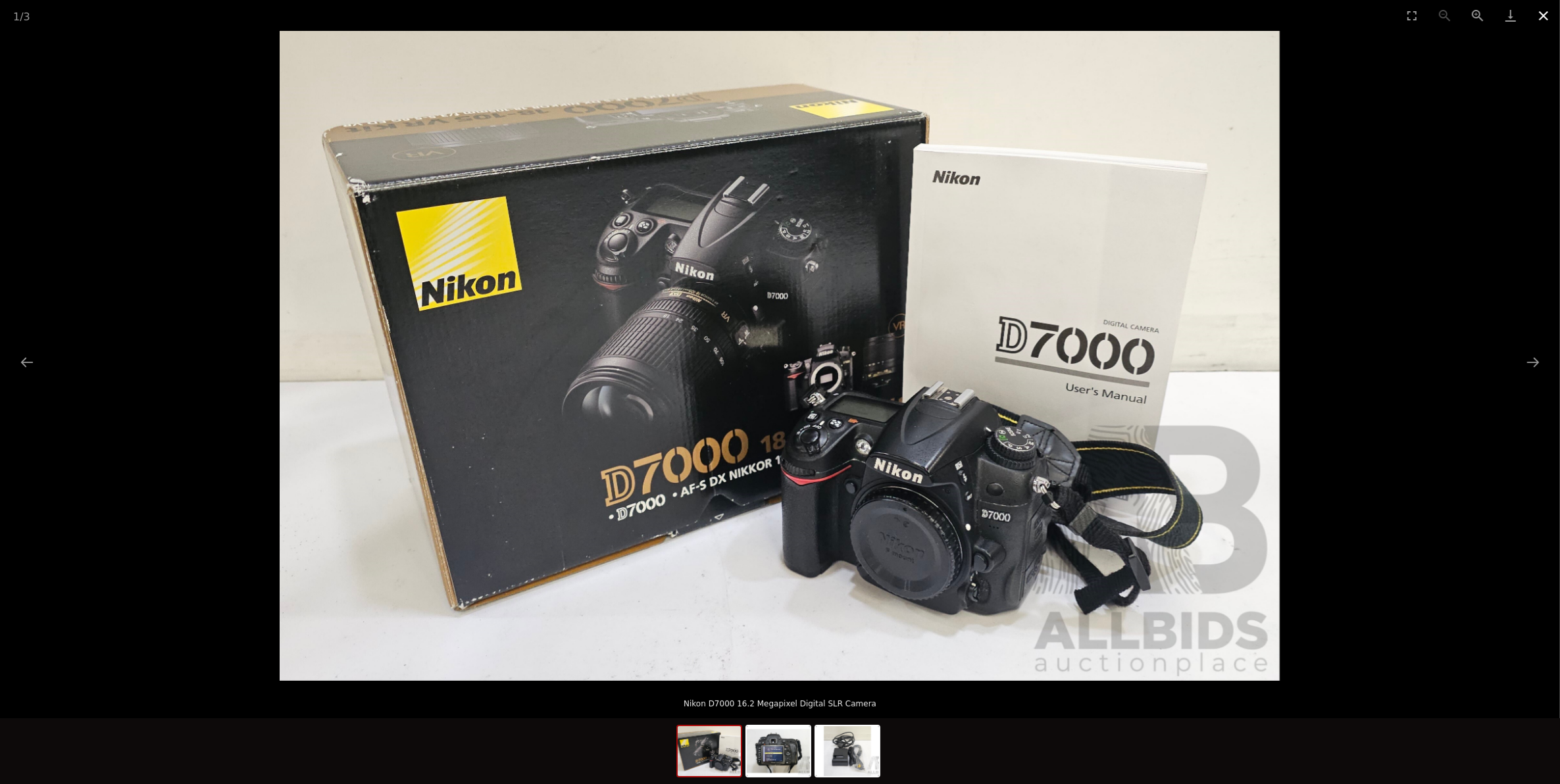
click at [1533, 15] on button "Close gallery" at bounding box center [1544, 15] width 33 height 31
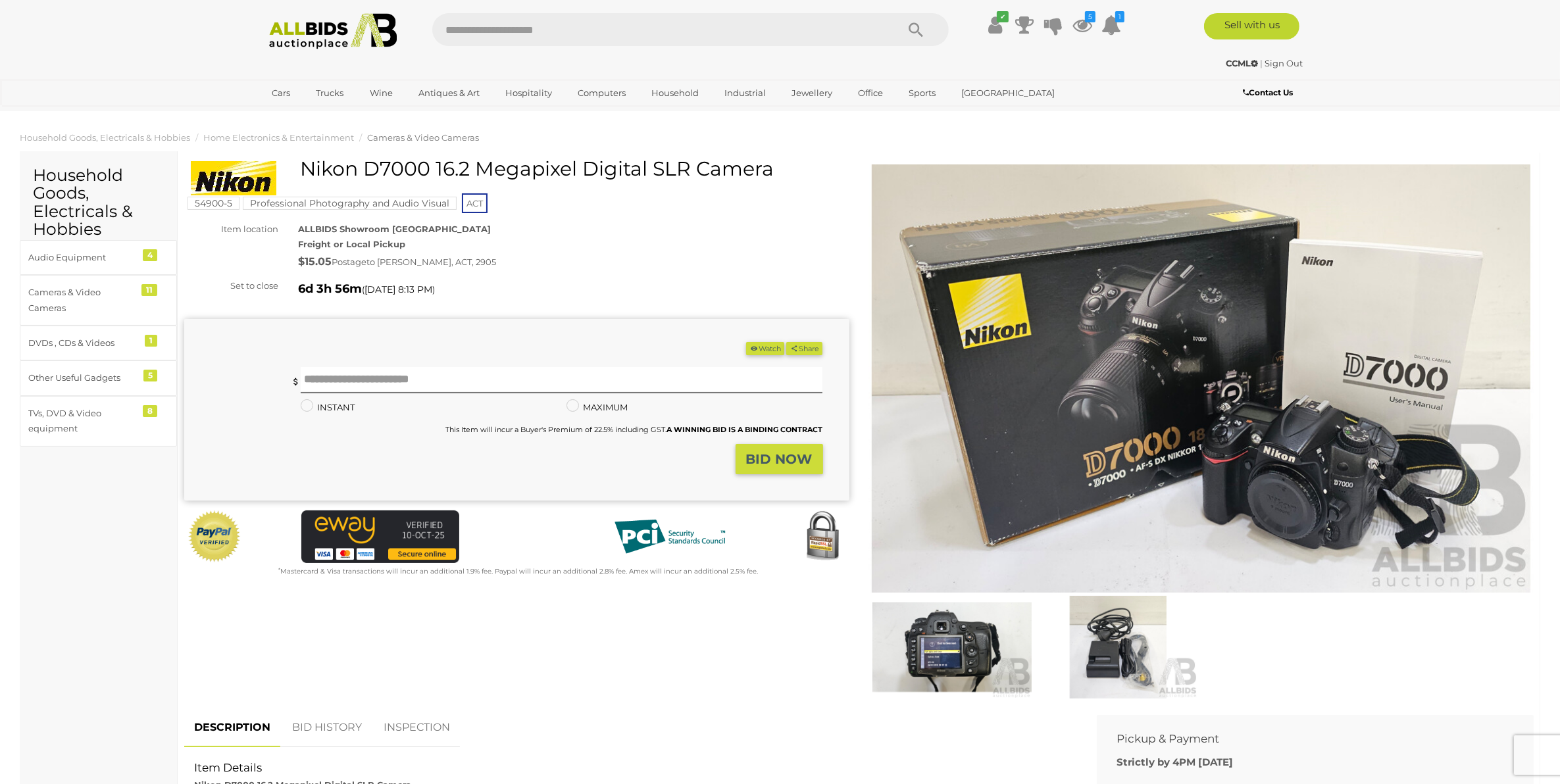
click at [760, 350] on button "Watch" at bounding box center [765, 349] width 38 height 14
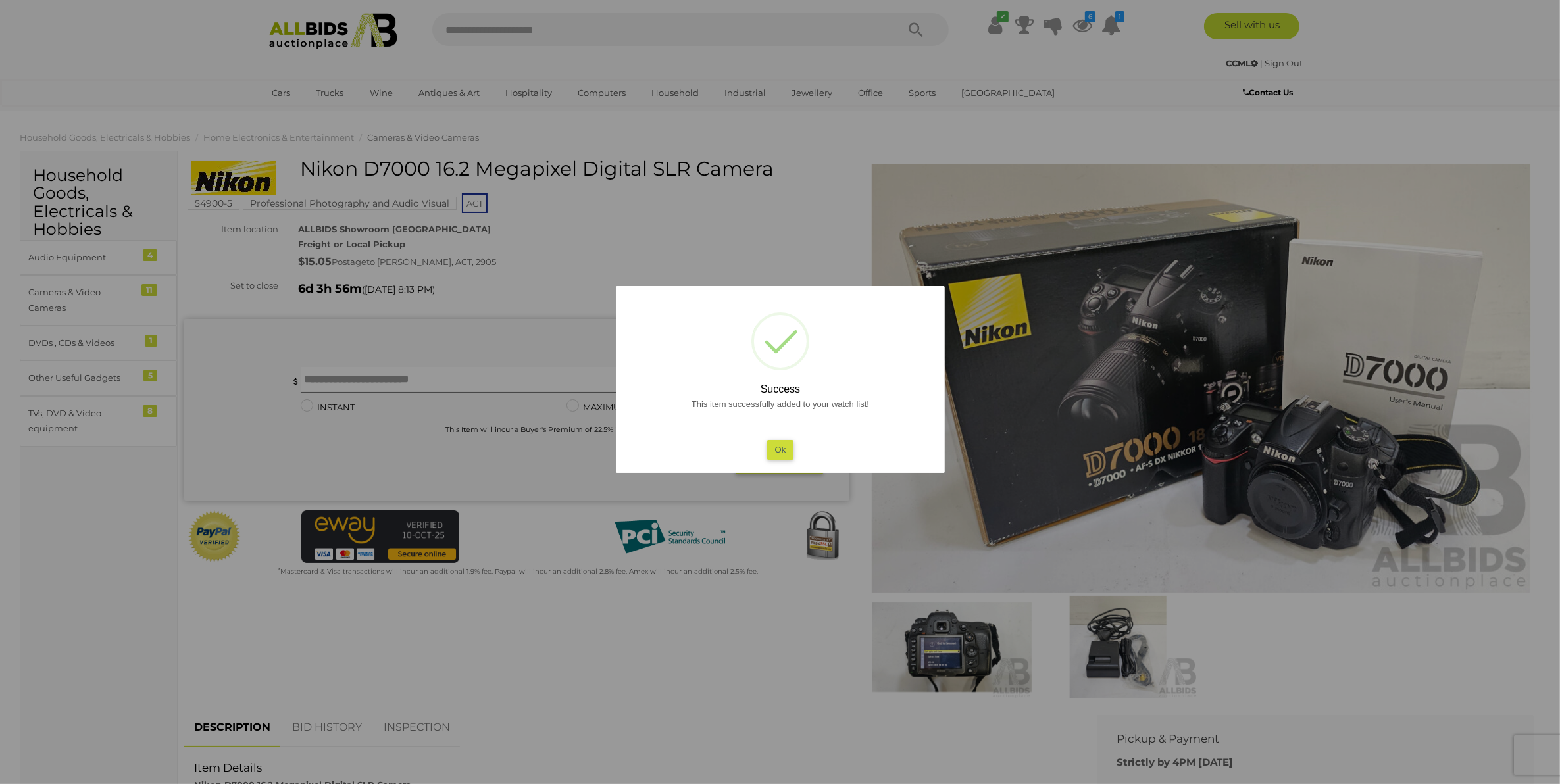
click at [775, 451] on button "Ok" at bounding box center [780, 449] width 27 height 19
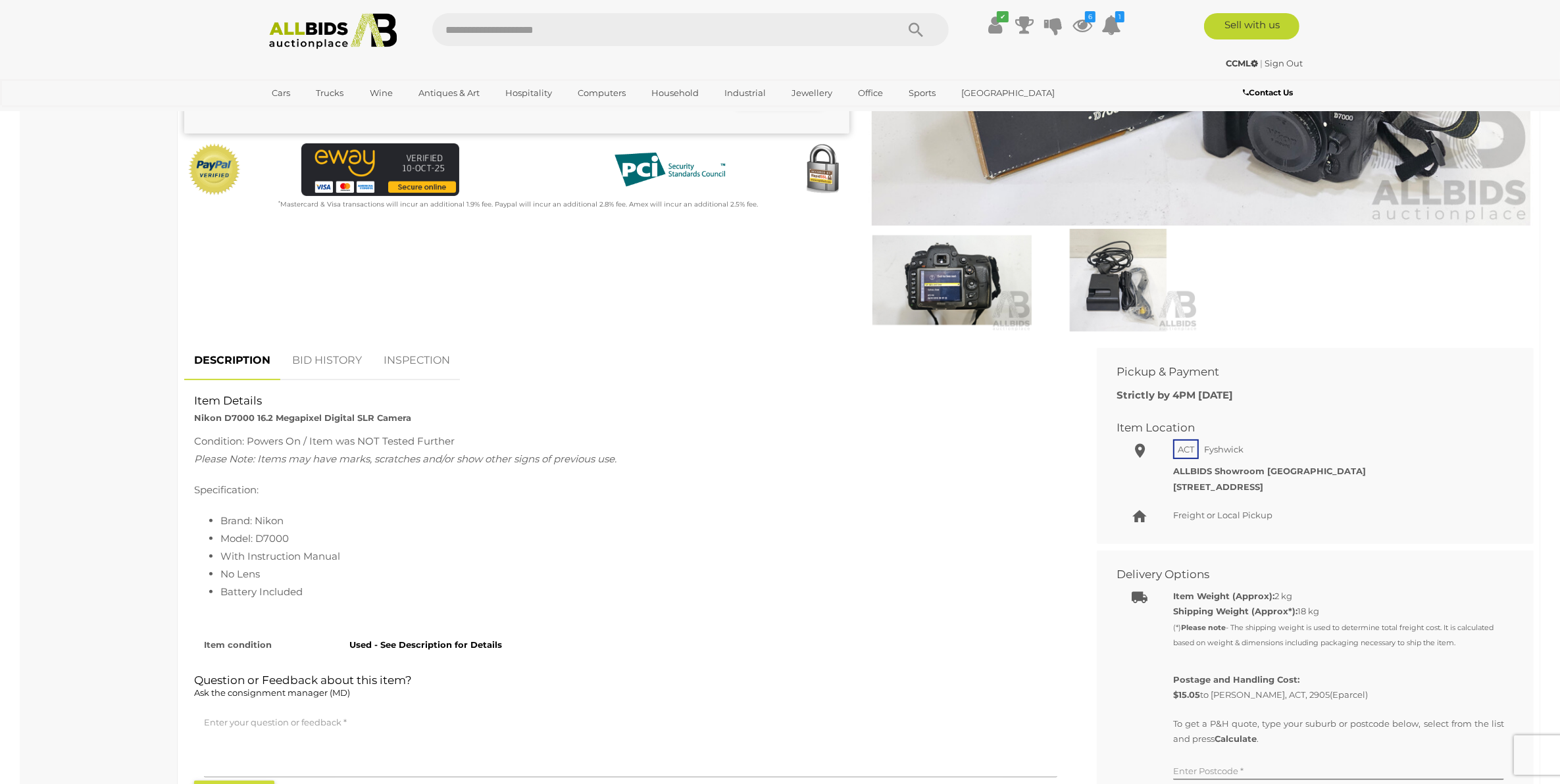
scroll to position [411, 0]
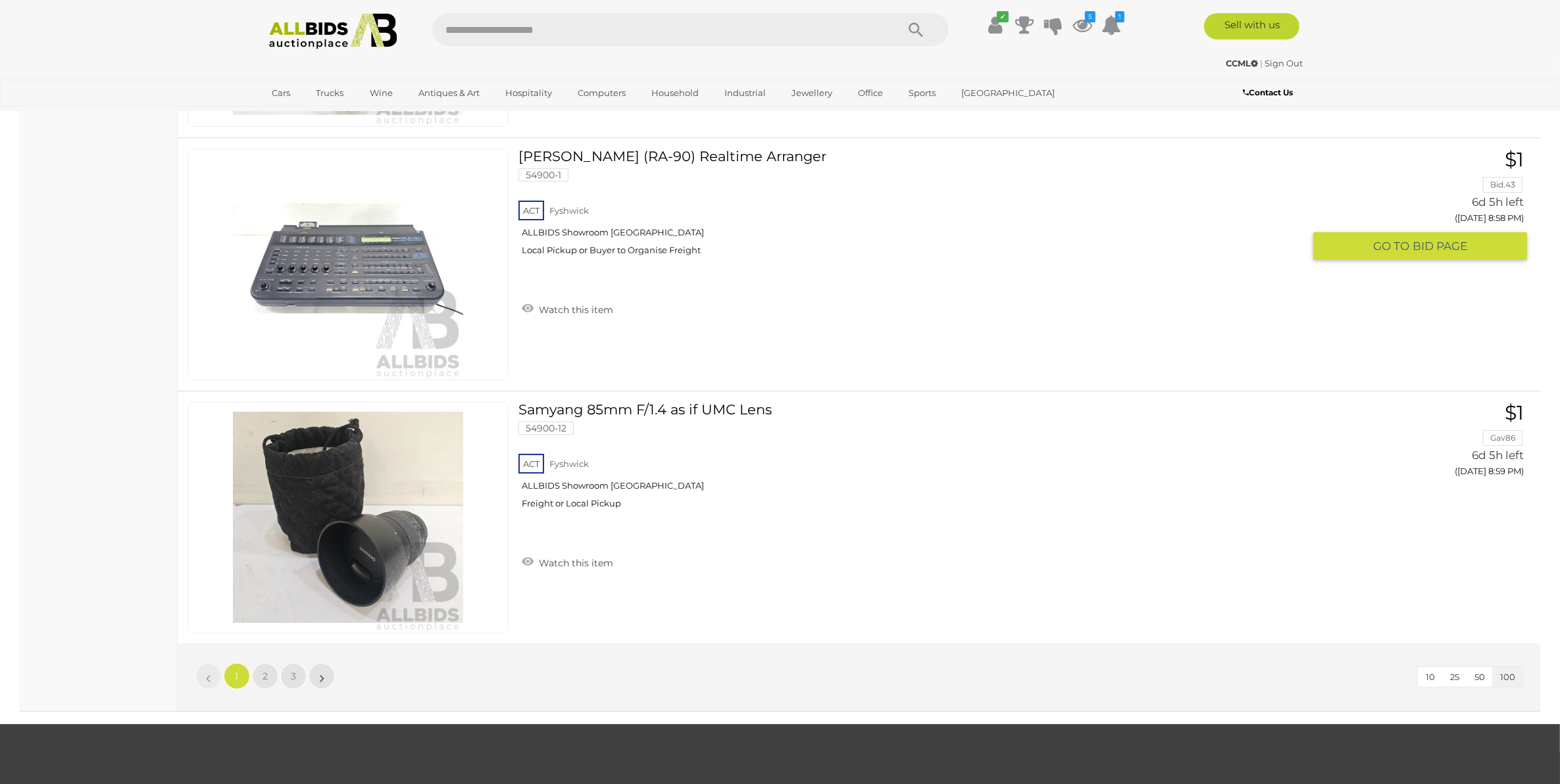
scroll to position [24984, 0]
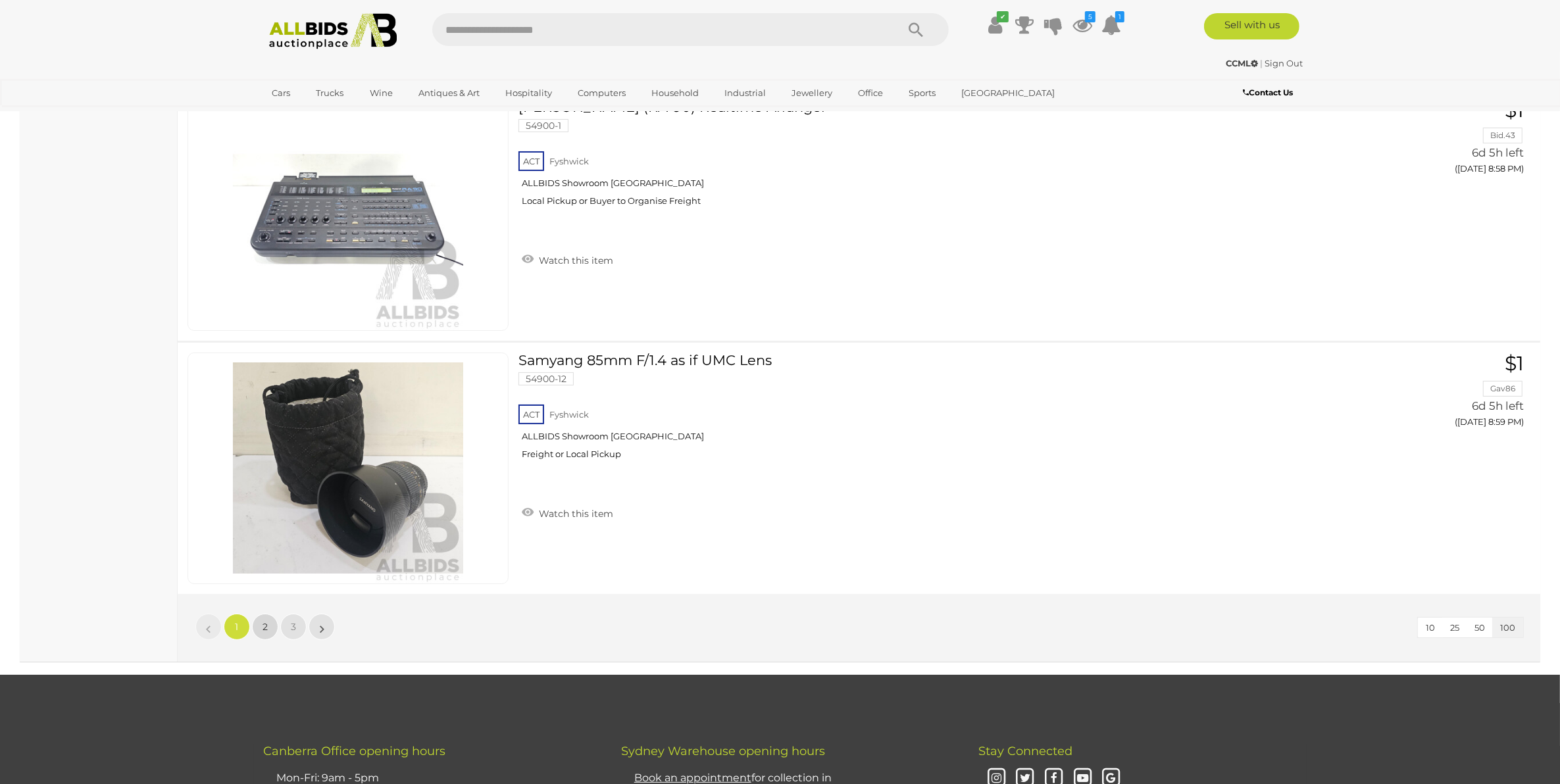
click at [263, 625] on span "2" at bounding box center [265, 627] width 5 height 12
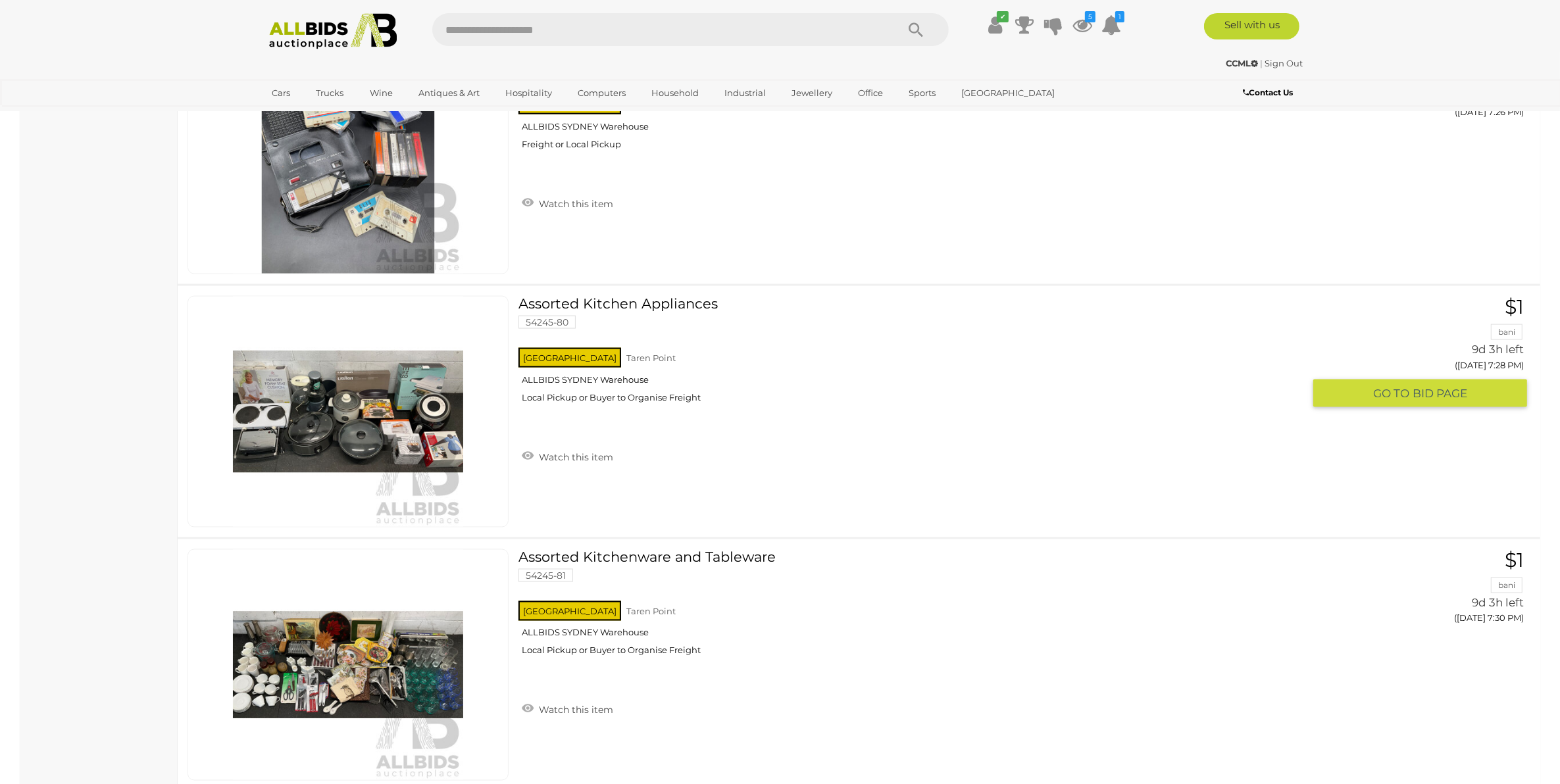
scroll to position [2509, 0]
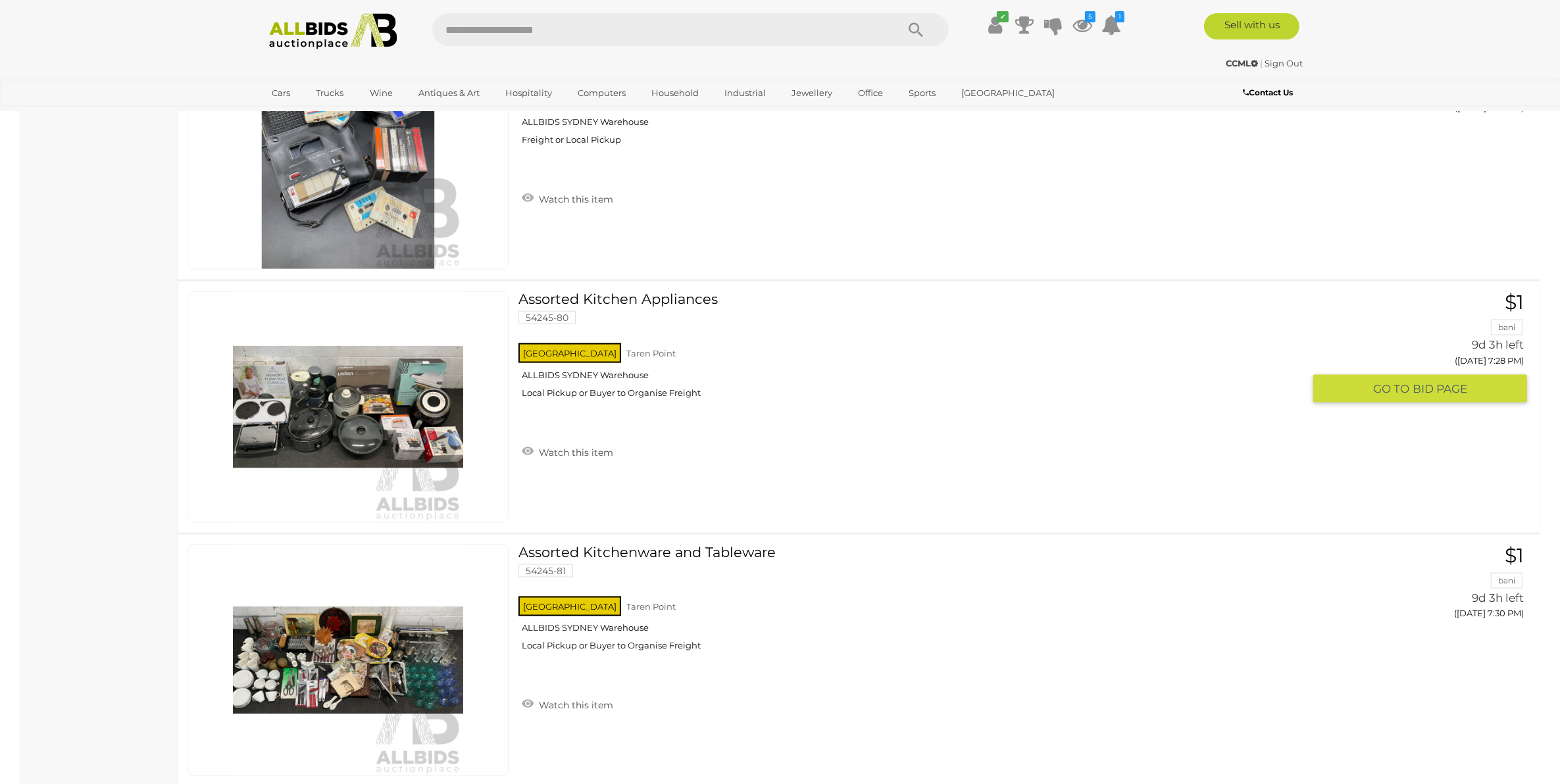
click at [609, 298] on link "Assorted Kitchen Appliances 54245-80 NSW Taren Point ALLBIDS SYDNEY Warehouse" at bounding box center [915, 350] width 775 height 117
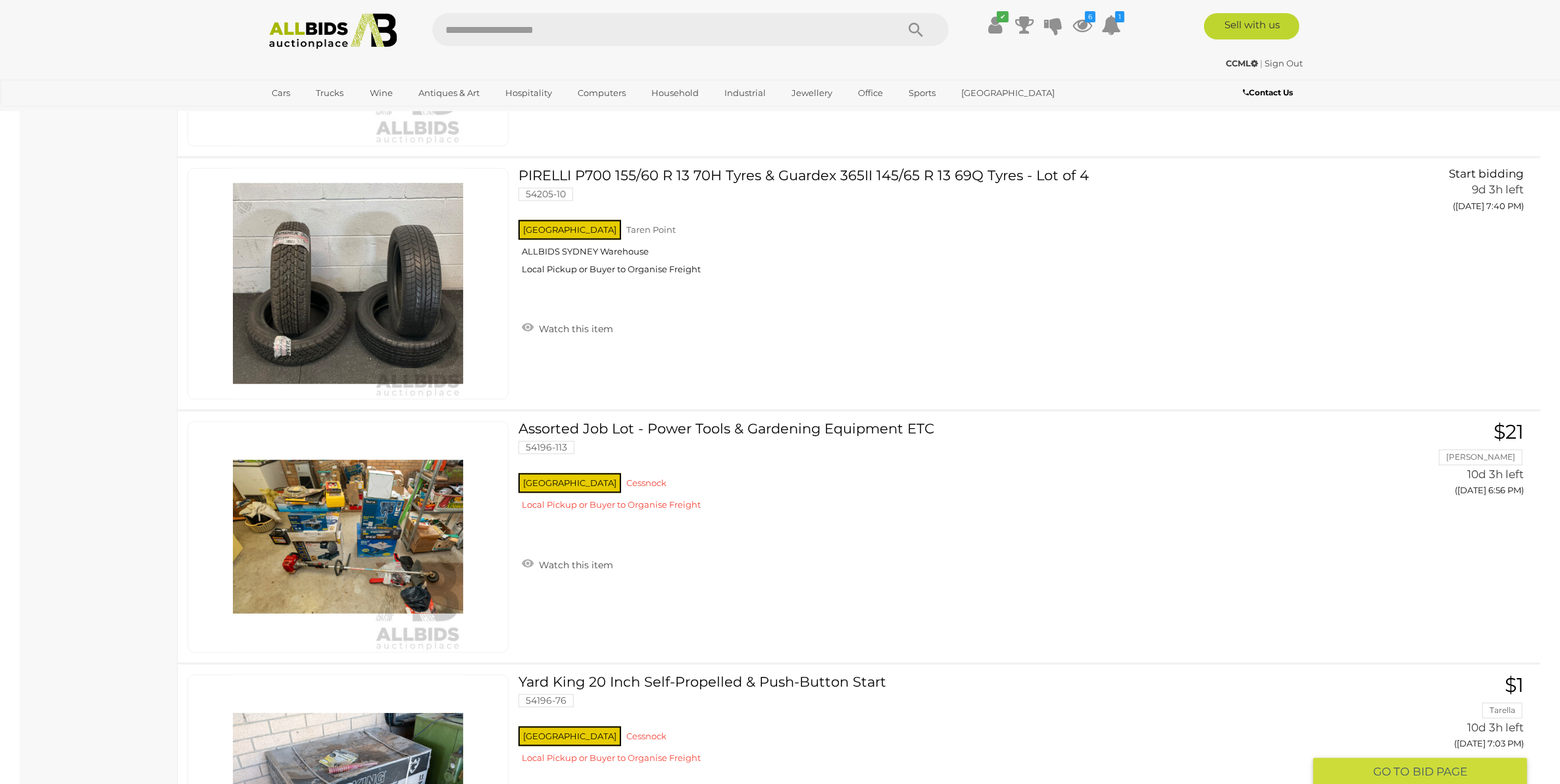
scroll to position [3790, 0]
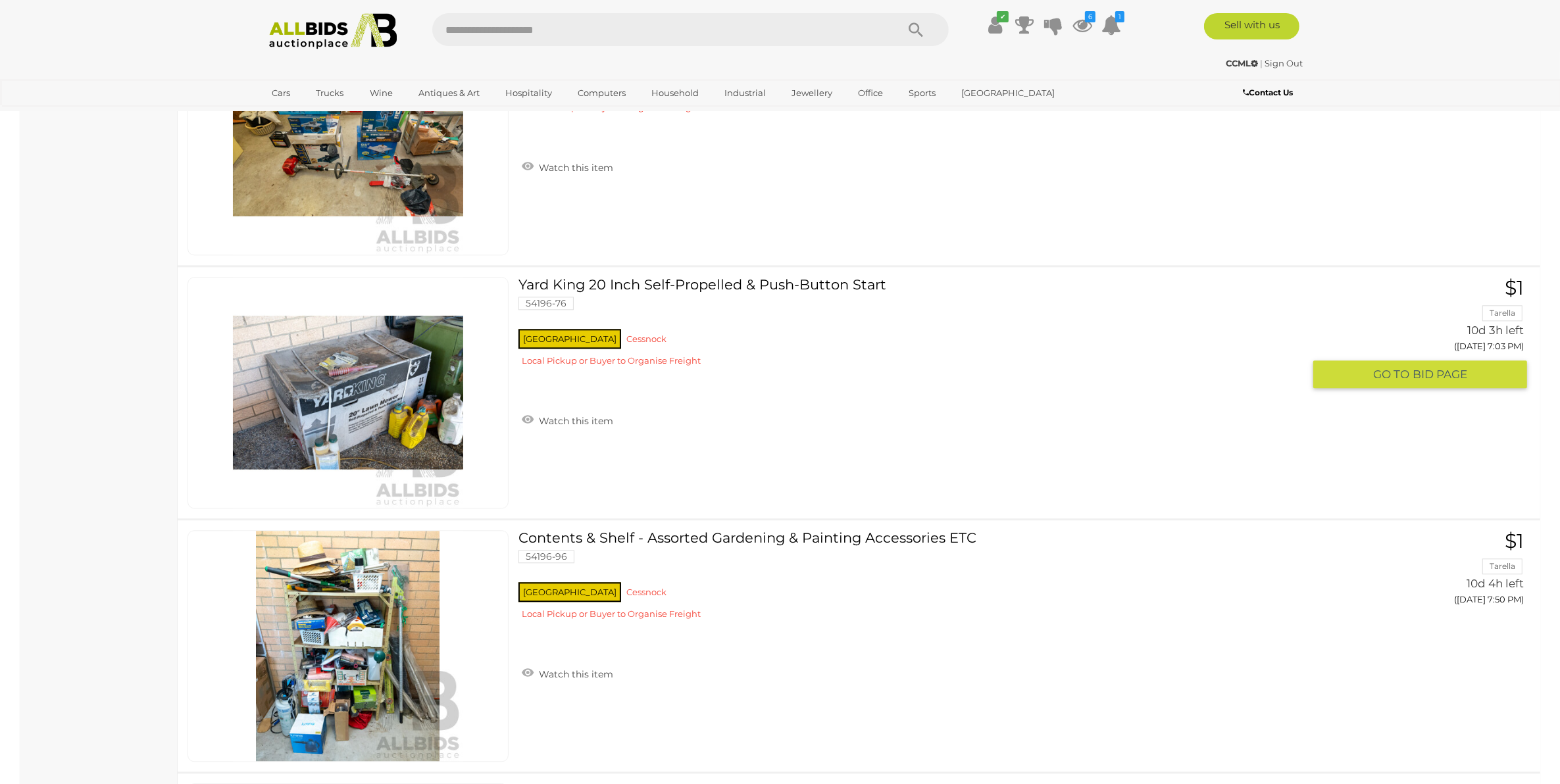
click at [619, 278] on link "Yard King 20 Inch Self-Propelled & Push-Button Start 54196-76 NSW Cessnock" at bounding box center [915, 327] width 775 height 100
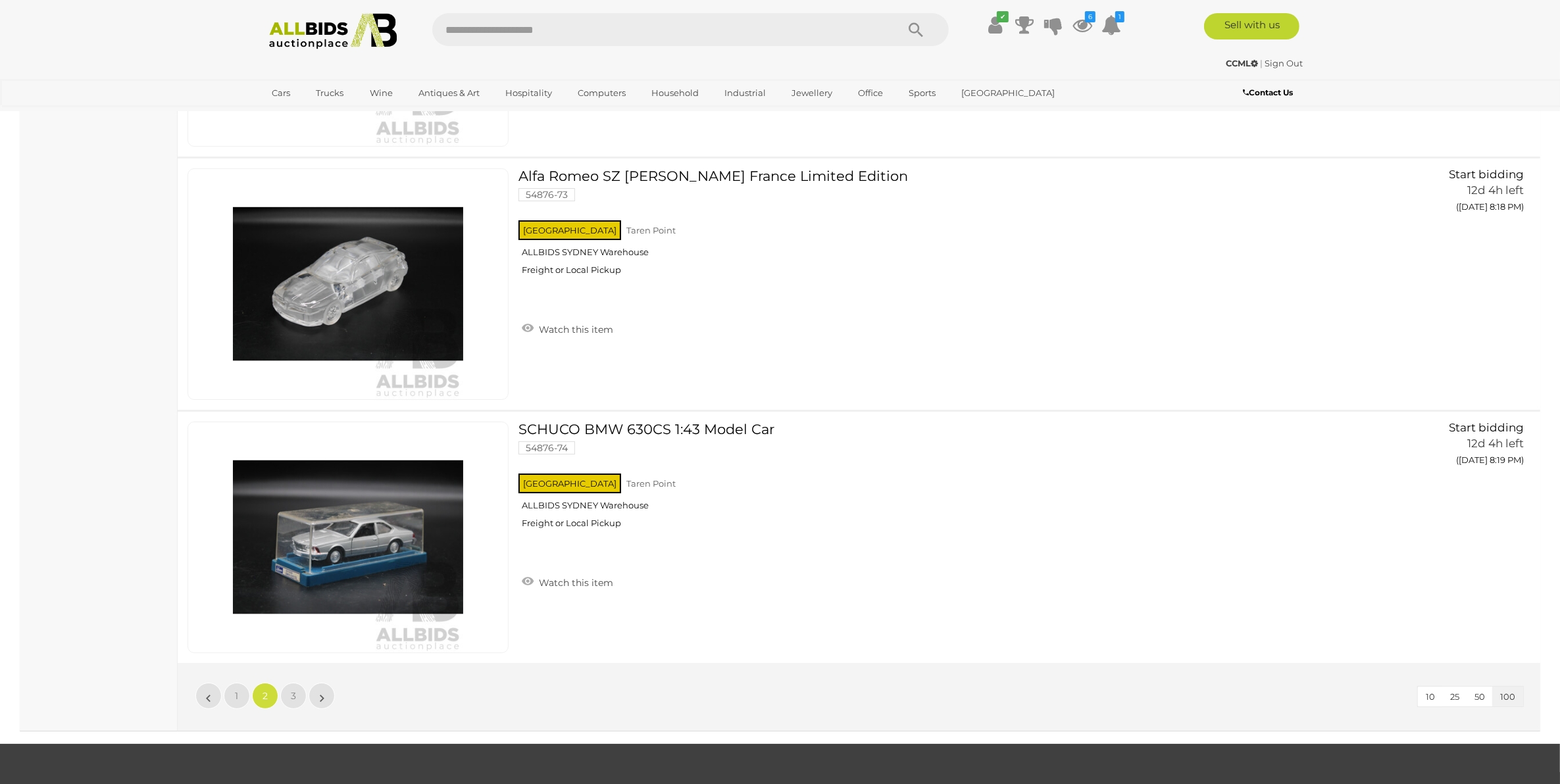
scroll to position [25033, 0]
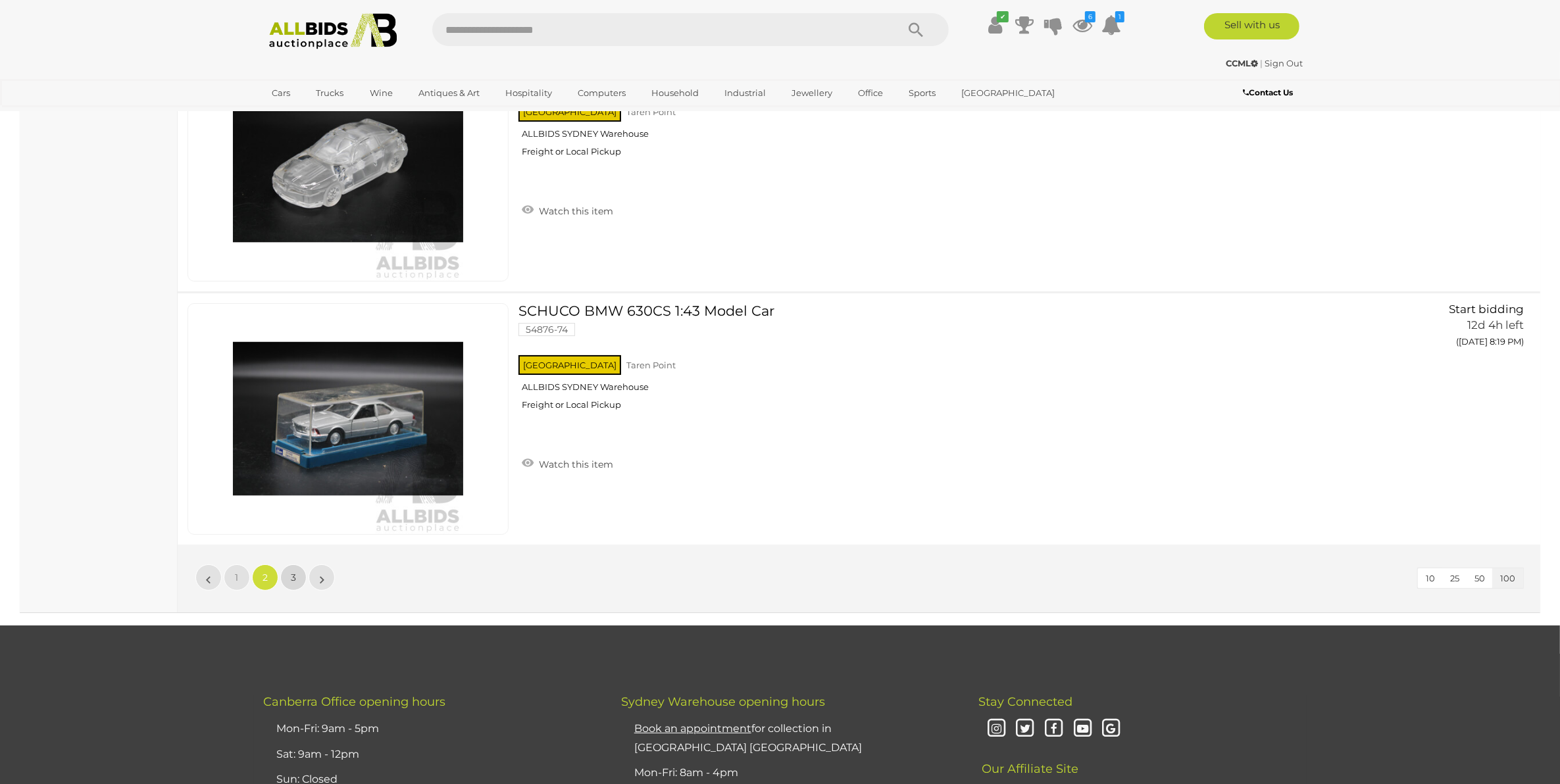
click at [291, 573] on span "3" at bounding box center [294, 577] width 5 height 12
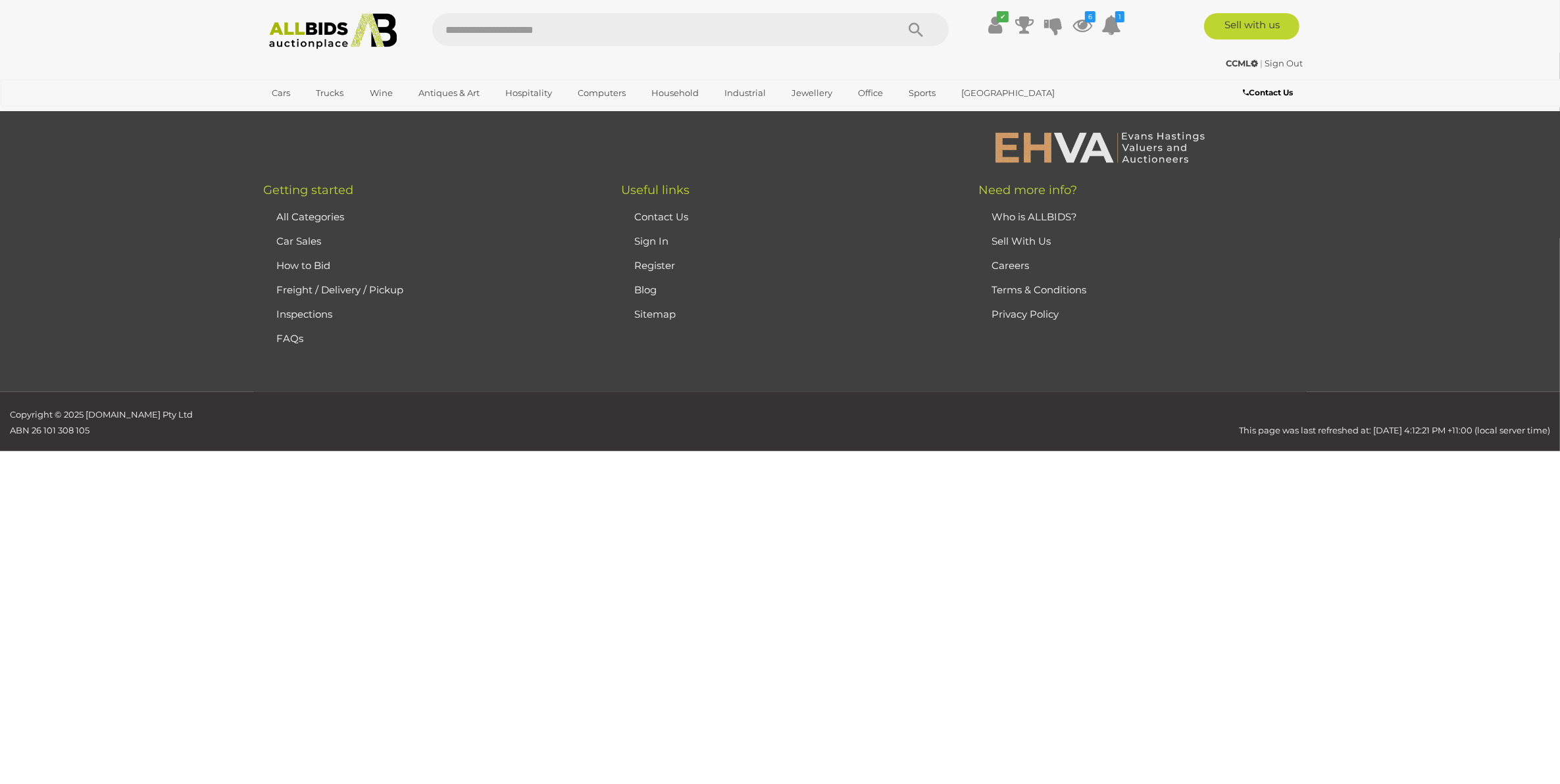
scroll to position [125, 0]
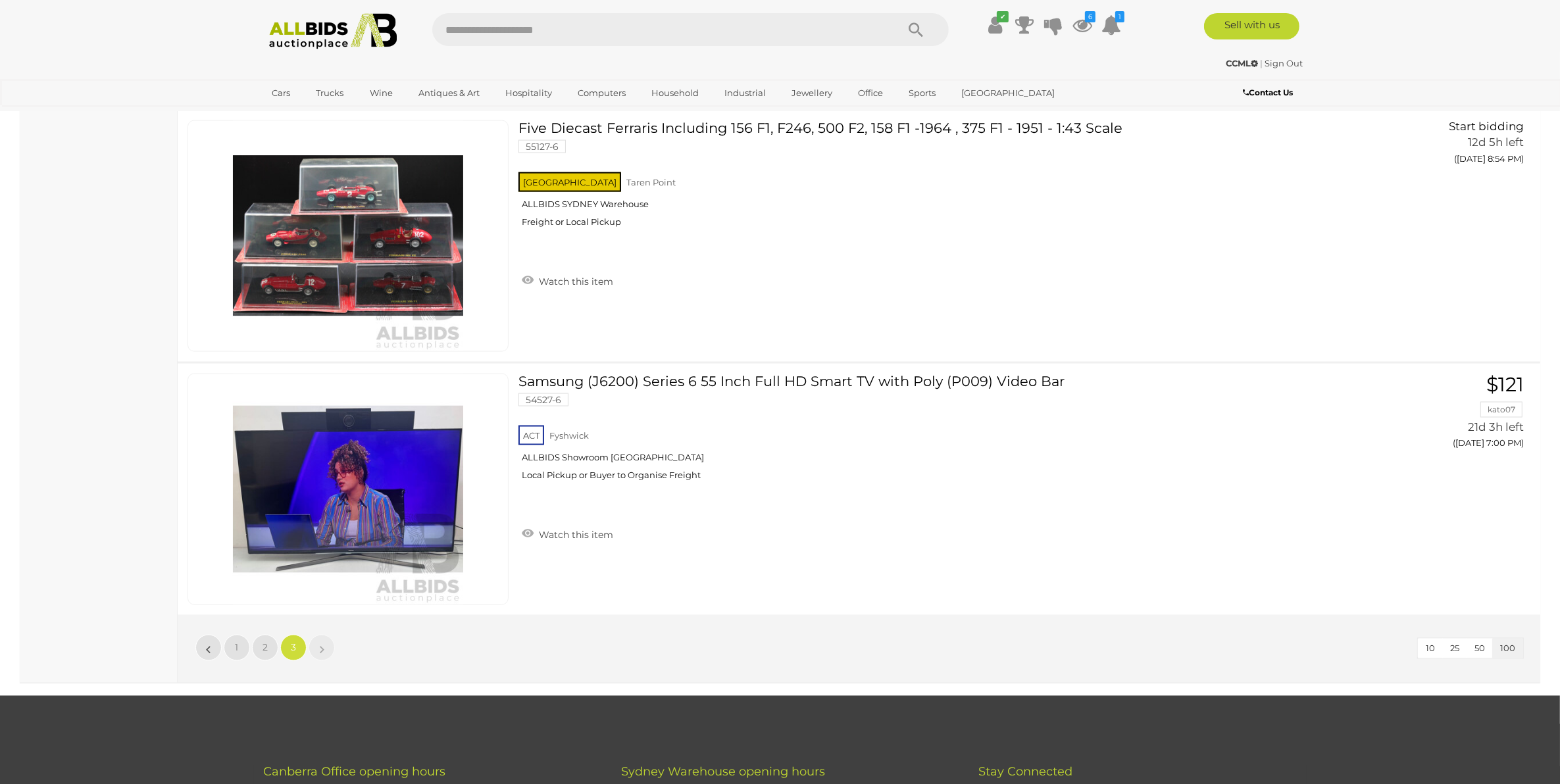
scroll to position [9004, 0]
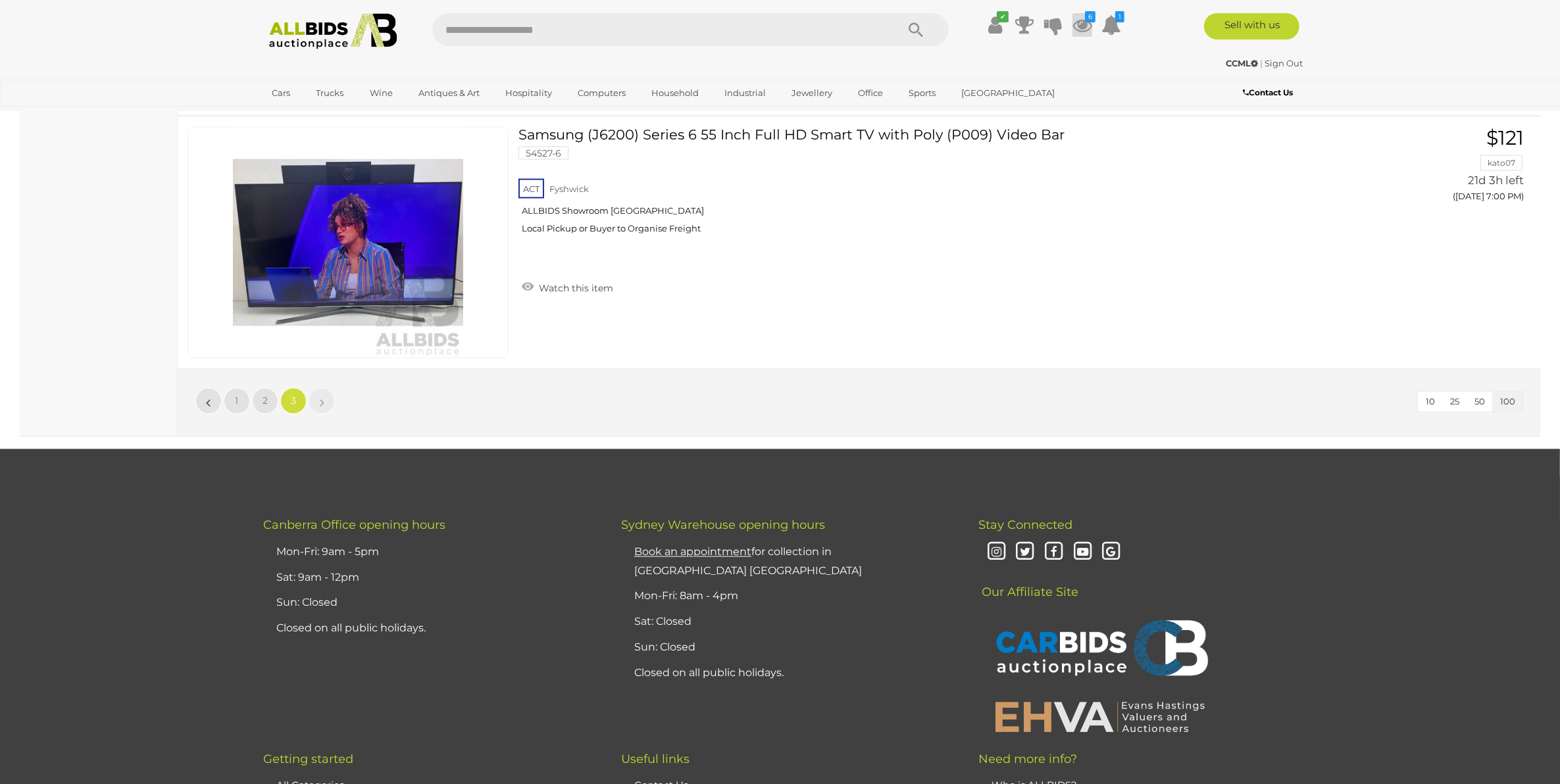
click at [1090, 21] on icon "6" at bounding box center [1090, 16] width 11 height 11
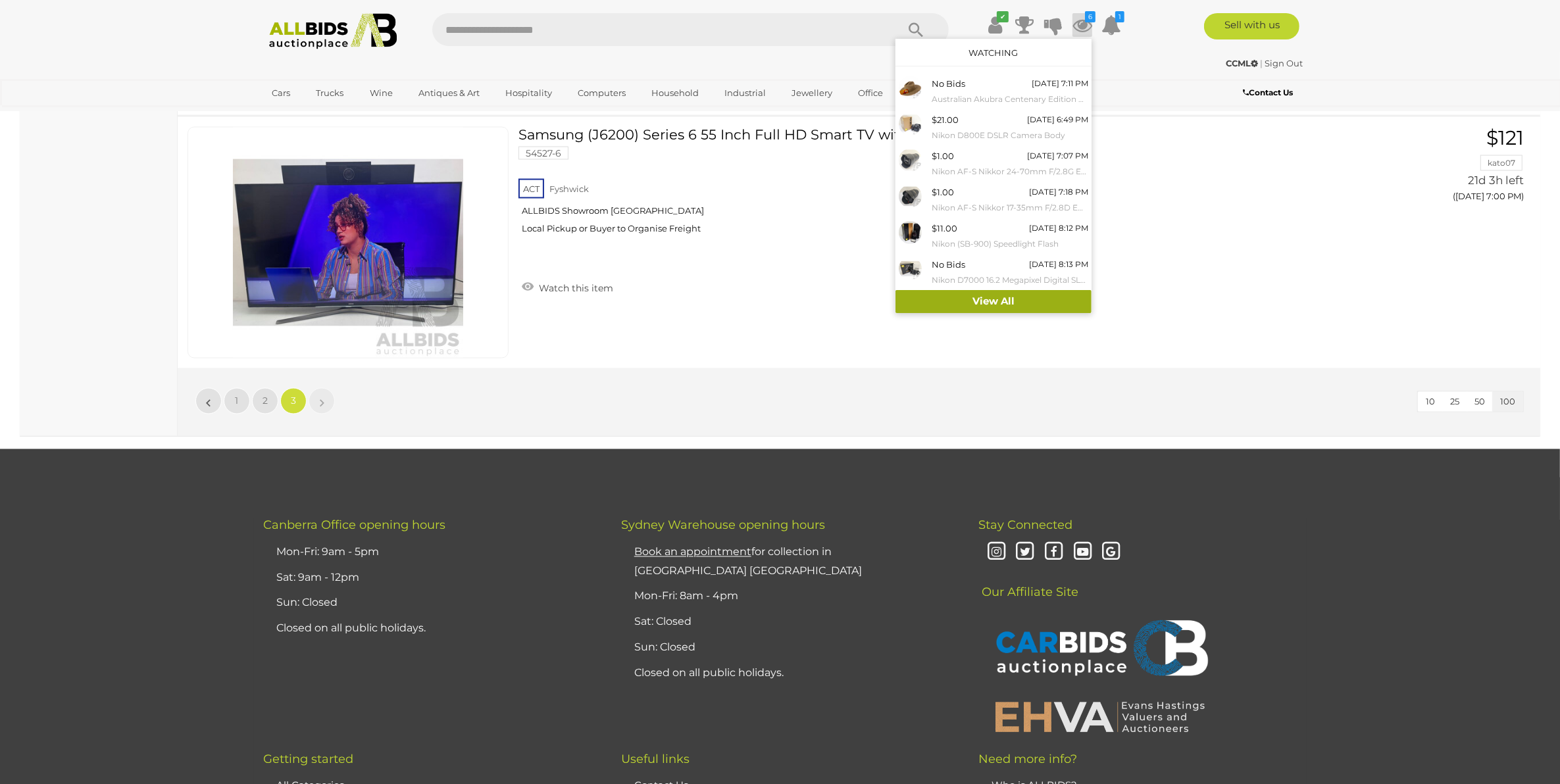
click at [981, 296] on link "View All" at bounding box center [994, 301] width 196 height 23
